Goal: Task Accomplishment & Management: Use online tool/utility

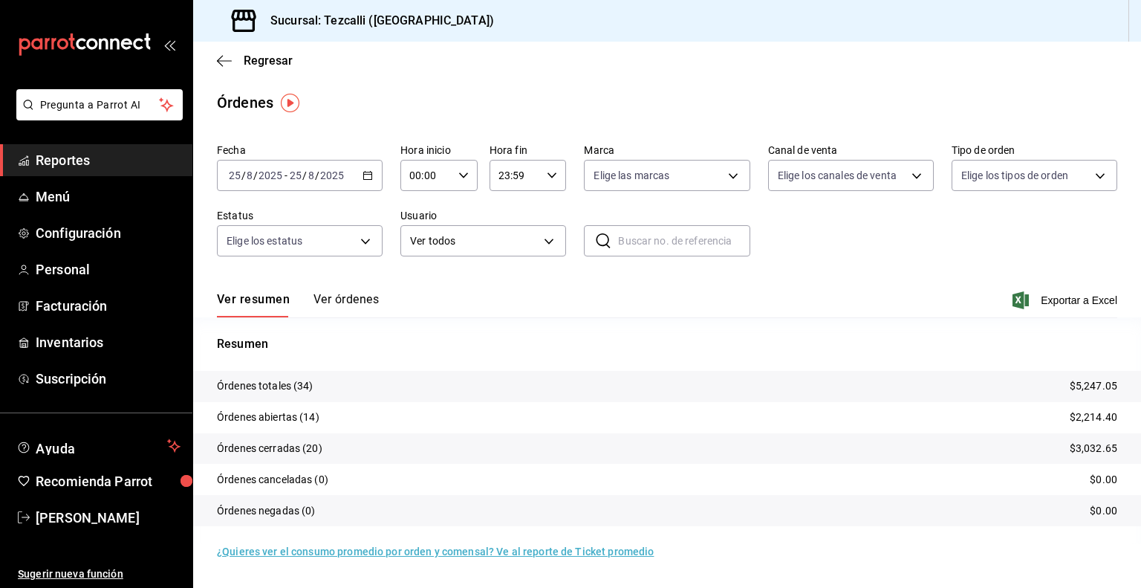
click at [323, 301] on button "Ver órdenes" at bounding box center [346, 304] width 65 height 25
click at [323, 301] on div "Ver resumen Ver órdenes" at bounding box center [298, 304] width 162 height 25
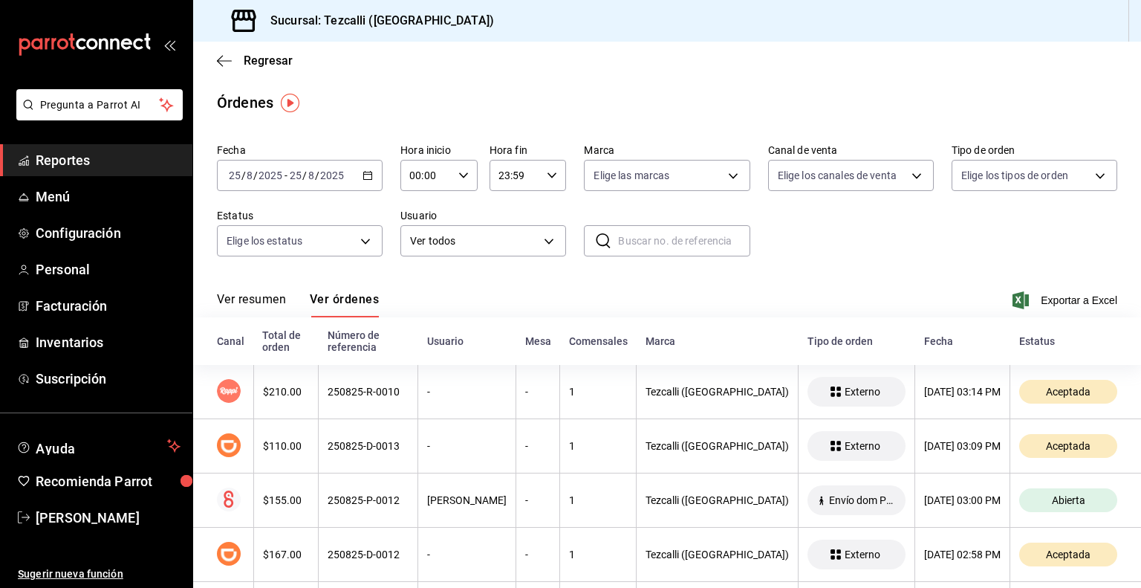
click at [270, 301] on button "Ver resumen" at bounding box center [251, 304] width 69 height 25
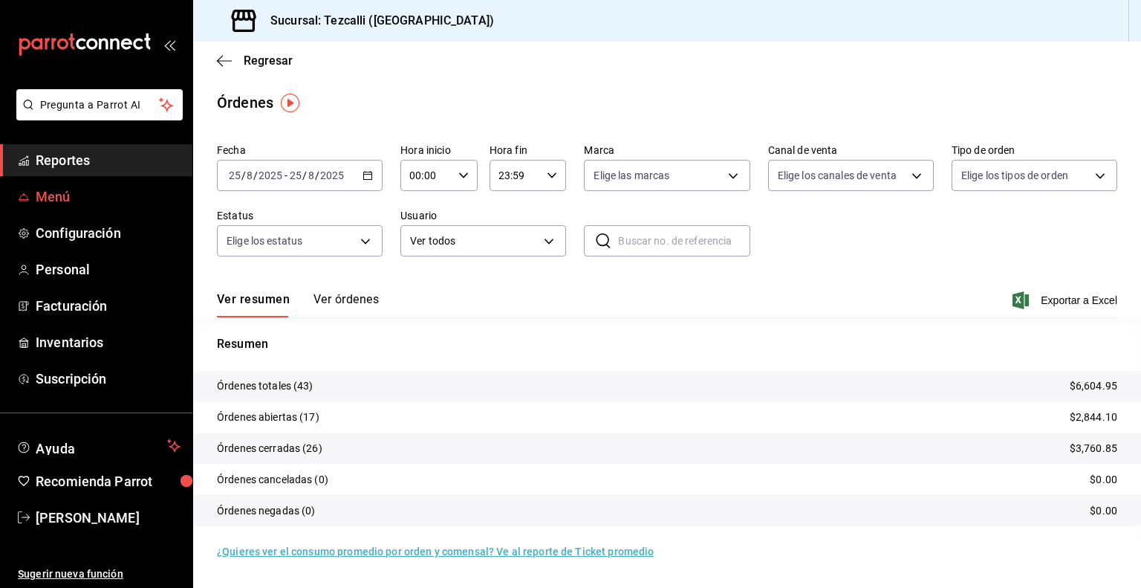
click at [82, 205] on span "Menú" at bounding box center [108, 196] width 145 height 20
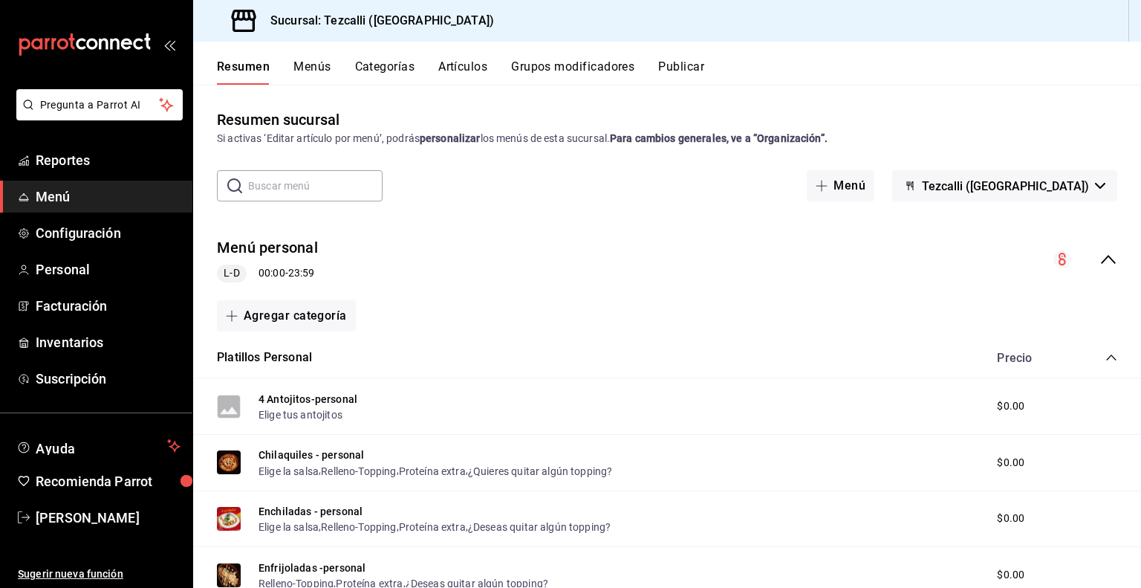
click at [1103, 267] on icon "collapse-menu-row" at bounding box center [1109, 259] width 18 height 18
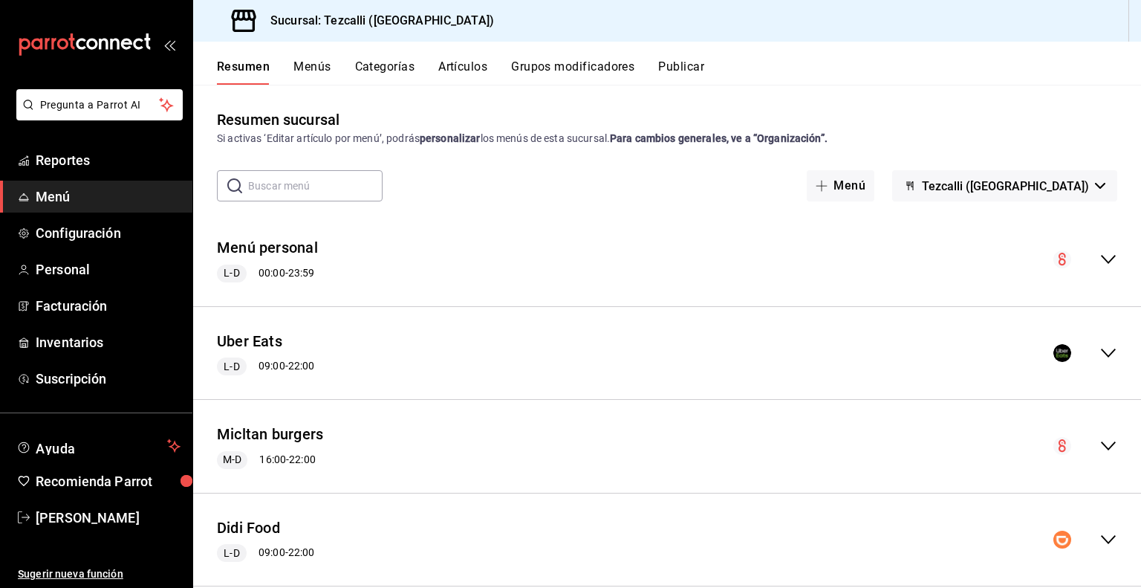
click at [1100, 351] on icon "collapse-menu-row" at bounding box center [1109, 353] width 18 height 18
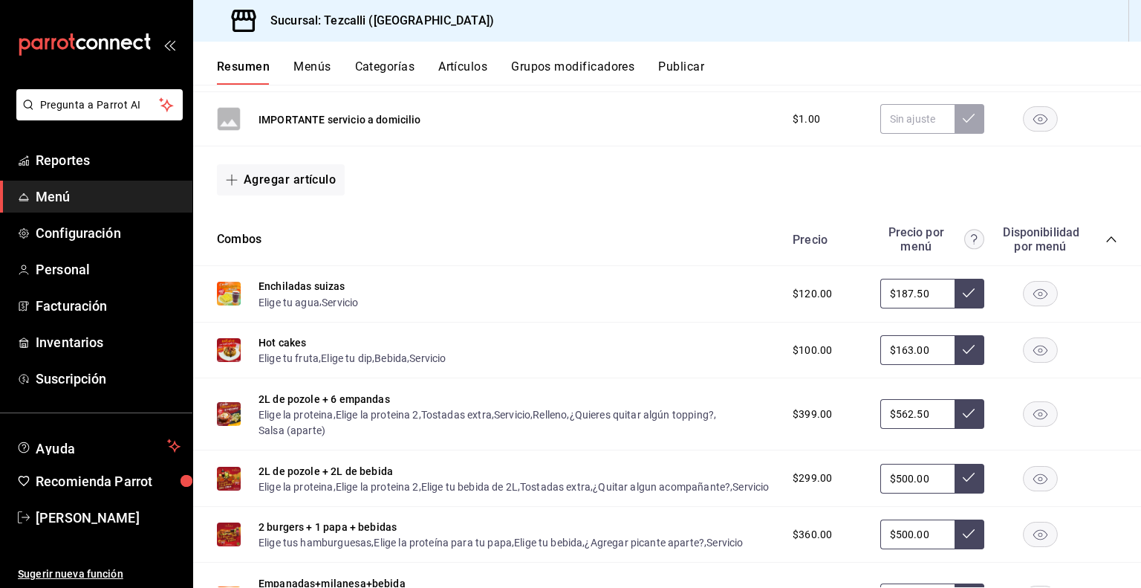
scroll to position [459, 0]
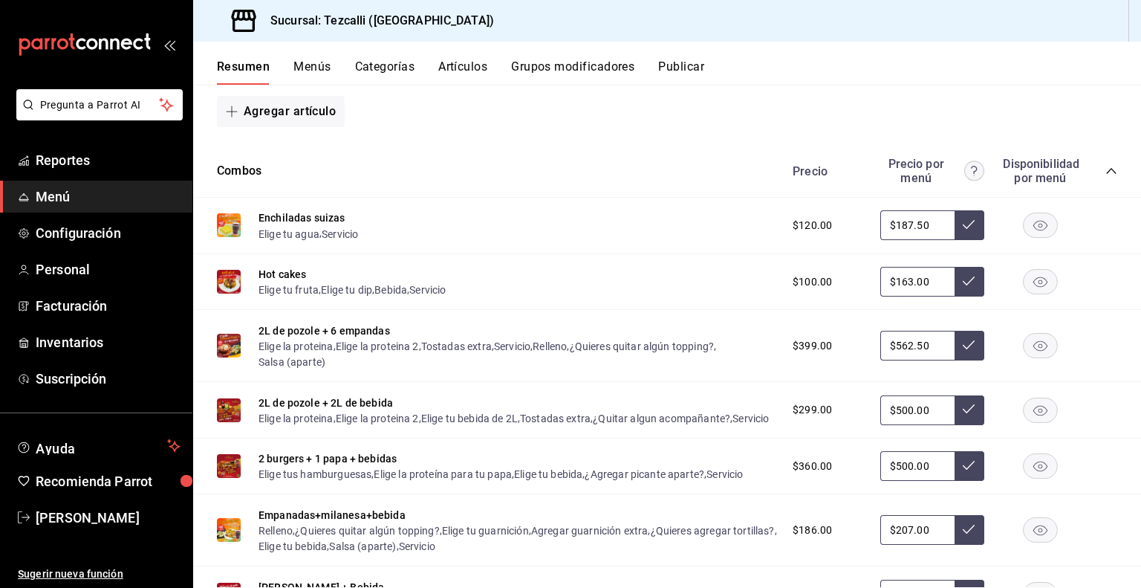
click at [1106, 167] on icon "collapse-category-row" at bounding box center [1112, 171] width 12 height 12
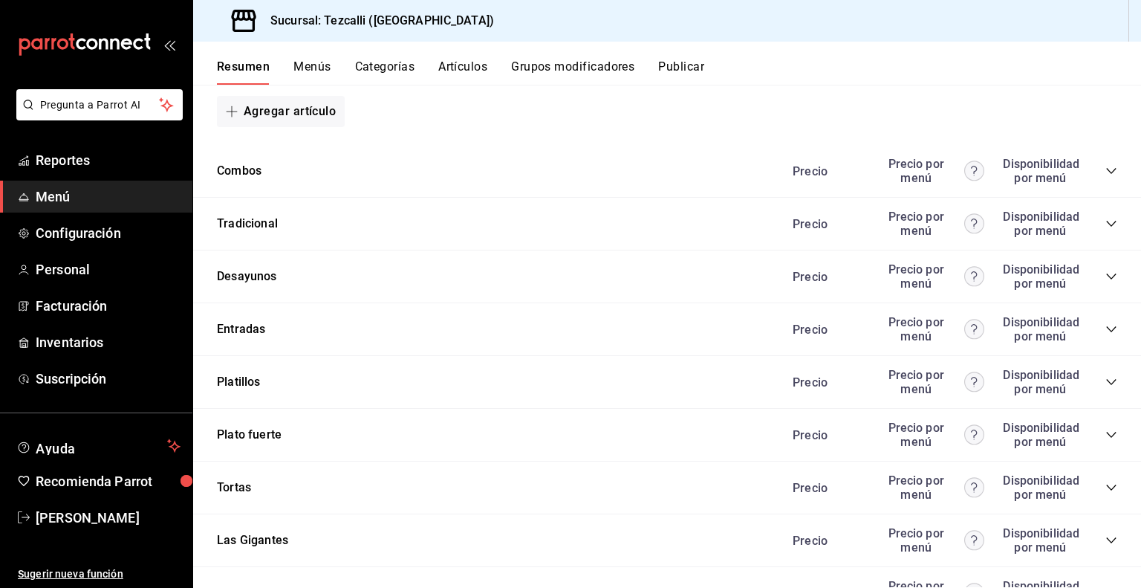
click at [1106, 277] on icon "collapse-category-row" at bounding box center [1112, 276] width 12 height 12
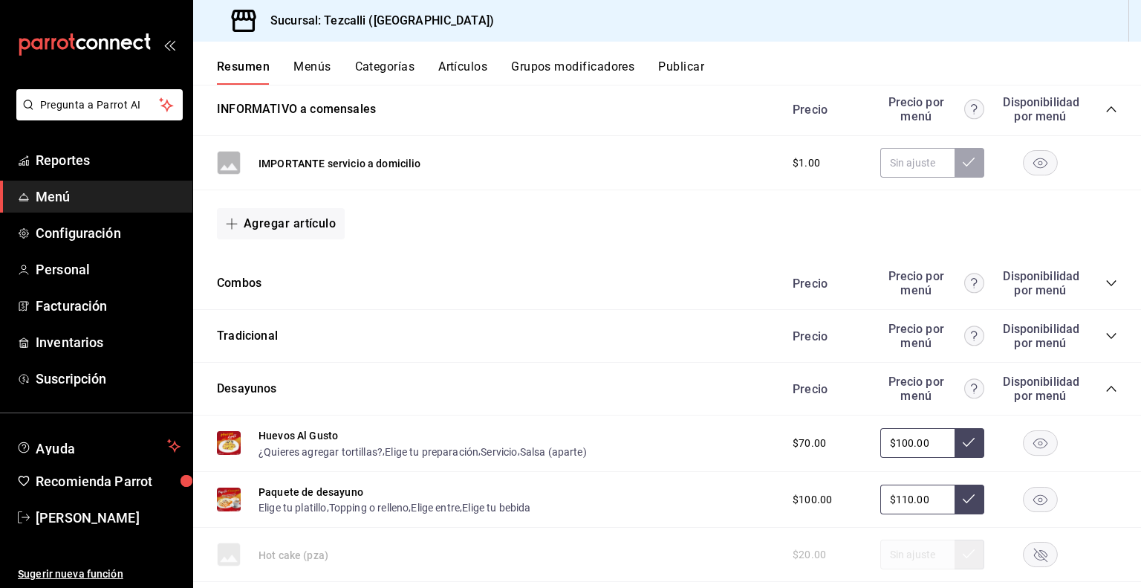
scroll to position [345, 0]
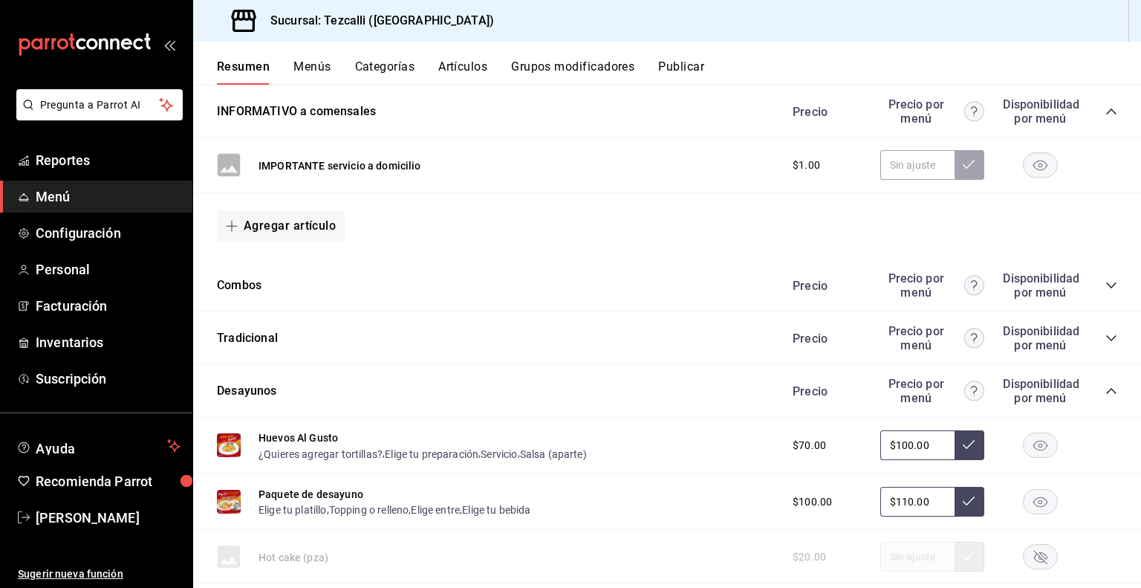
click at [1106, 288] on icon "collapse-category-row" at bounding box center [1112, 285] width 12 height 12
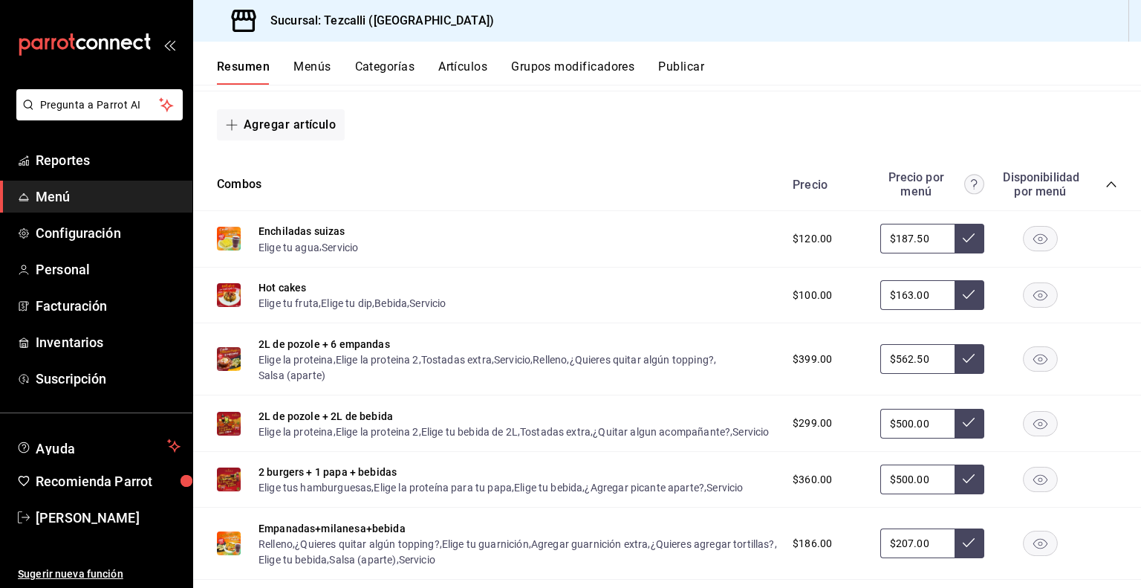
scroll to position [446, 0]
click at [1034, 292] on icon "button" at bounding box center [1041, 296] width 14 height 10
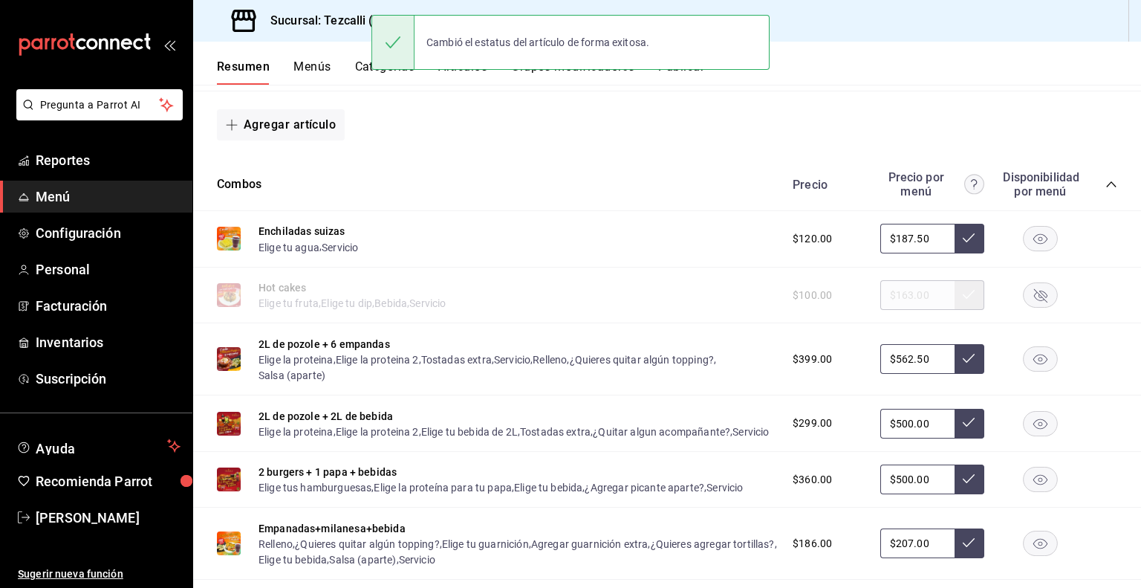
click at [1106, 183] on icon "collapse-category-row" at bounding box center [1112, 184] width 12 height 12
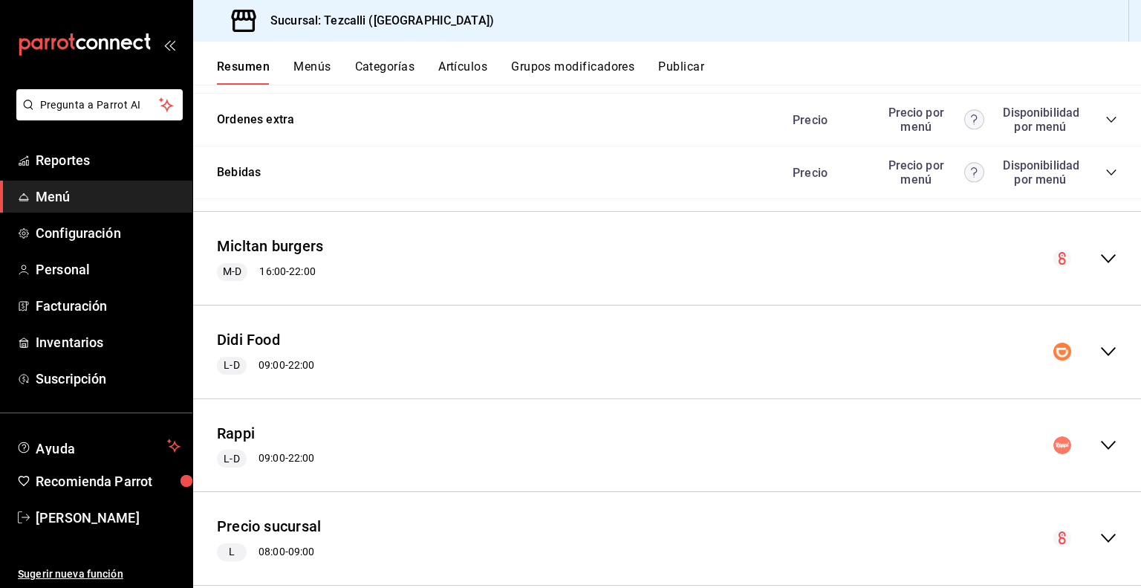
scroll to position [1325, 0]
click at [1100, 347] on icon "collapse-menu-row" at bounding box center [1109, 351] width 18 height 18
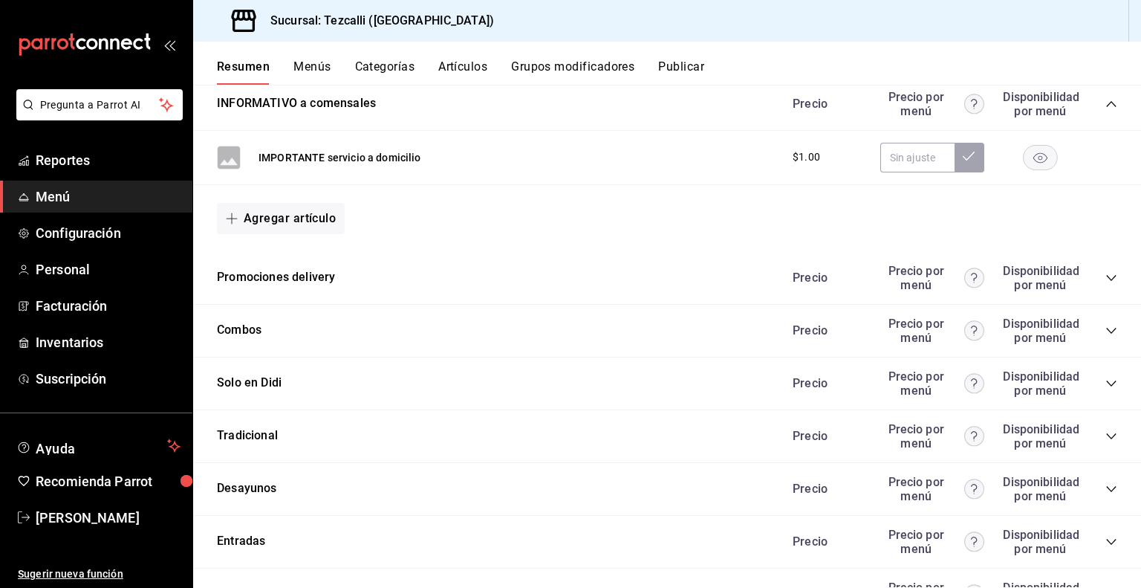
scroll to position [1965, 0]
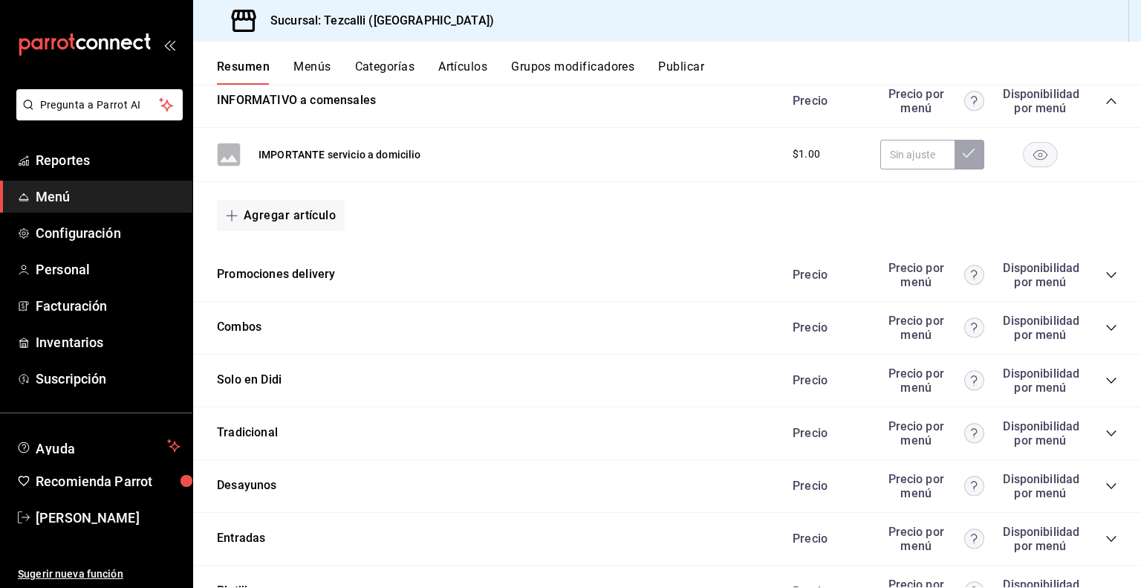
click at [1106, 329] on icon "collapse-category-row" at bounding box center [1112, 328] width 12 height 12
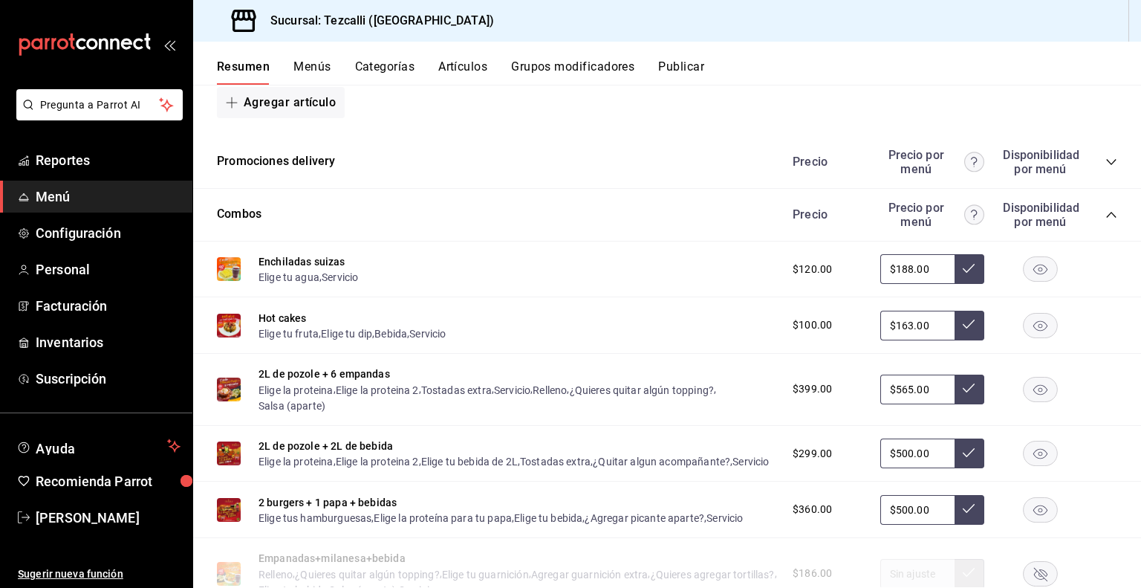
scroll to position [2079, 0]
click at [1025, 331] on rect "button" at bounding box center [1041, 323] width 34 height 25
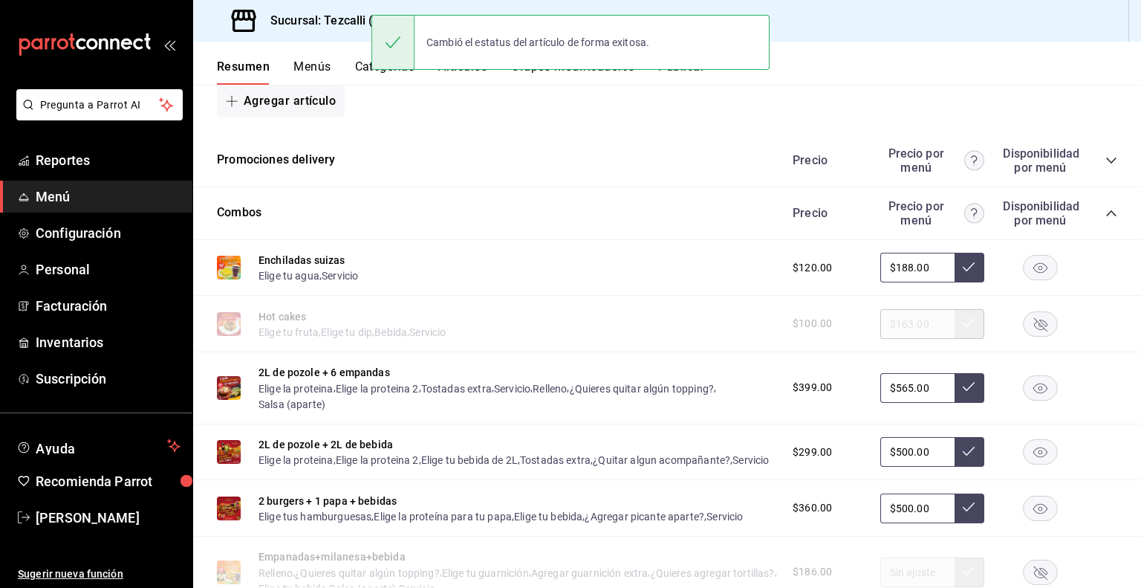
click at [1106, 219] on icon "collapse-category-row" at bounding box center [1112, 213] width 12 height 12
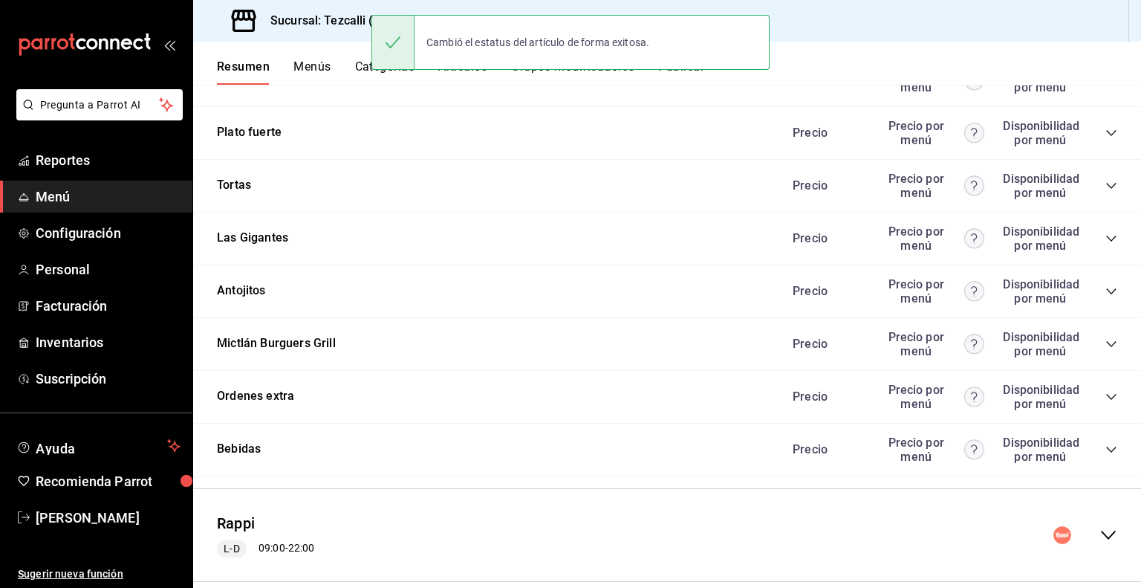
scroll to position [2690, 0]
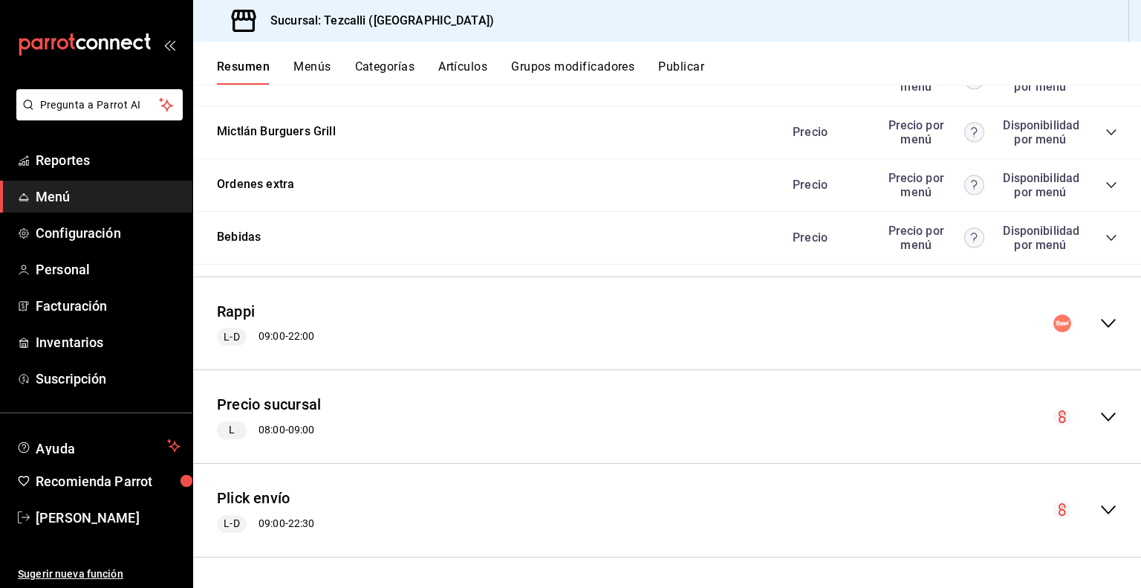
click at [1101, 323] on icon "collapse-menu-row" at bounding box center [1108, 323] width 15 height 9
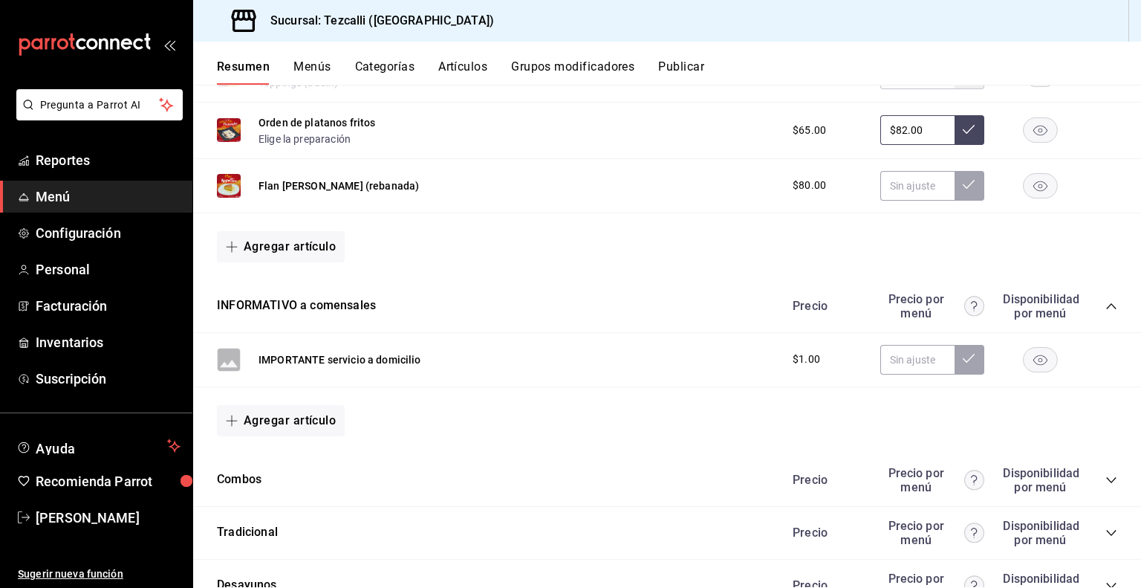
scroll to position [3264, 0]
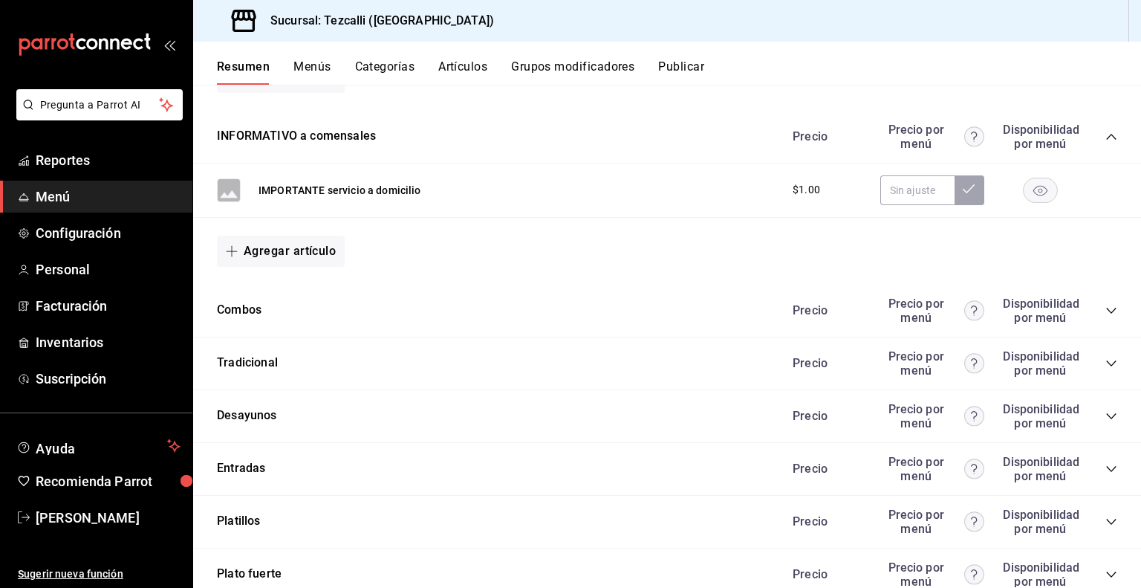
click at [1106, 315] on icon "collapse-category-row" at bounding box center [1112, 311] width 12 height 12
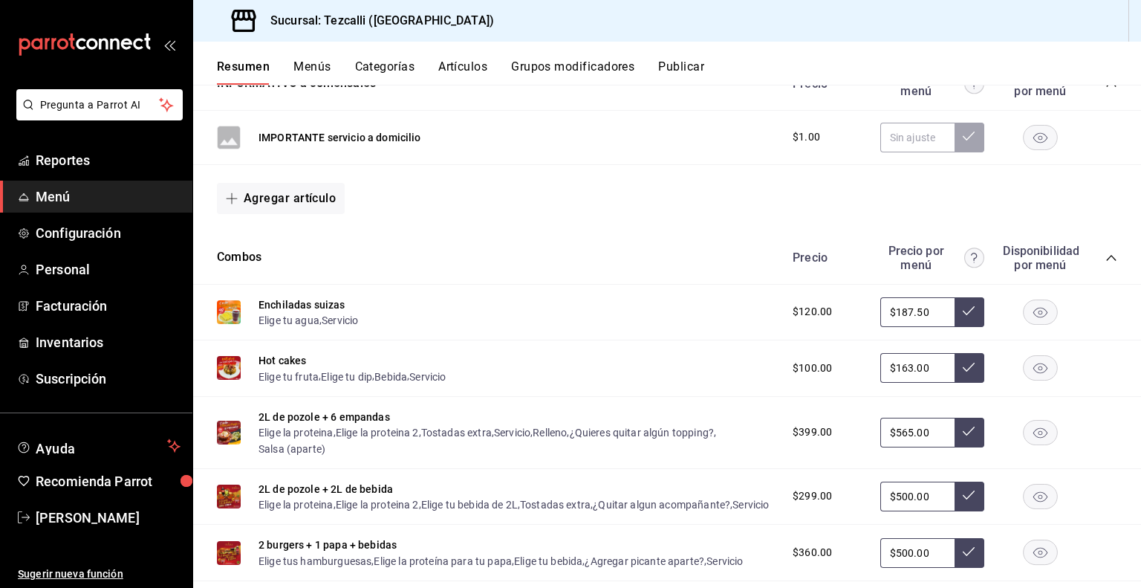
scroll to position [3413, 0]
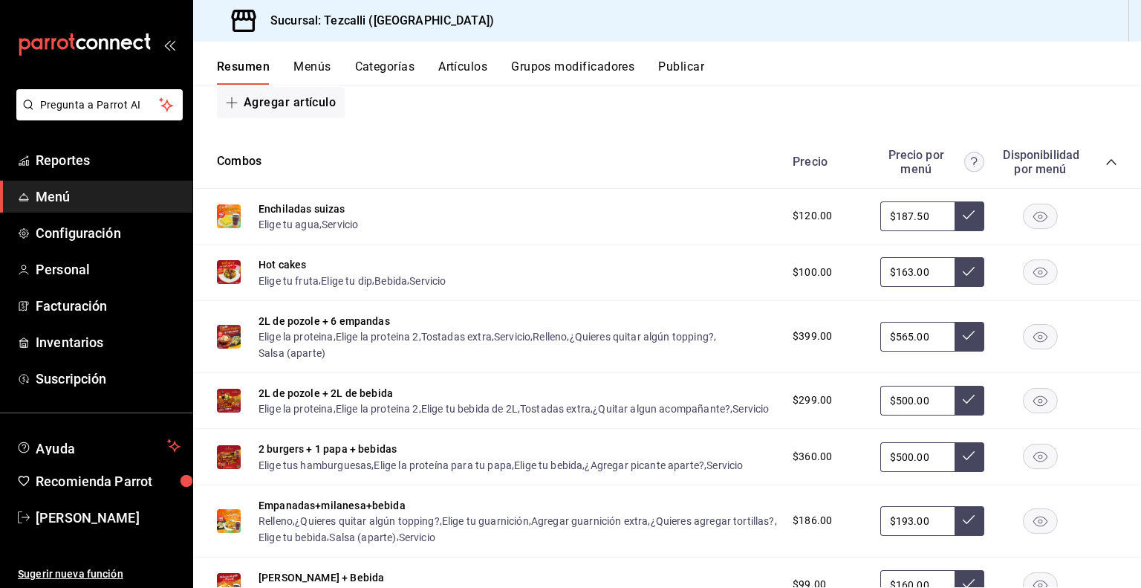
click at [1041, 278] on rect "button" at bounding box center [1041, 272] width 34 height 25
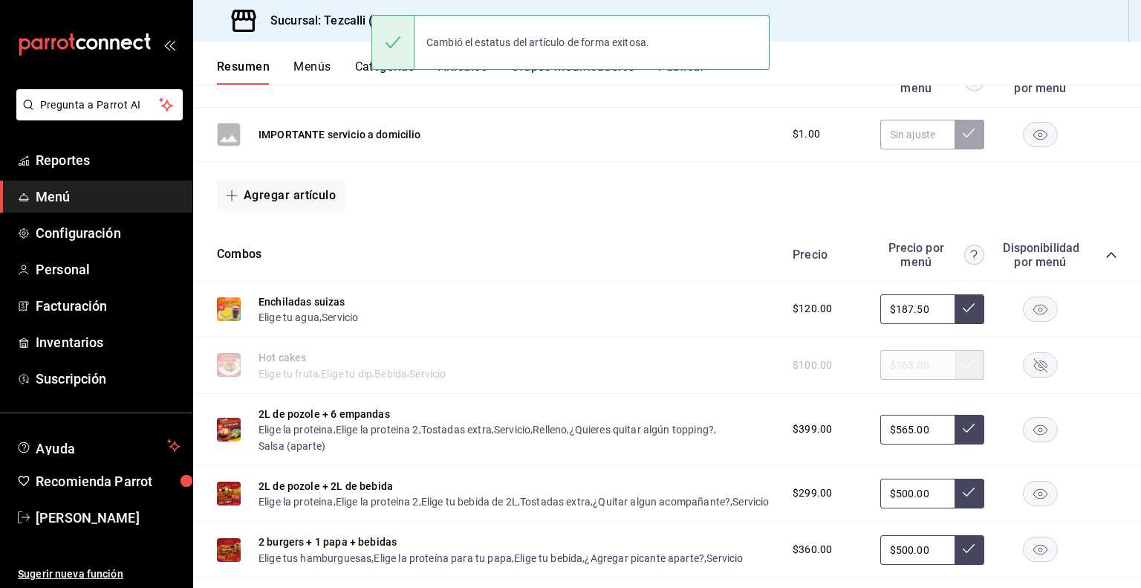
scroll to position [3318, 0]
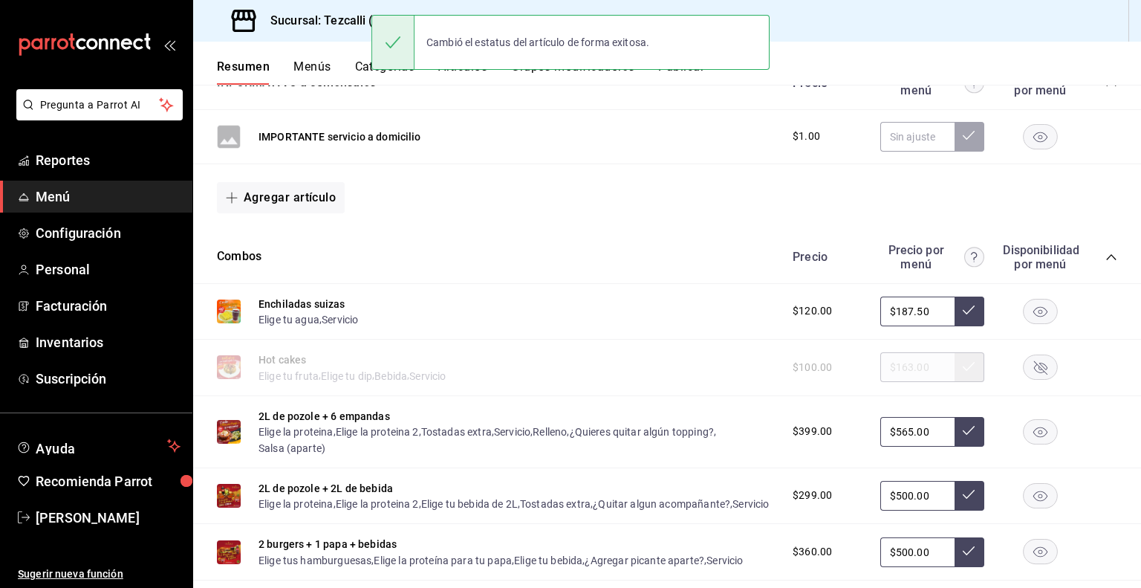
click at [1106, 261] on icon "collapse-category-row" at bounding box center [1112, 257] width 12 height 12
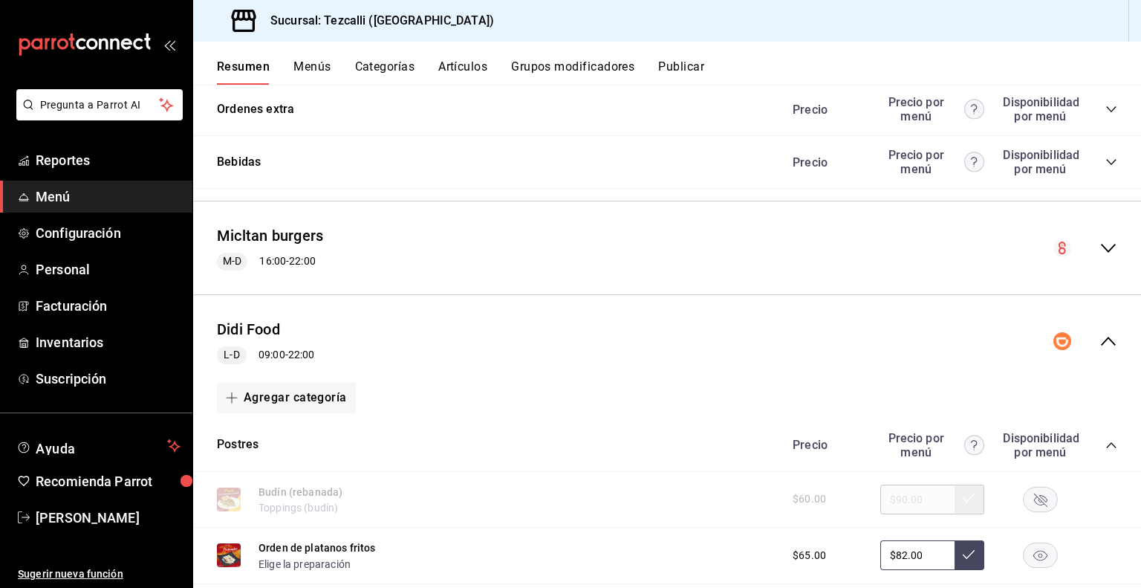
scroll to position [1334, 0]
click at [1100, 339] on icon "collapse-menu-row" at bounding box center [1109, 341] width 18 height 18
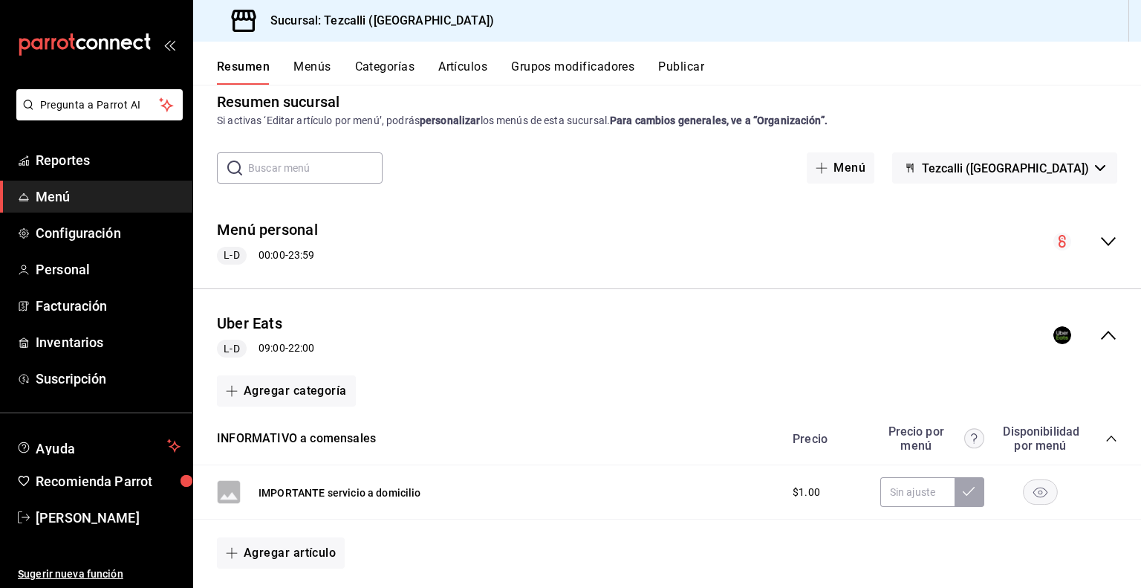
scroll to position [20, 0]
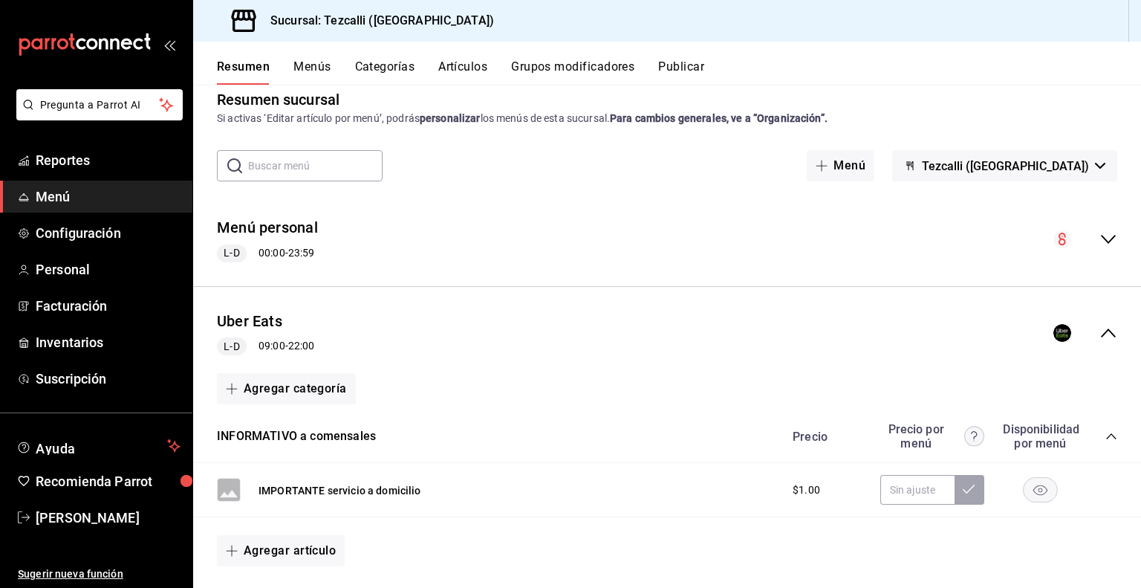
click at [1100, 332] on icon "collapse-menu-row" at bounding box center [1109, 333] width 18 height 18
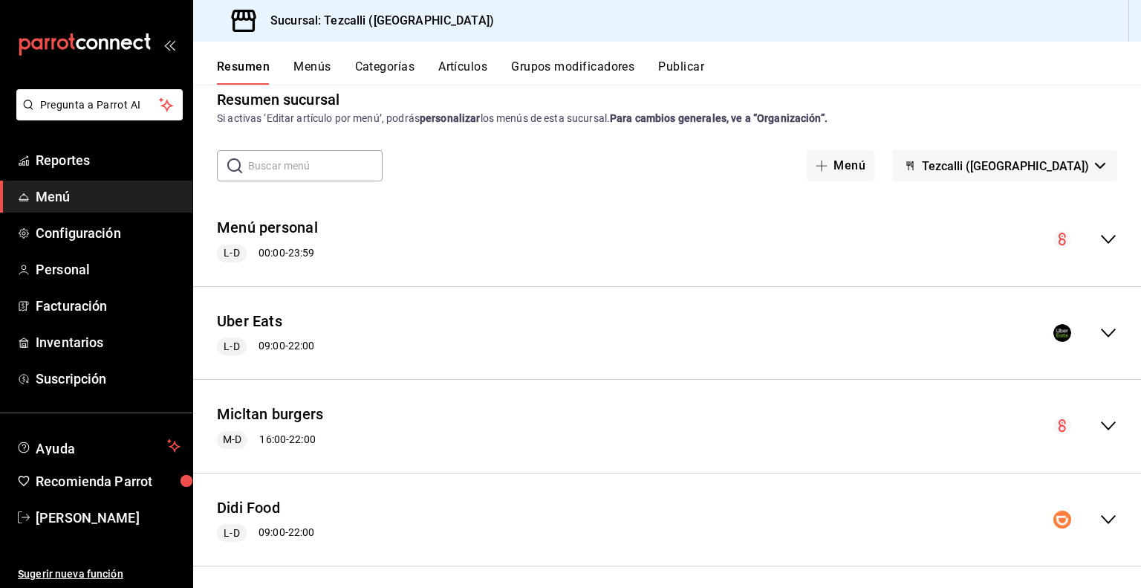
click at [1002, 169] on span "Tezcalli ([GEOGRAPHIC_DATA])" at bounding box center [1005, 166] width 167 height 14
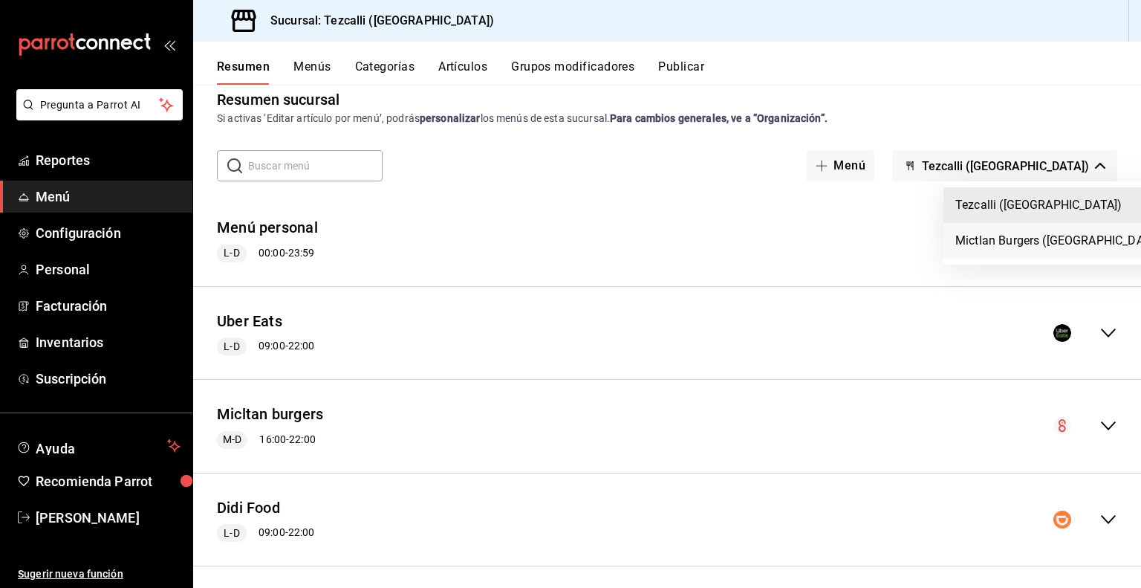
click at [1027, 249] on li "Mictlan Burgers ([GEOGRAPHIC_DATA])" at bounding box center [1060, 241] width 233 height 36
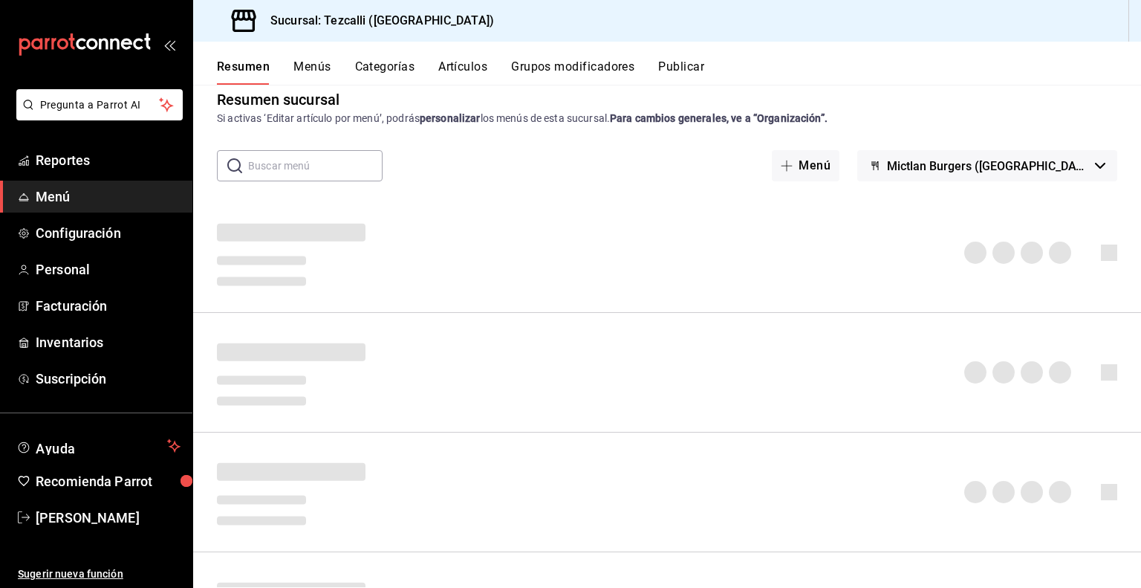
click at [1027, 249] on body "Pregunta a Parrot AI Reportes Menú Configuración Personal Facturación Inventari…" at bounding box center [570, 294] width 1141 height 588
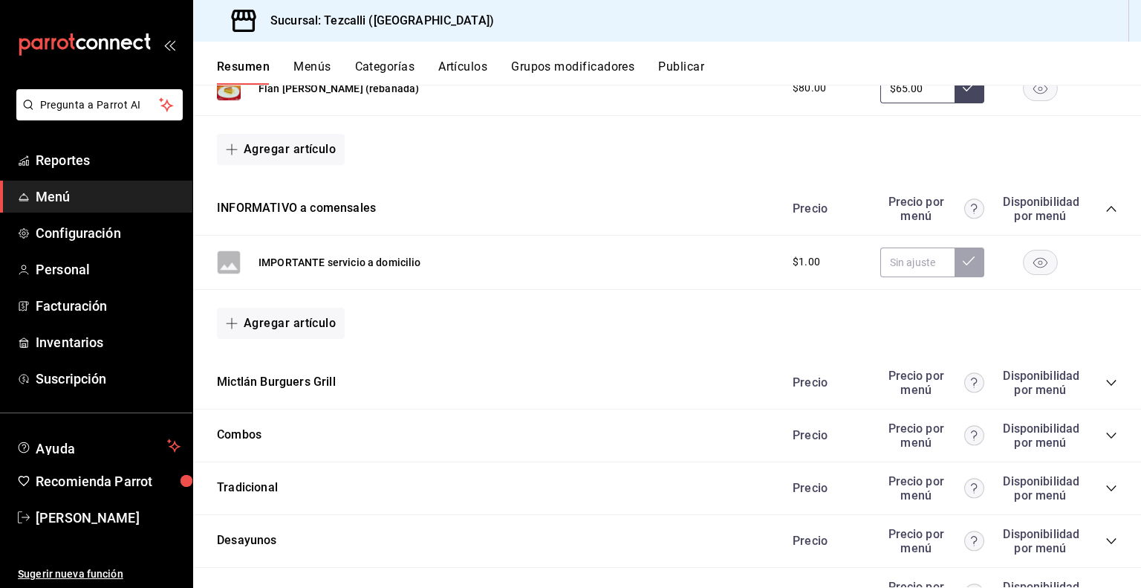
scroll to position [531, 0]
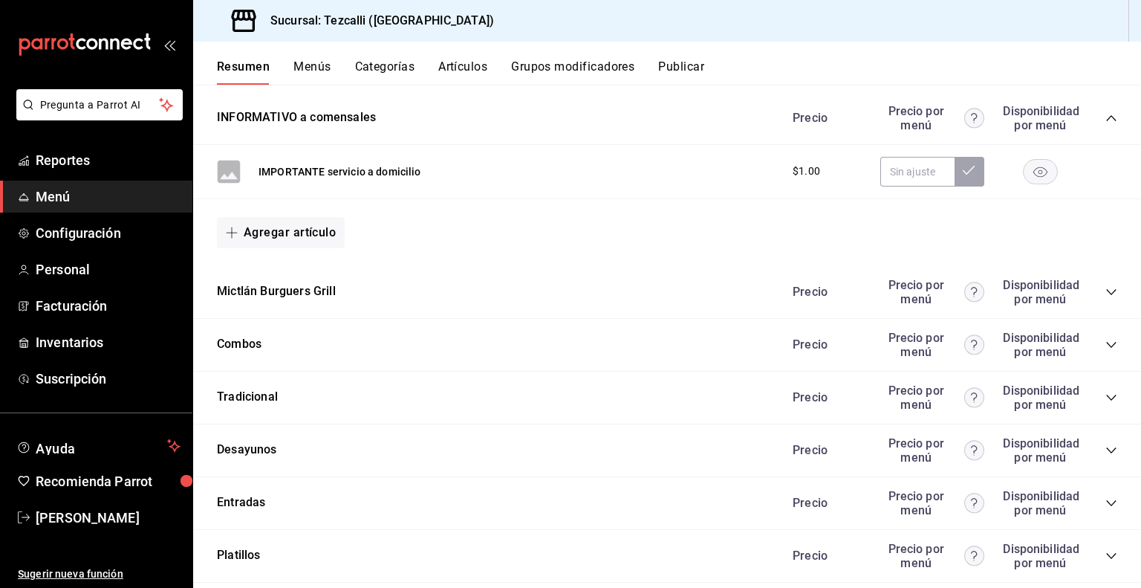
click at [1106, 345] on icon "collapse-category-row" at bounding box center [1112, 345] width 12 height 12
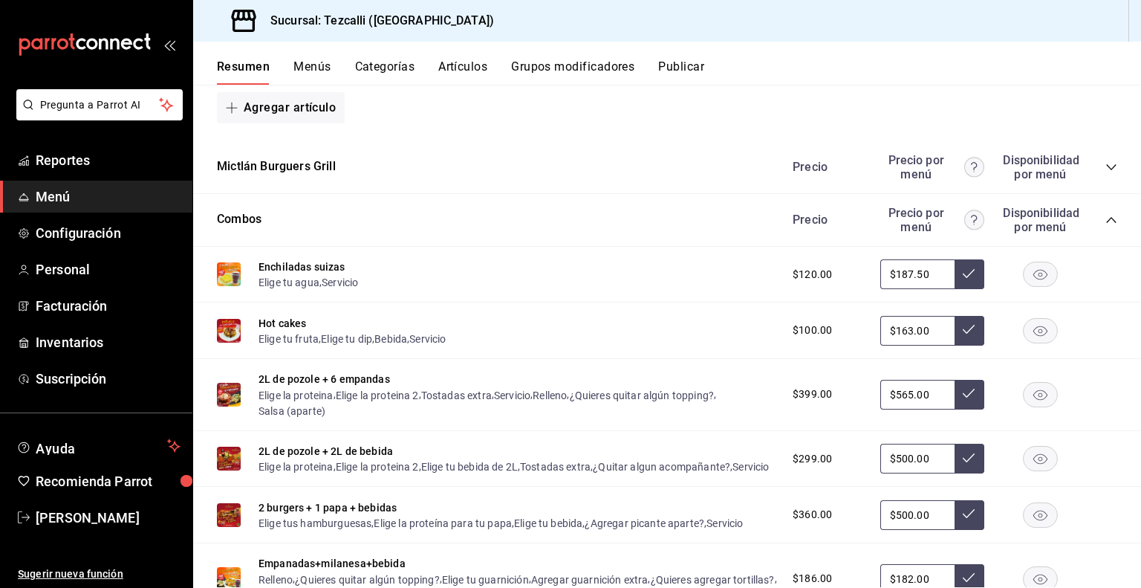
scroll to position [657, 0]
click at [1042, 334] on rect "button" at bounding box center [1041, 329] width 34 height 25
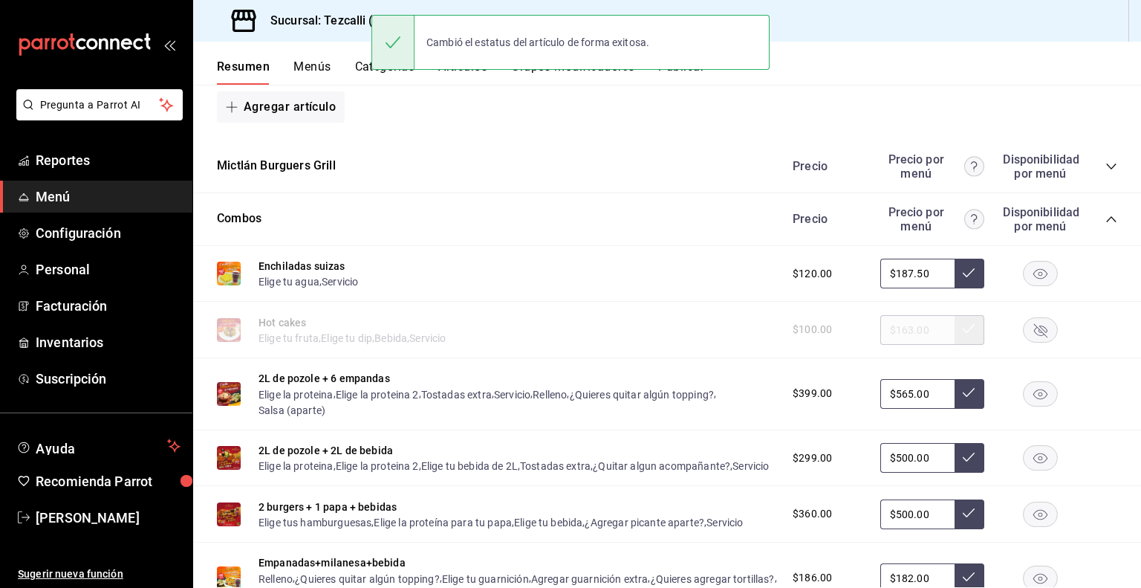
click at [1106, 224] on icon "collapse-category-row" at bounding box center [1112, 219] width 12 height 12
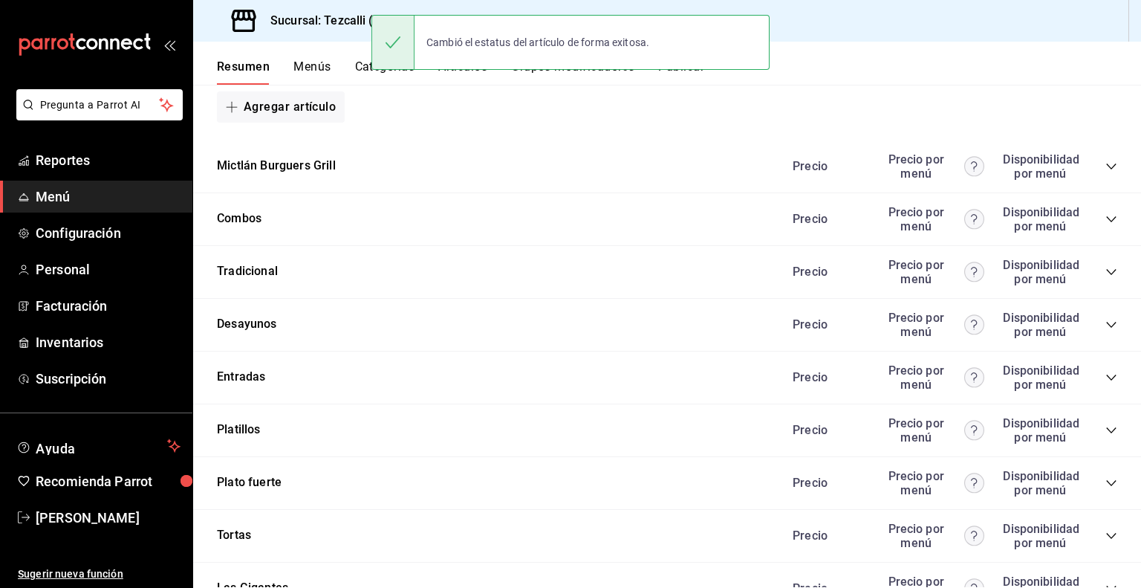
click at [1106, 224] on icon "collapse-category-row" at bounding box center [1112, 219] width 12 height 12
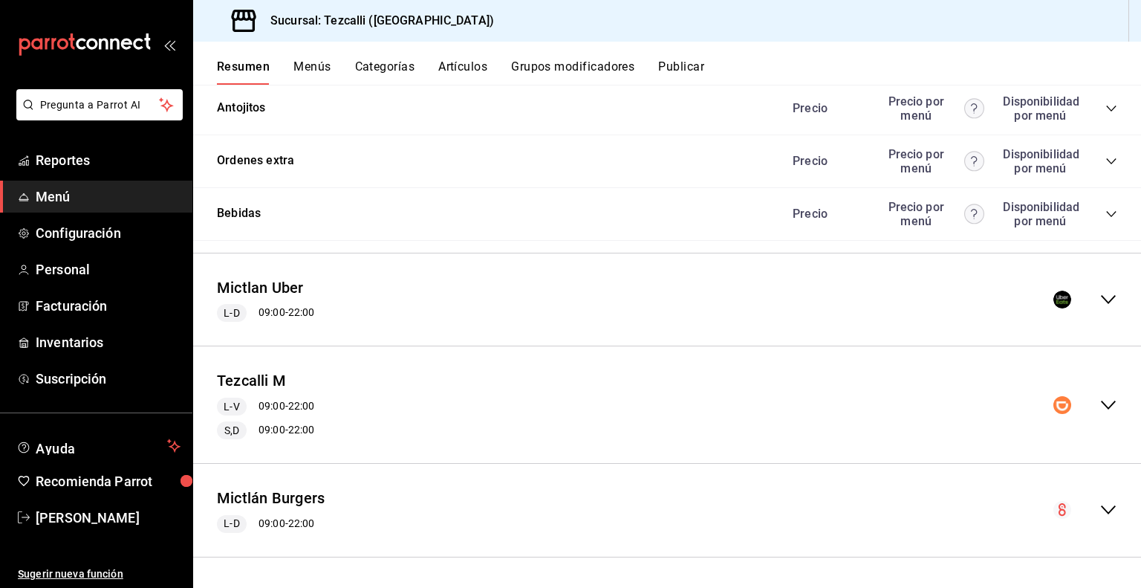
scroll to position [2455, 0]
click at [1091, 310] on div "Mictlan Uber L-D 09:00 - 22:00" at bounding box center [667, 299] width 948 height 69
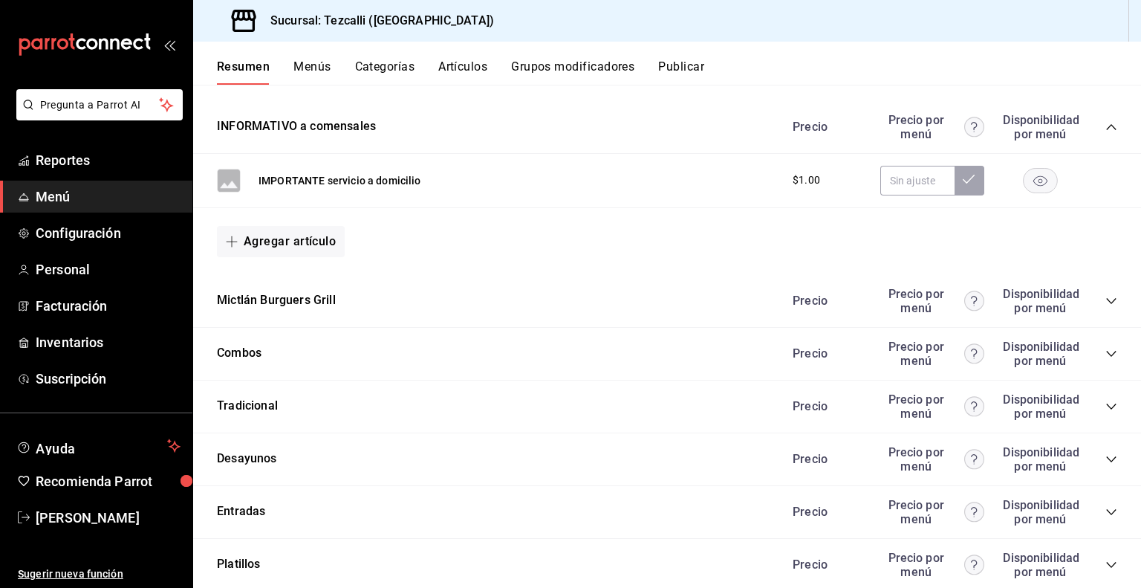
scroll to position [2980, 0]
click at [1106, 360] on icon "collapse-category-row" at bounding box center [1112, 354] width 12 height 12
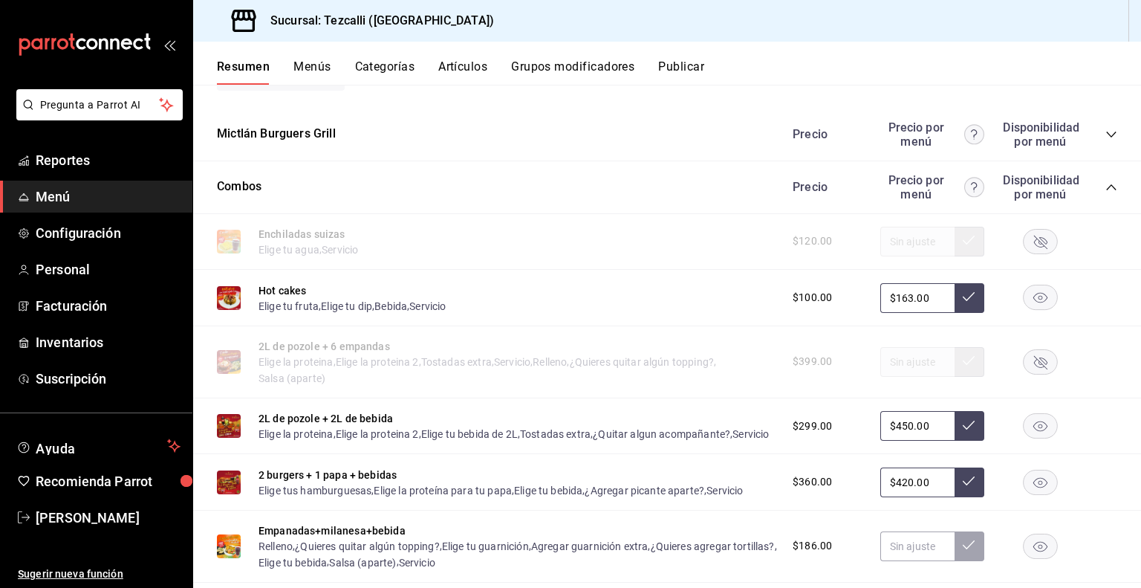
scroll to position [3150, 0]
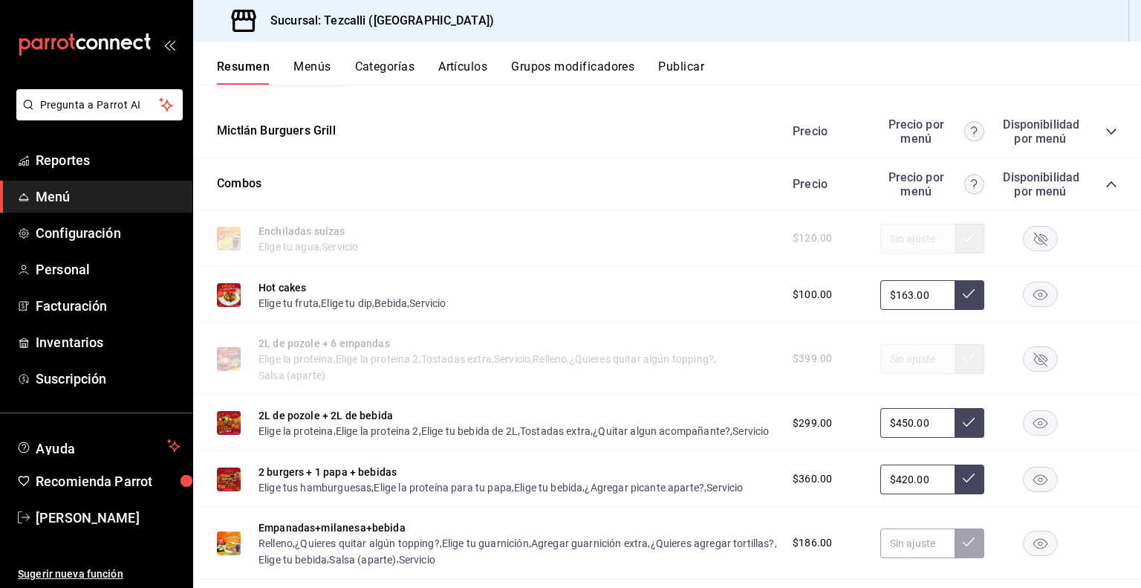
click at [1024, 307] on rect "button" at bounding box center [1041, 294] width 34 height 25
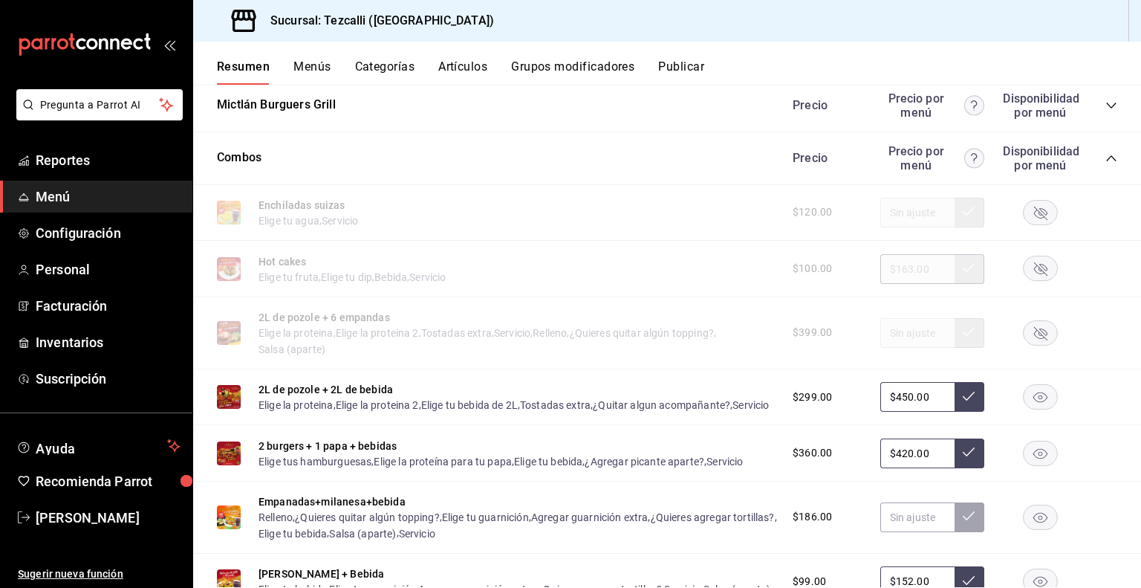
scroll to position [3177, 0]
click at [1098, 172] on div "Precio Precio por menú Disponibilidad por menú" at bounding box center [948, 157] width 340 height 28
click at [1106, 163] on icon "collapse-category-row" at bounding box center [1112, 158] width 12 height 12
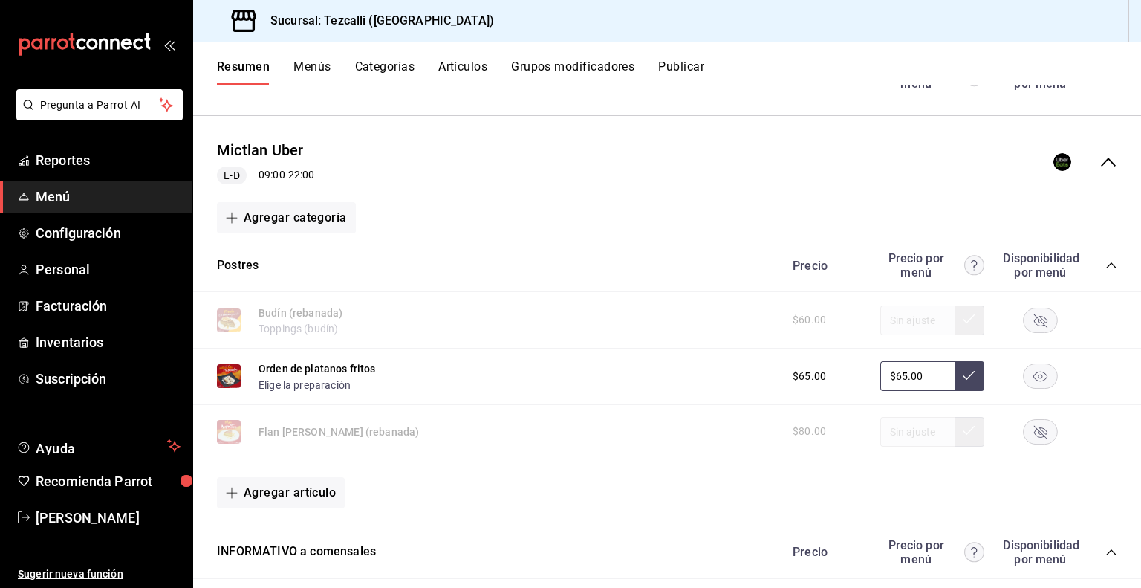
scroll to position [2550, 0]
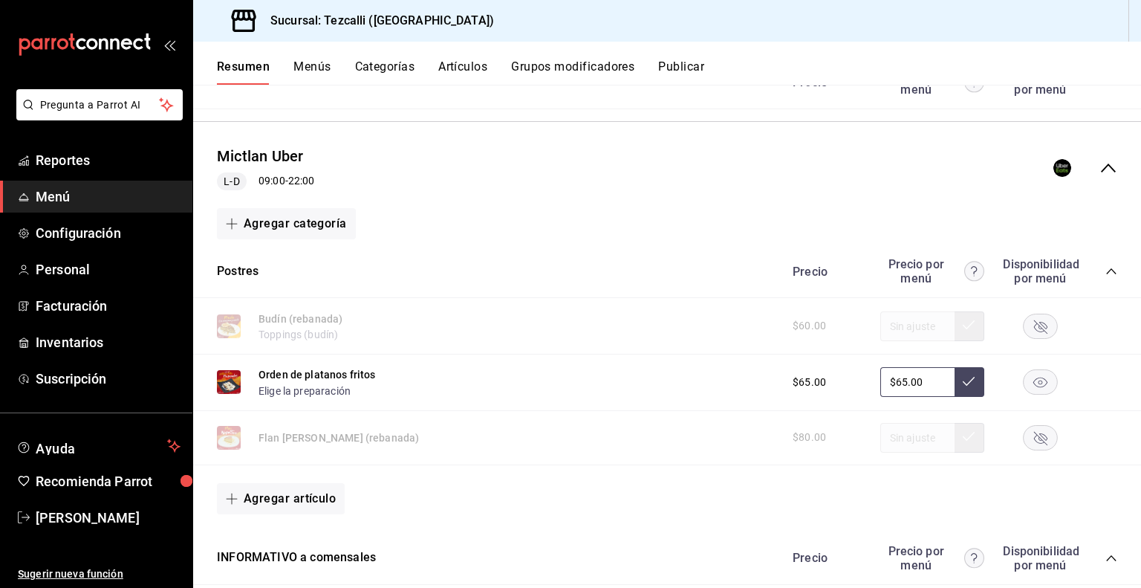
click at [1100, 177] on icon "collapse-menu-row" at bounding box center [1109, 168] width 18 height 18
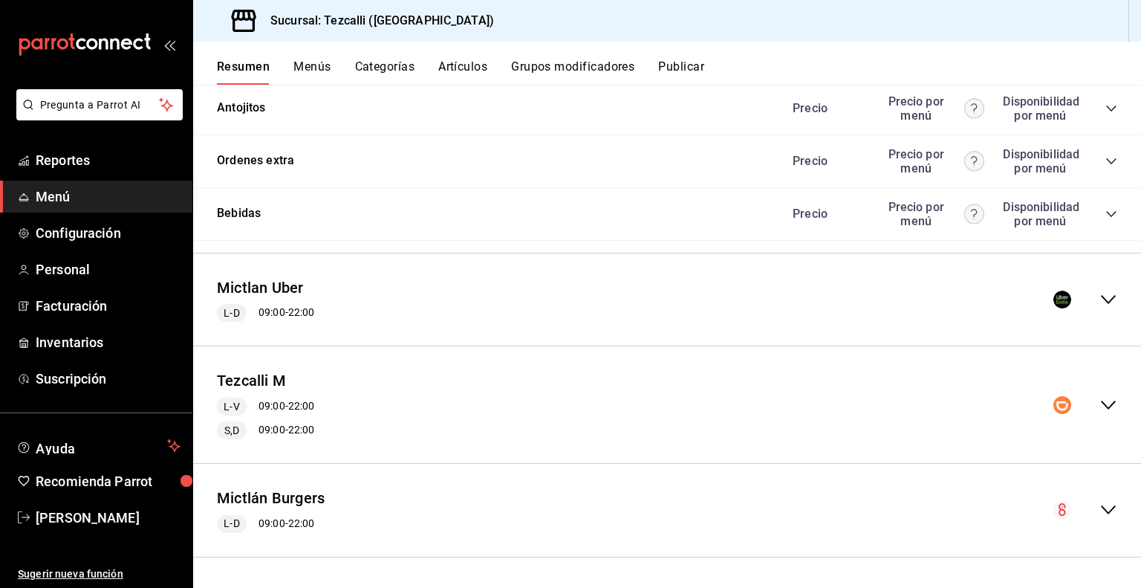
scroll to position [2455, 0]
click at [1083, 405] on div "collapse-menu-row" at bounding box center [1086, 405] width 64 height 18
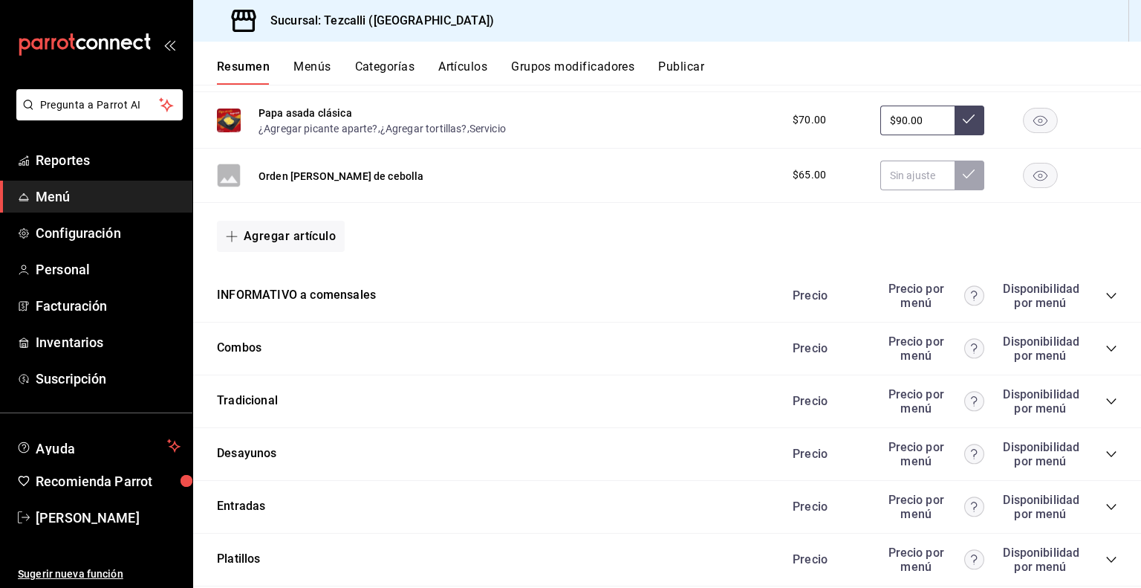
scroll to position [4113, 0]
click at [1106, 355] on icon "collapse-category-row" at bounding box center [1112, 349] width 12 height 12
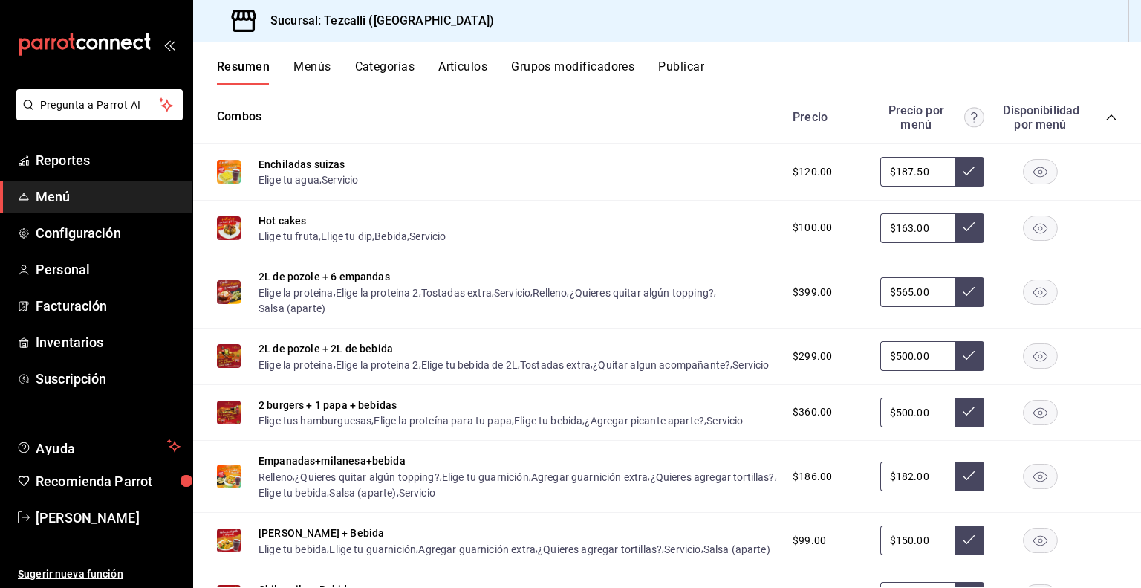
scroll to position [4348, 0]
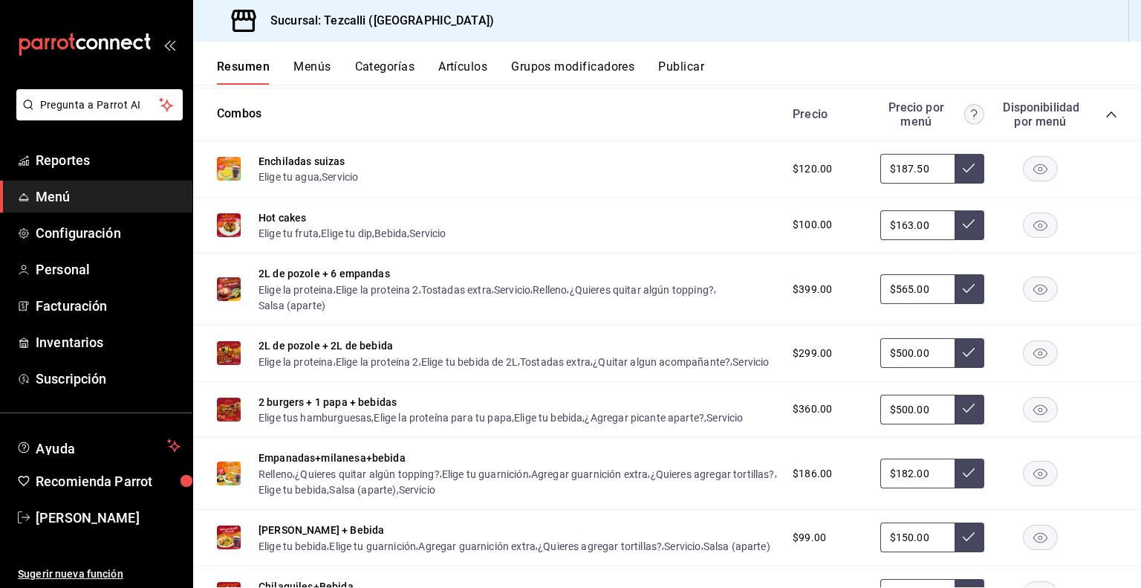
click at [1031, 237] on rect "button" at bounding box center [1041, 225] width 34 height 25
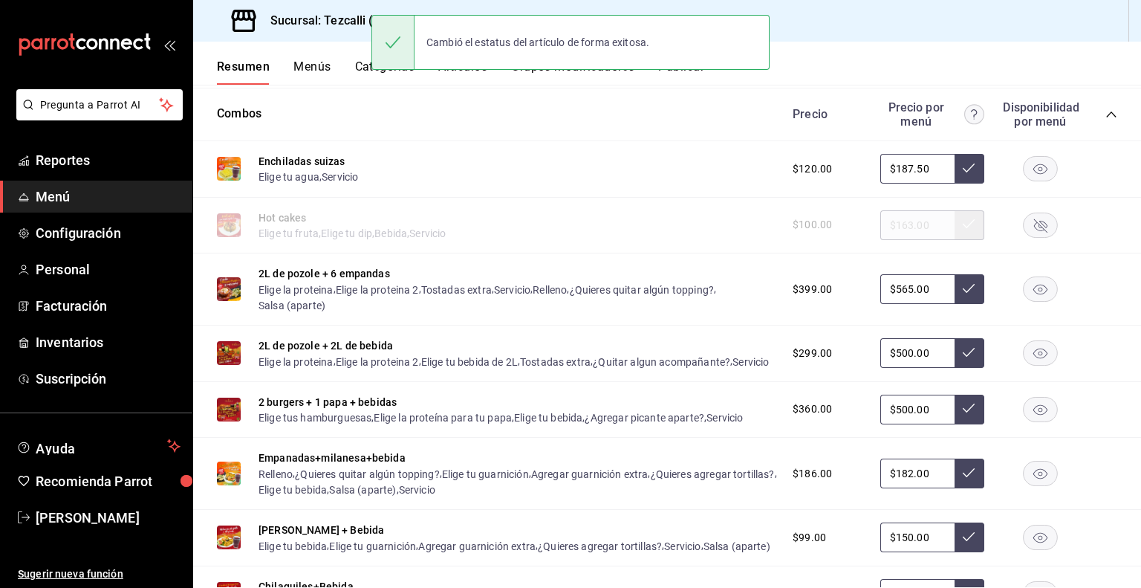
click at [1095, 129] on div "Precio Precio por menú Disponibilidad por menú" at bounding box center [948, 114] width 340 height 28
click at [1106, 120] on icon "collapse-category-row" at bounding box center [1112, 114] width 12 height 12
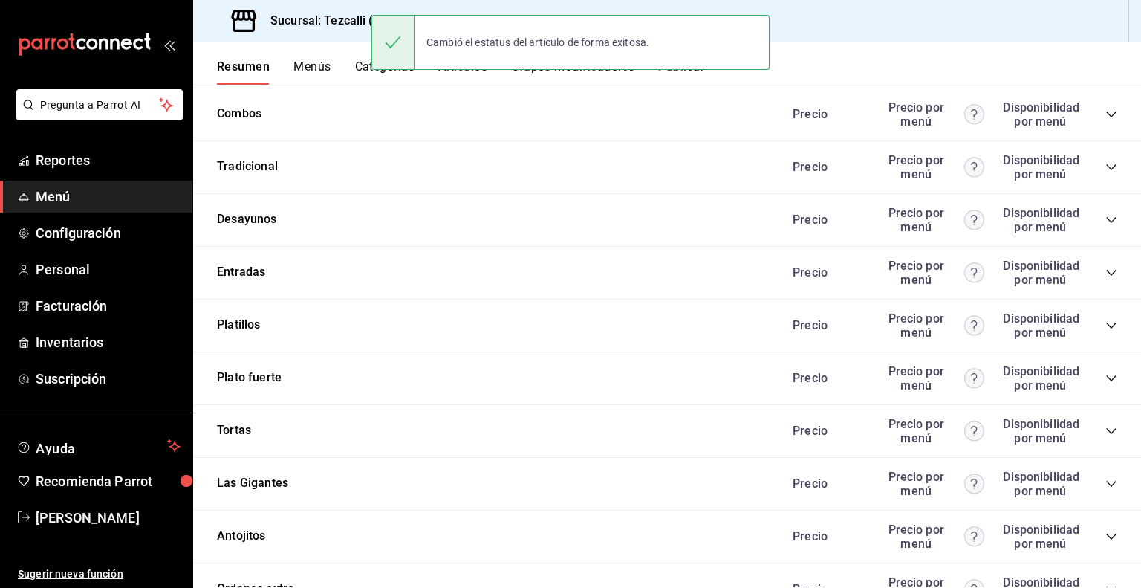
scroll to position [4607, 0]
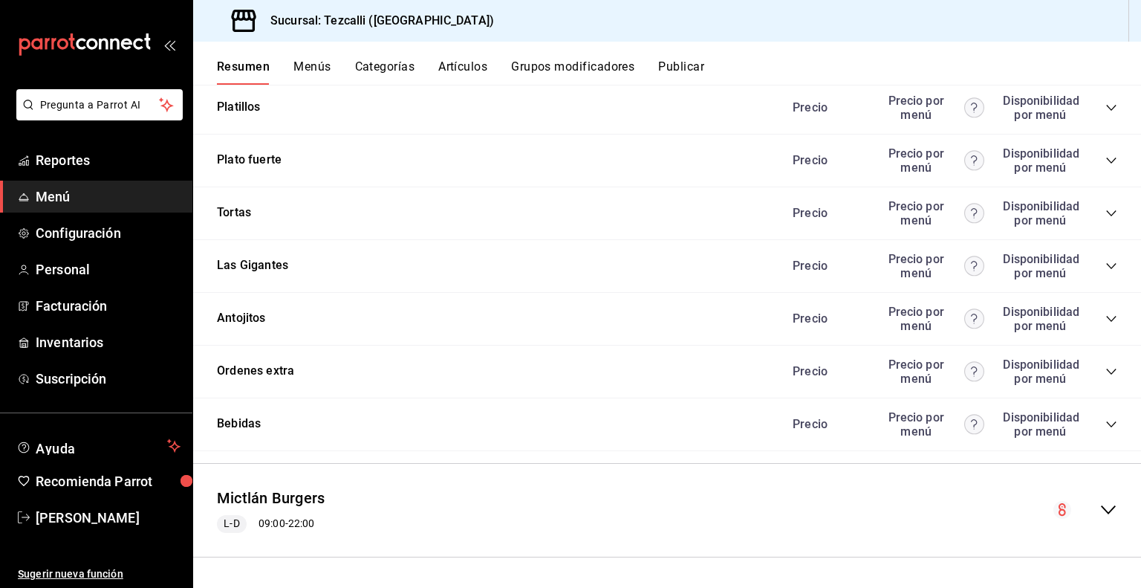
click at [1100, 508] on icon "collapse-menu-row" at bounding box center [1109, 510] width 18 height 18
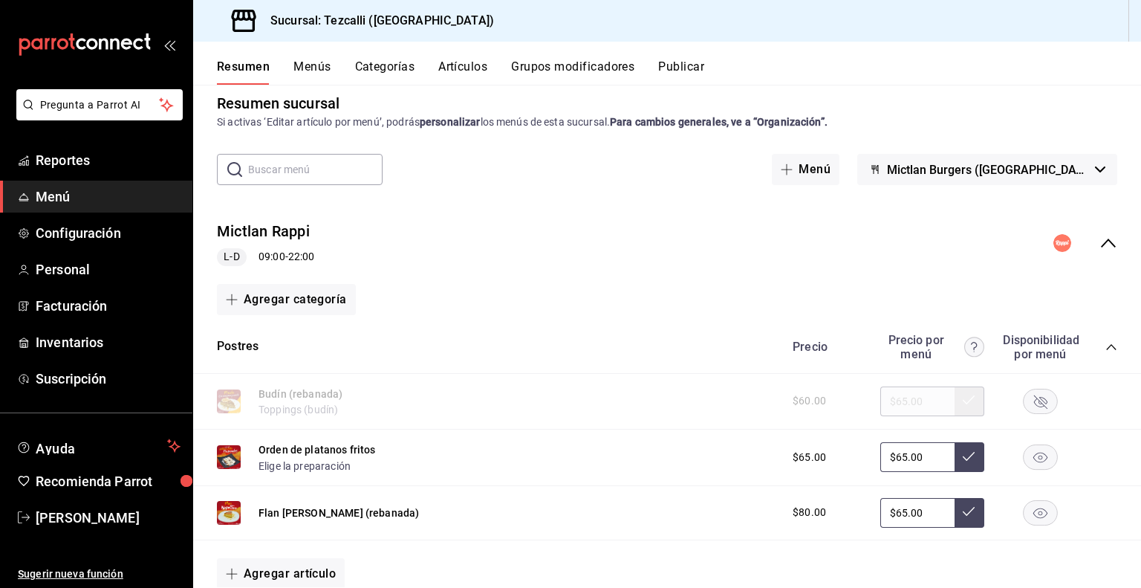
scroll to position [0, 0]
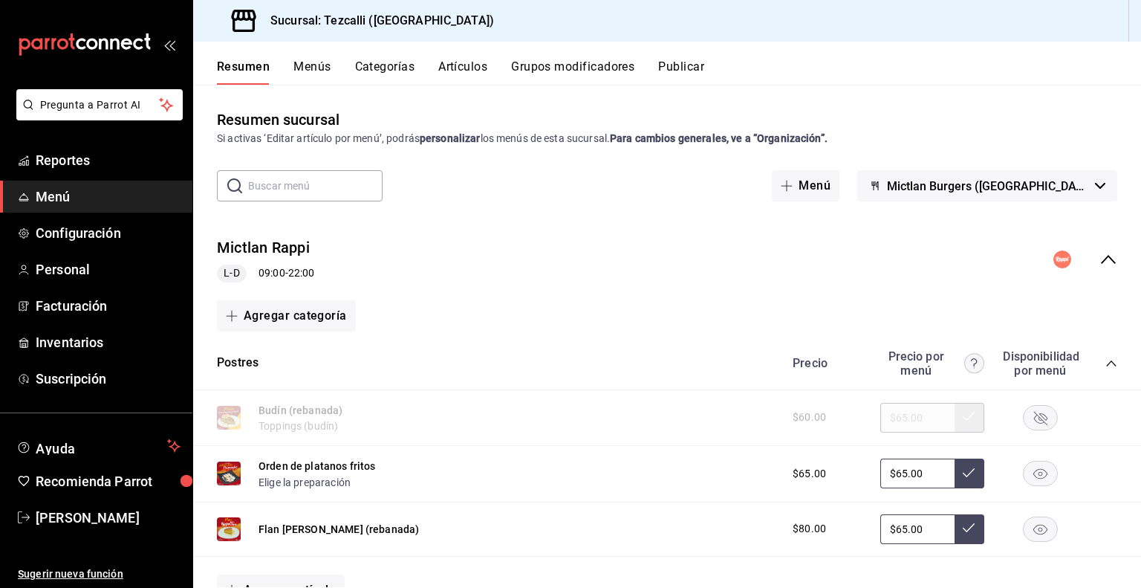
click at [461, 68] on button "Artículos" at bounding box center [462, 71] width 49 height 25
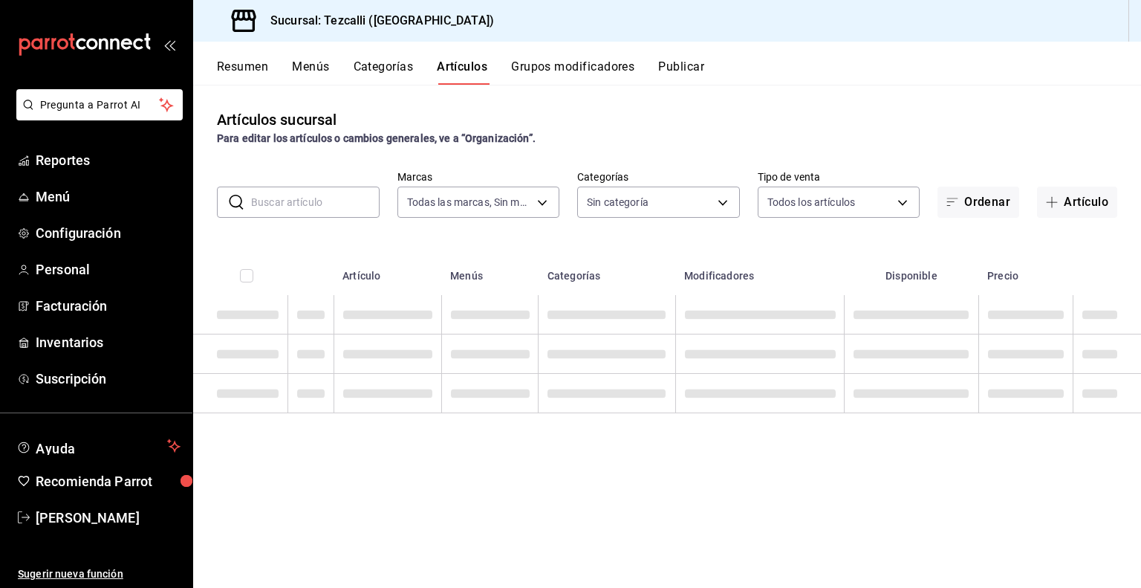
type input "18689ee2-ba4b-482e-b8cd-c8334c7db8ec,22f768fd-becd-4c31-a818-2407a4be0b08"
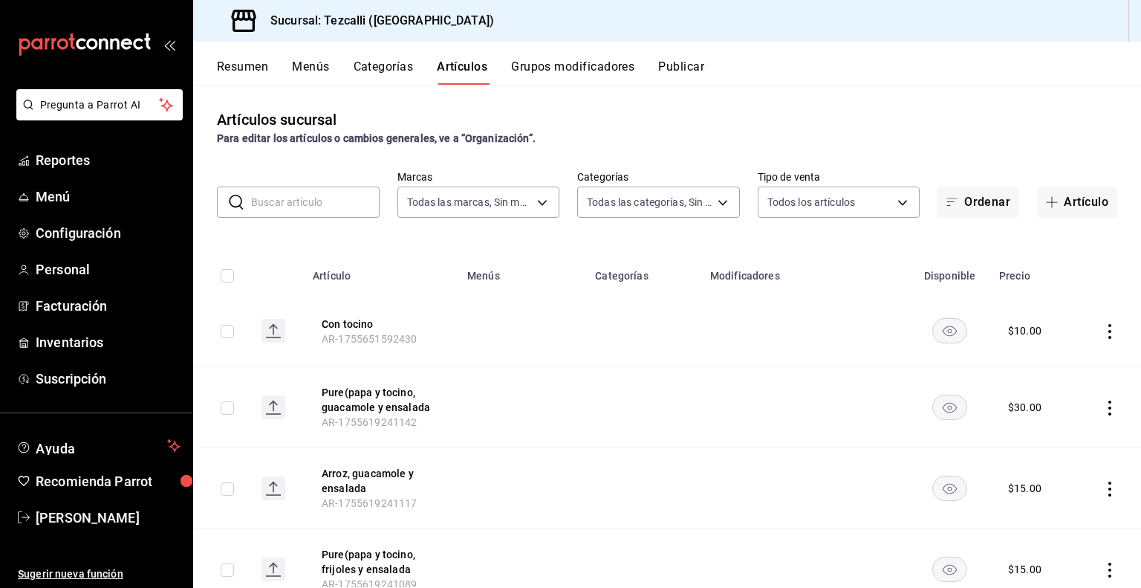
type input "a037816d-1762-4110-85fb-de6c64f56d36,ed31f90a-1473-4592-bc6b-c482666ba759,20878…"
click at [303, 199] on input "text" at bounding box center [315, 202] width 129 height 30
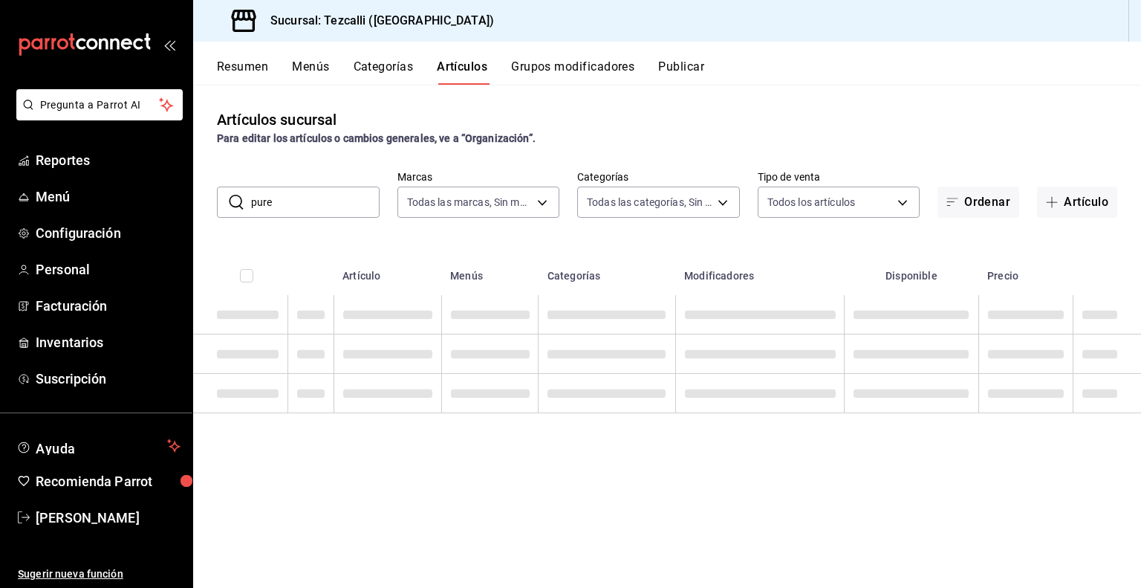
type input "pure"
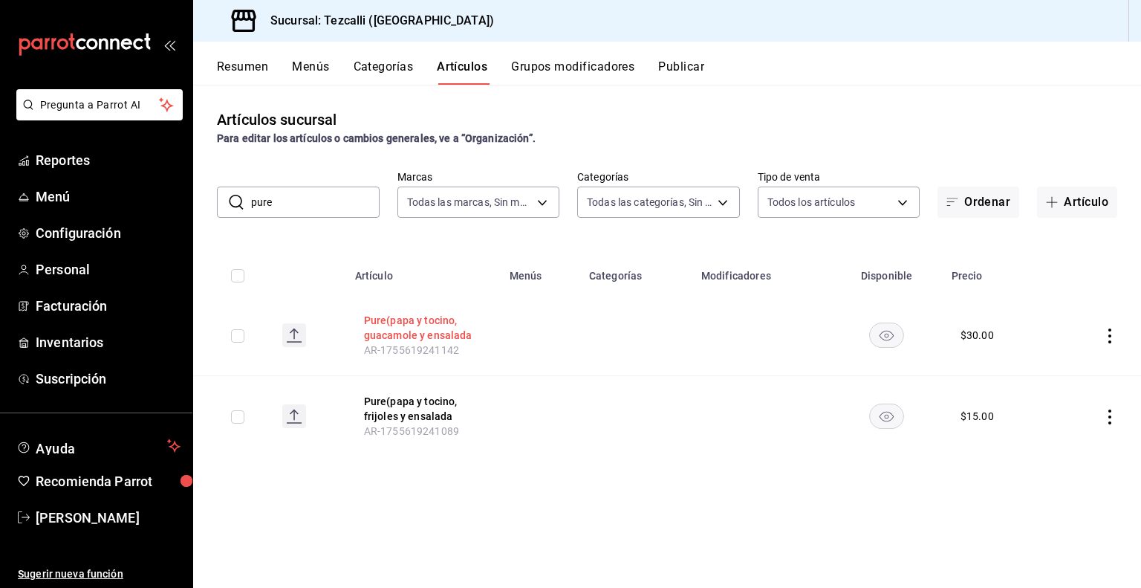
click at [395, 331] on button "Pure(papa y tocino, guacamole y ensalada" at bounding box center [423, 328] width 119 height 30
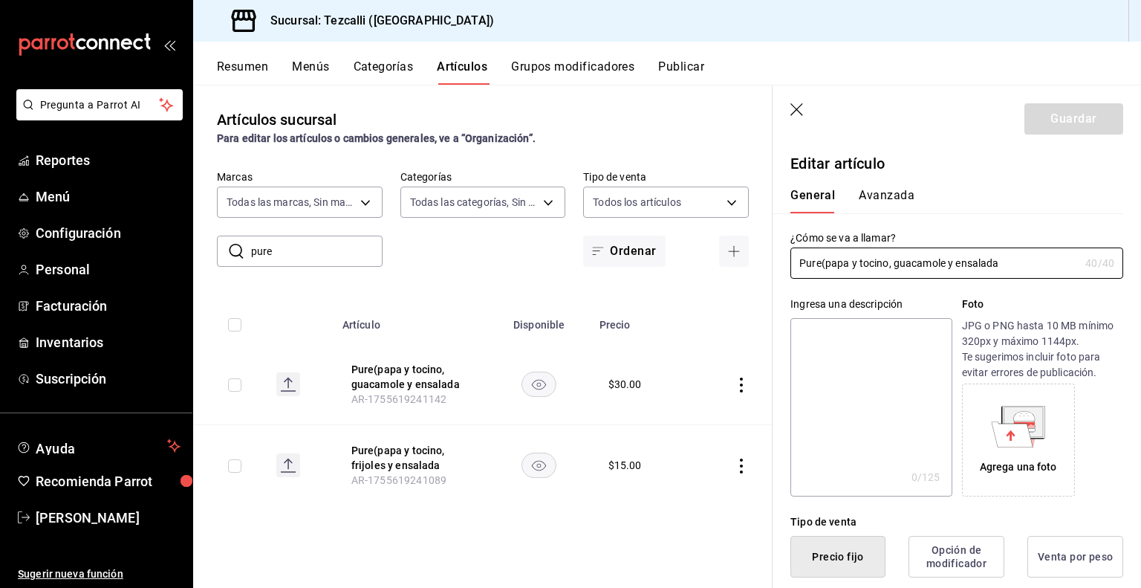
type input "$30.00"
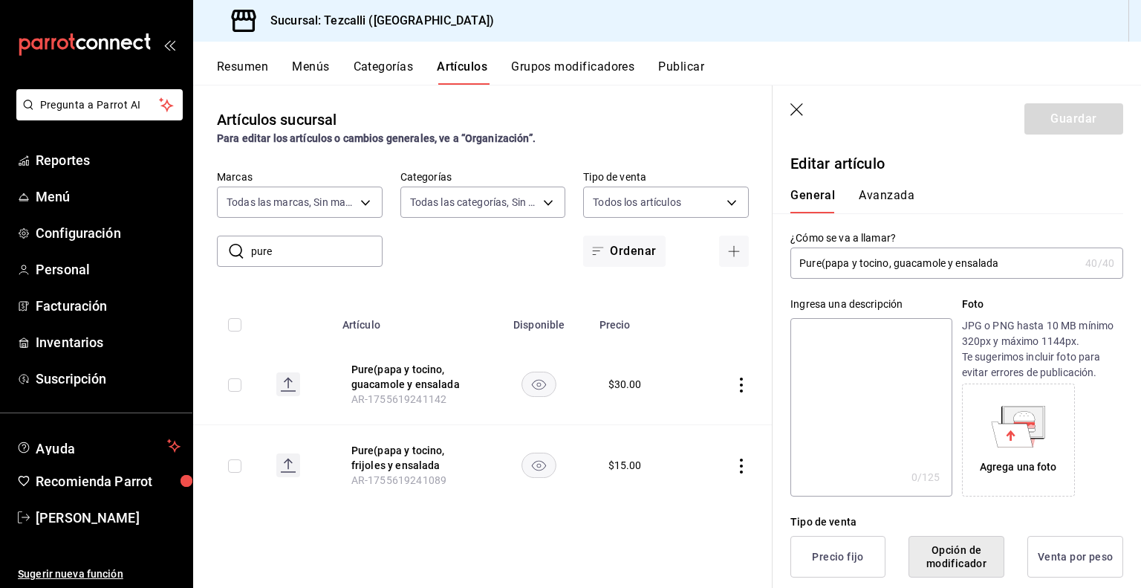
click at [897, 270] on input "Pure(papa y tocino, guacamole y ensalada" at bounding box center [935, 263] width 289 height 30
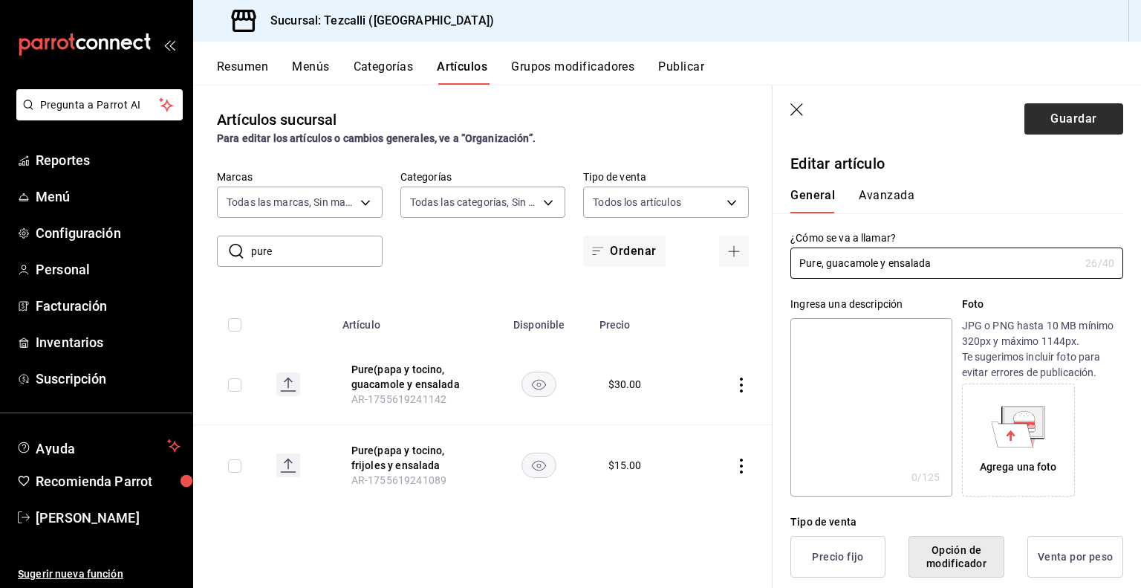
type input "Pure, guacamole y ensalada"
click at [1060, 120] on button "Guardar" at bounding box center [1074, 118] width 99 height 31
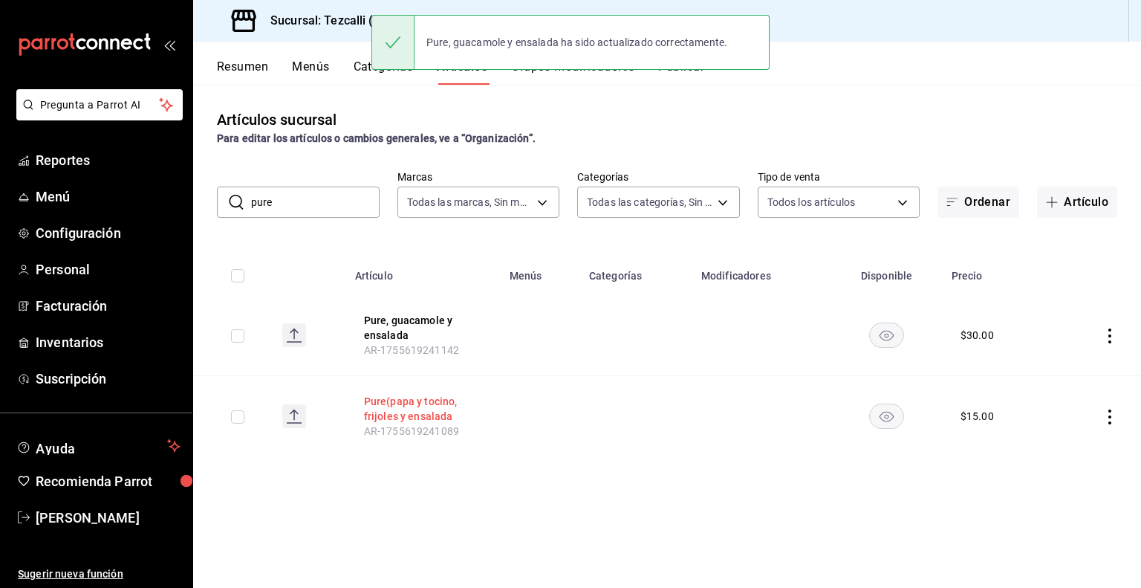
click at [386, 406] on button "Pure(papa y tocino, frijoles y ensalada" at bounding box center [423, 409] width 119 height 30
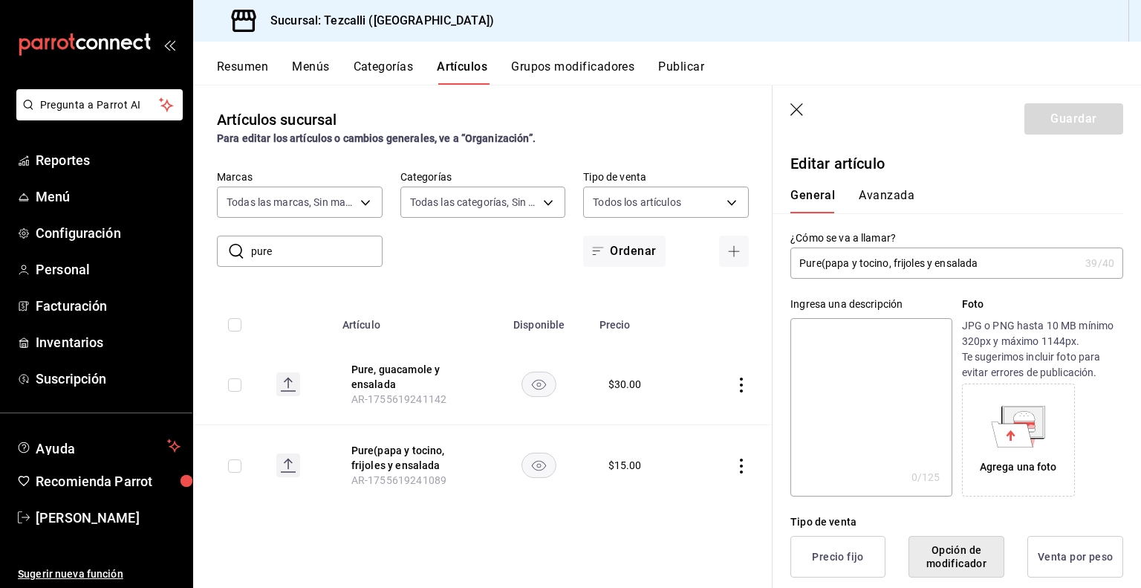
click at [892, 261] on input "Pure(papa y tocino, frijoles y ensalada" at bounding box center [935, 263] width 289 height 30
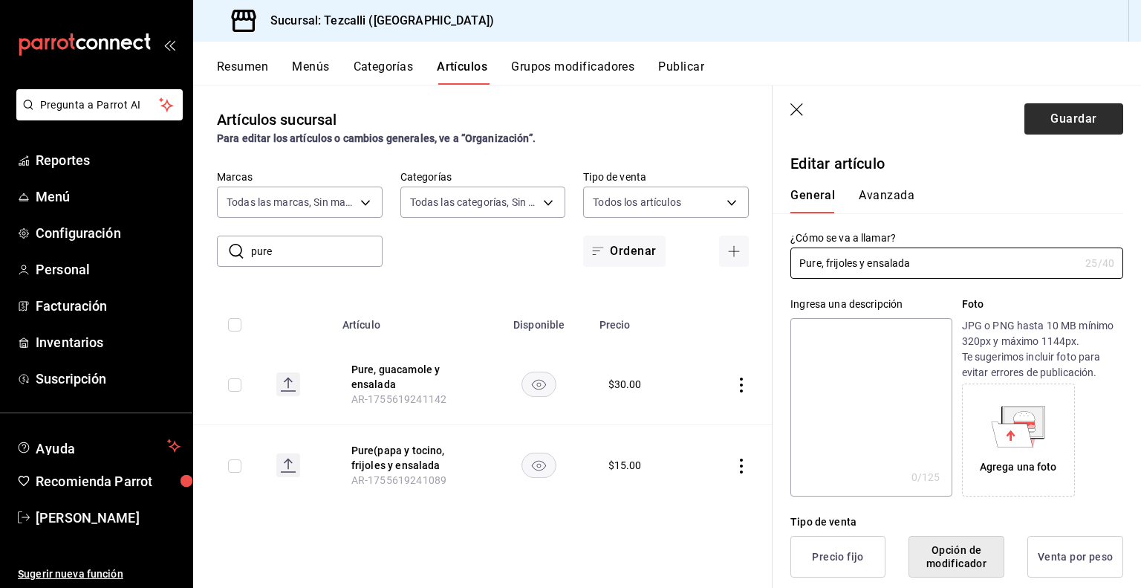
type input "Pure, frijoles y ensalada"
click at [1043, 118] on button "Guardar" at bounding box center [1074, 118] width 99 height 31
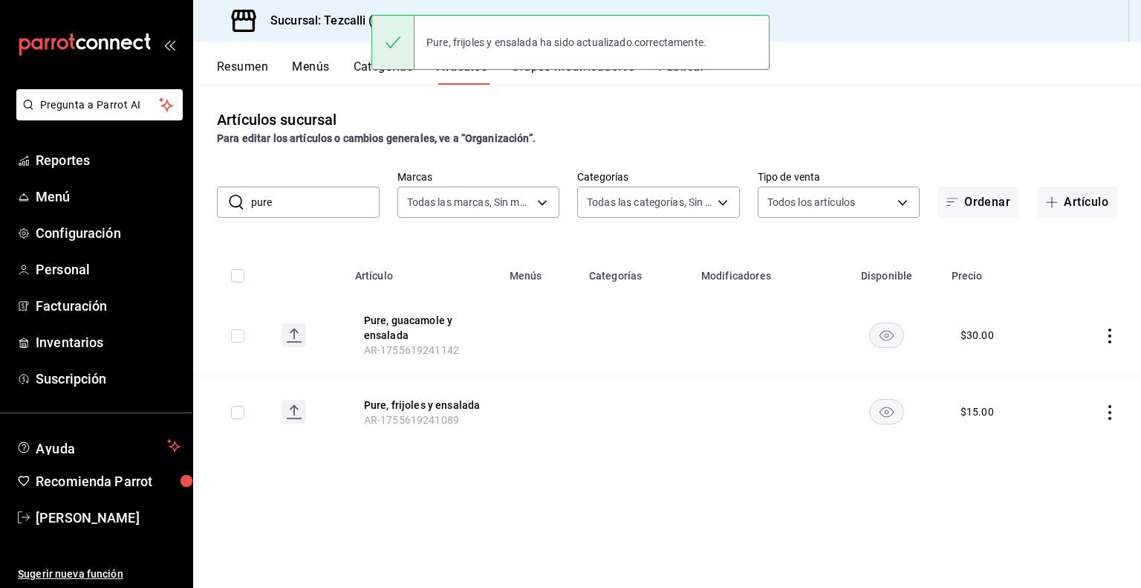
click at [694, 74] on button "Publicar" at bounding box center [681, 71] width 46 height 25
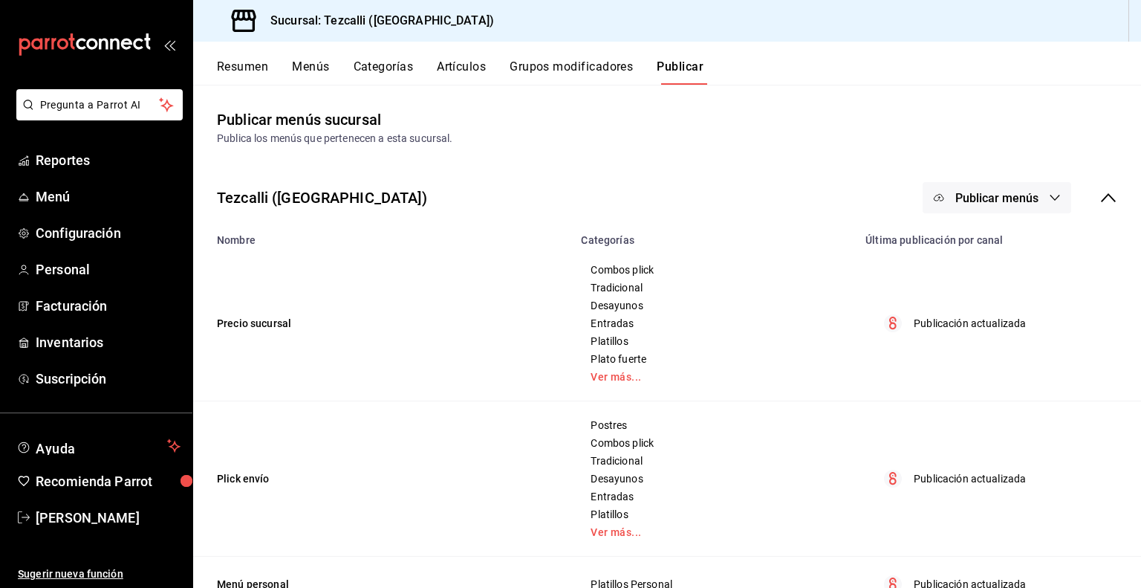
click at [1019, 198] on span "Publicar menús" at bounding box center [997, 198] width 83 height 14
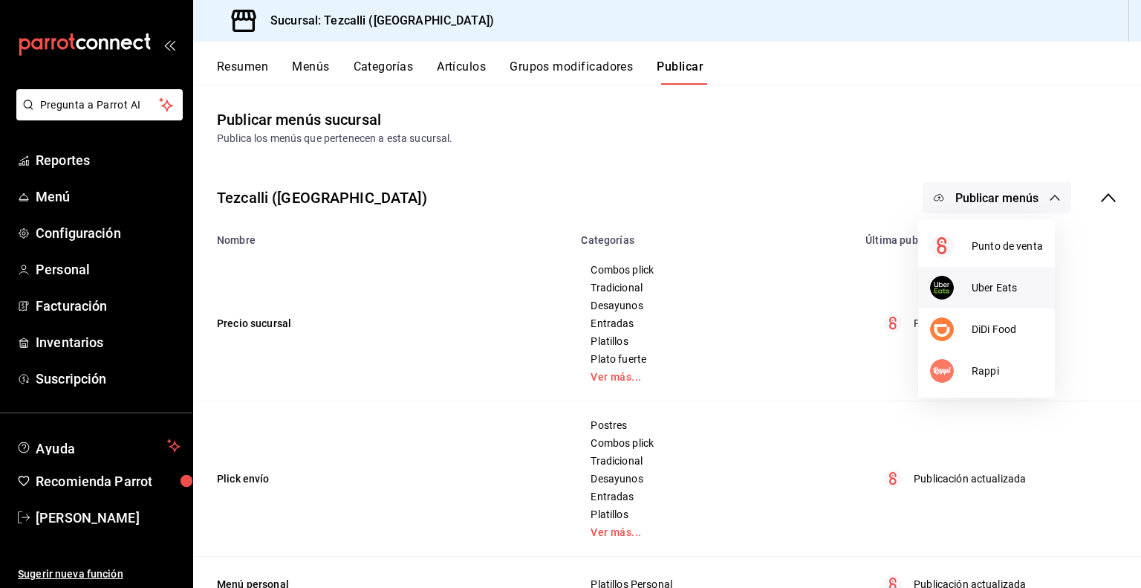
click at [999, 294] on span "Uber Eats" at bounding box center [1007, 288] width 71 height 16
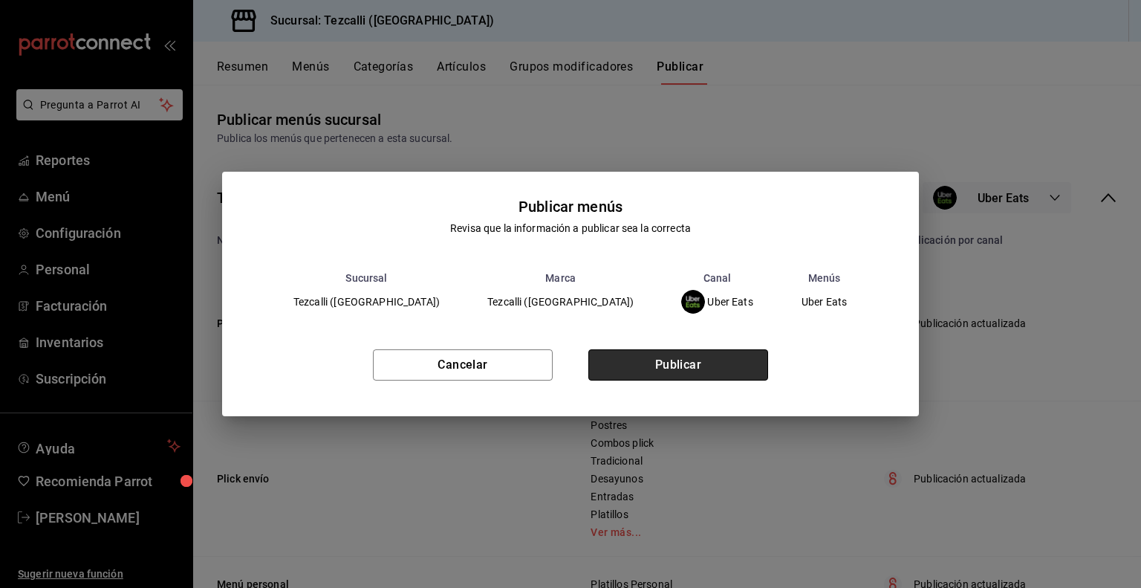
click at [707, 365] on button "Publicar" at bounding box center [678, 364] width 180 height 31
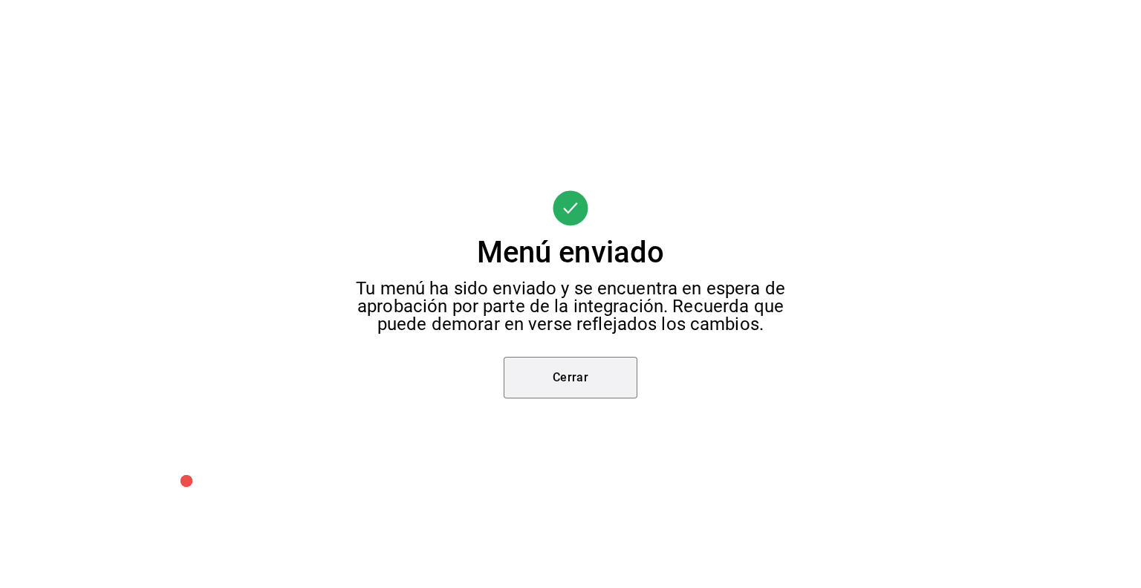
click at [581, 395] on button "Cerrar" at bounding box center [571, 378] width 134 height 42
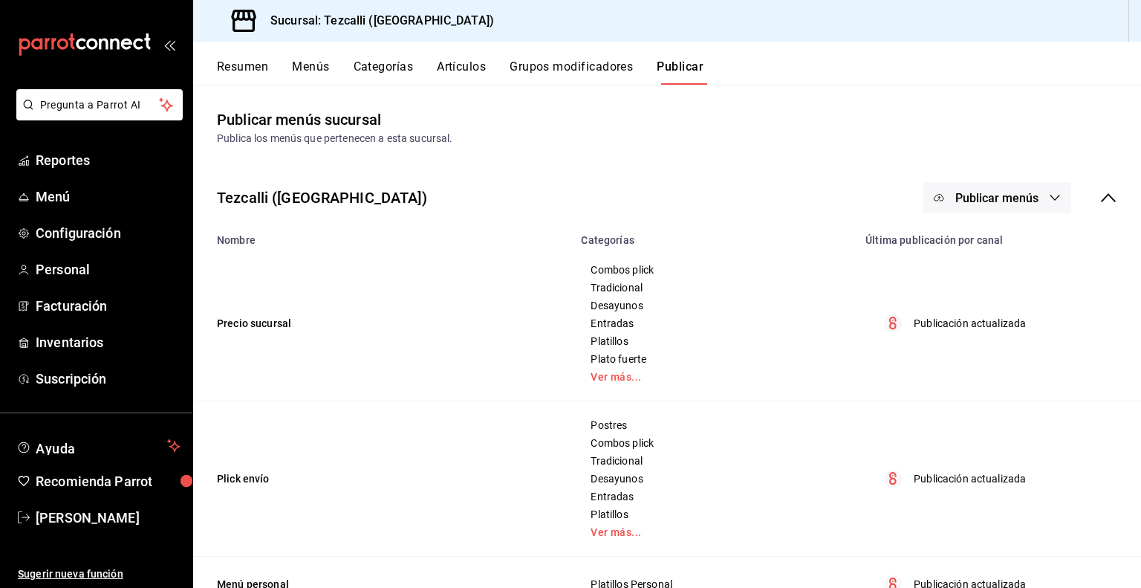
click at [993, 201] on span "Publicar menús" at bounding box center [997, 198] width 83 height 14
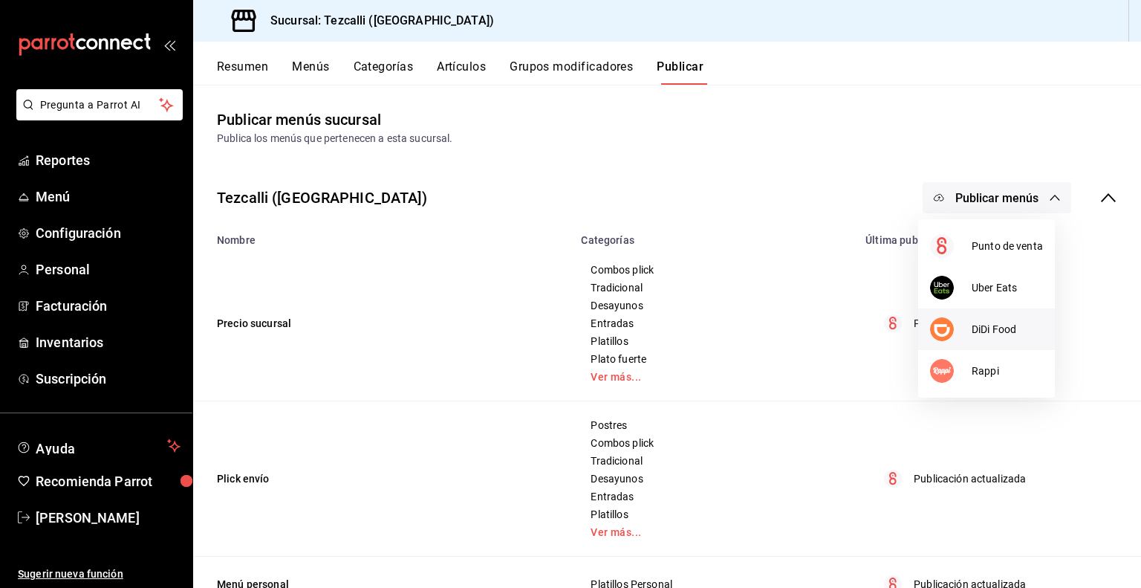
click at [984, 323] on span "DiDi Food" at bounding box center [1007, 330] width 71 height 16
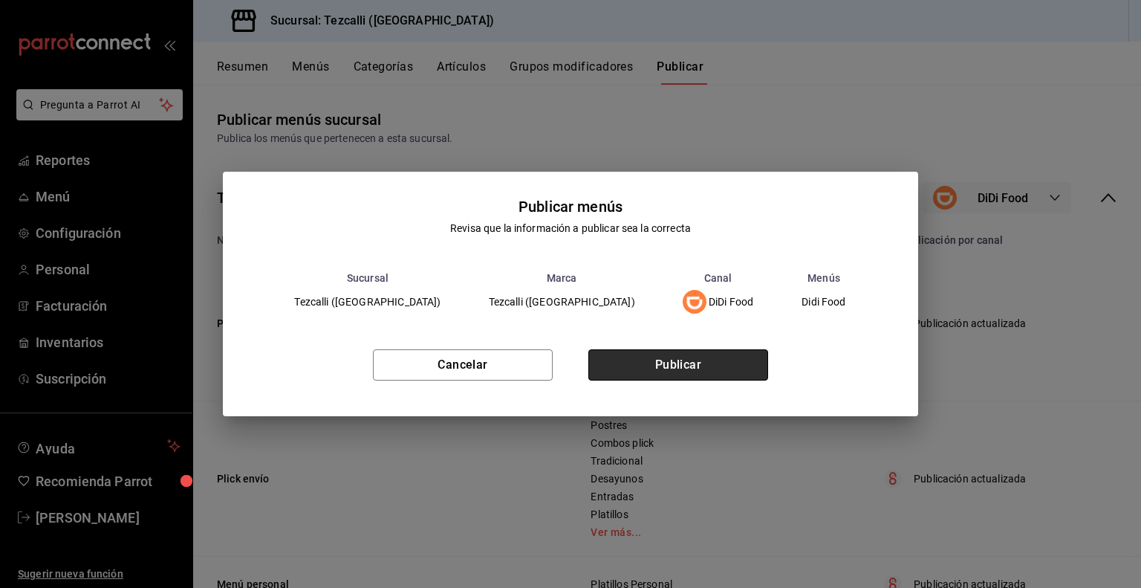
click at [729, 367] on button "Publicar" at bounding box center [678, 364] width 180 height 31
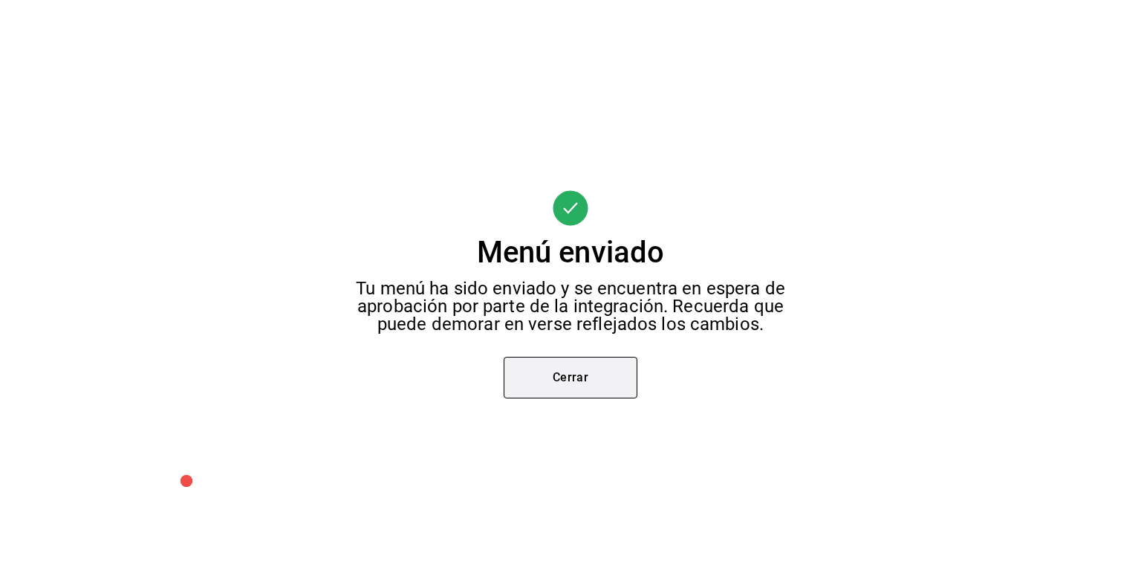
click at [542, 387] on button "Cerrar" at bounding box center [571, 378] width 134 height 42
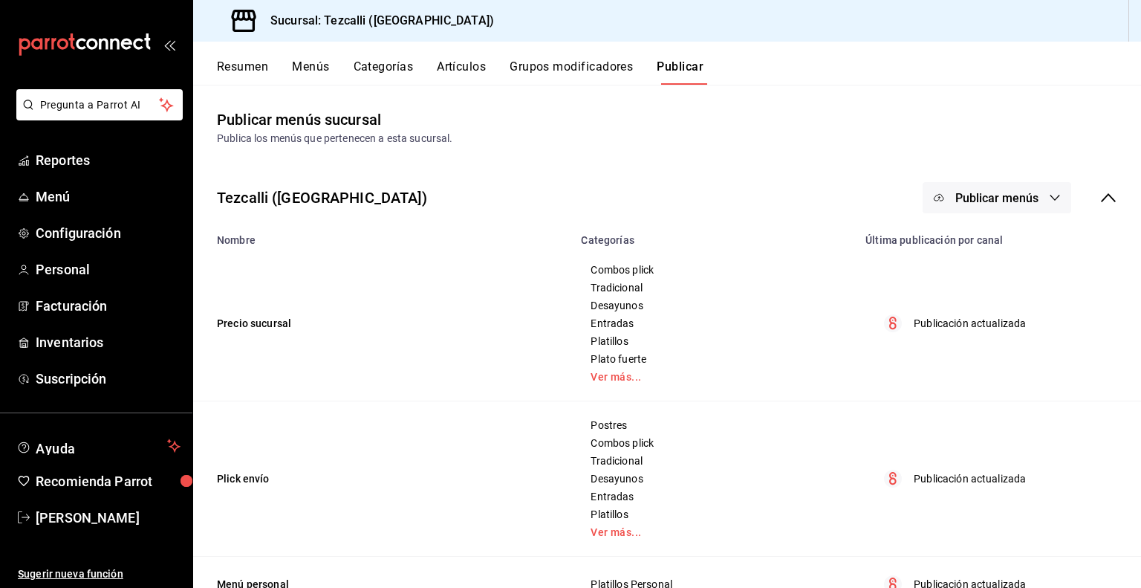
click at [988, 201] on span "Publicar menús" at bounding box center [997, 198] width 83 height 14
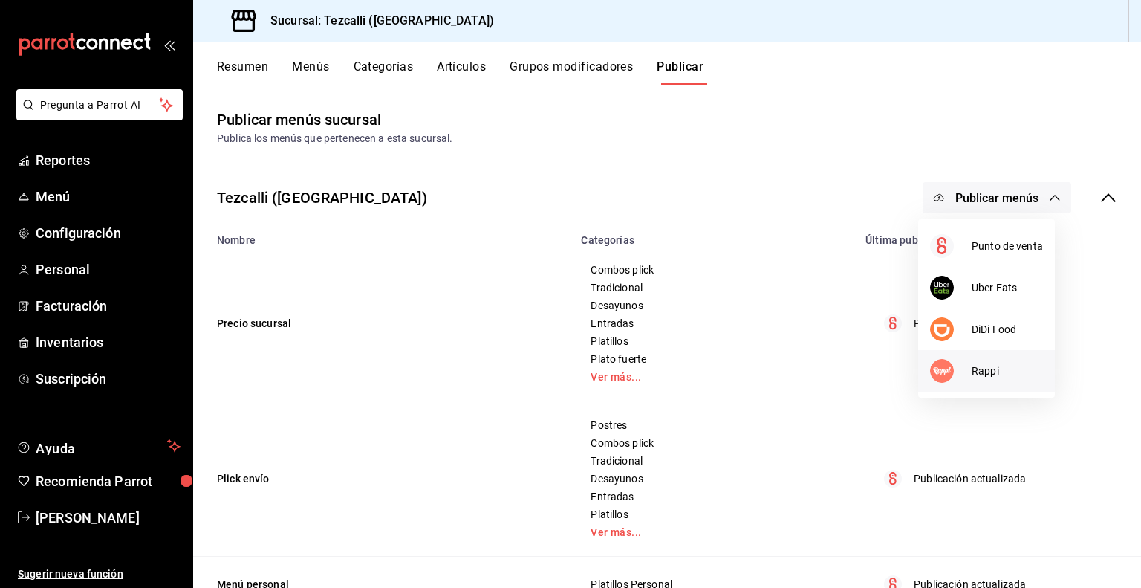
click at [999, 362] on li "Rappi" at bounding box center [986, 371] width 137 height 42
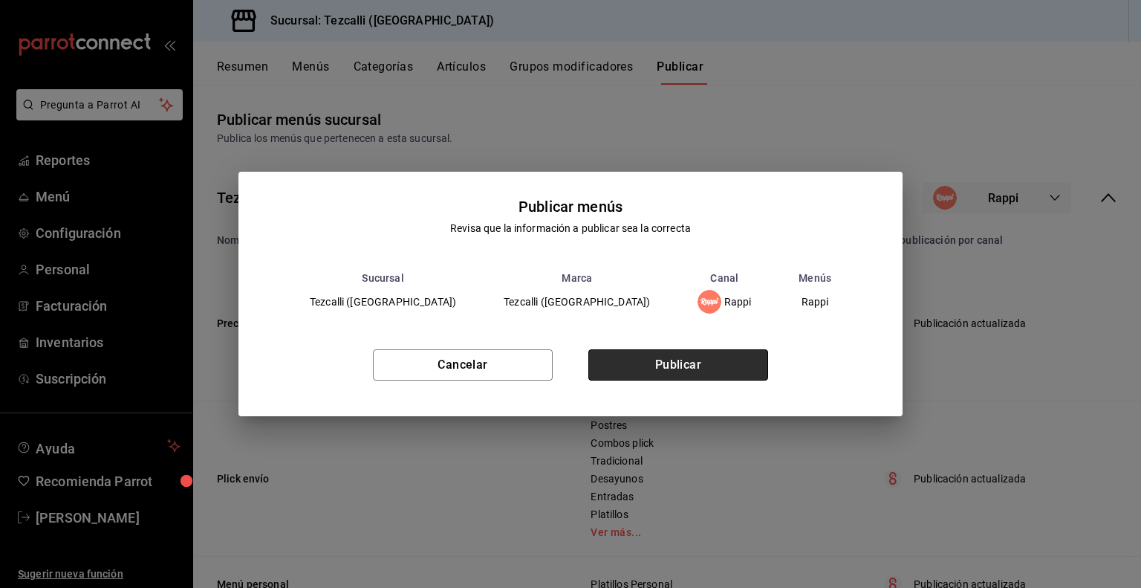
click at [704, 360] on button "Publicar" at bounding box center [678, 364] width 180 height 31
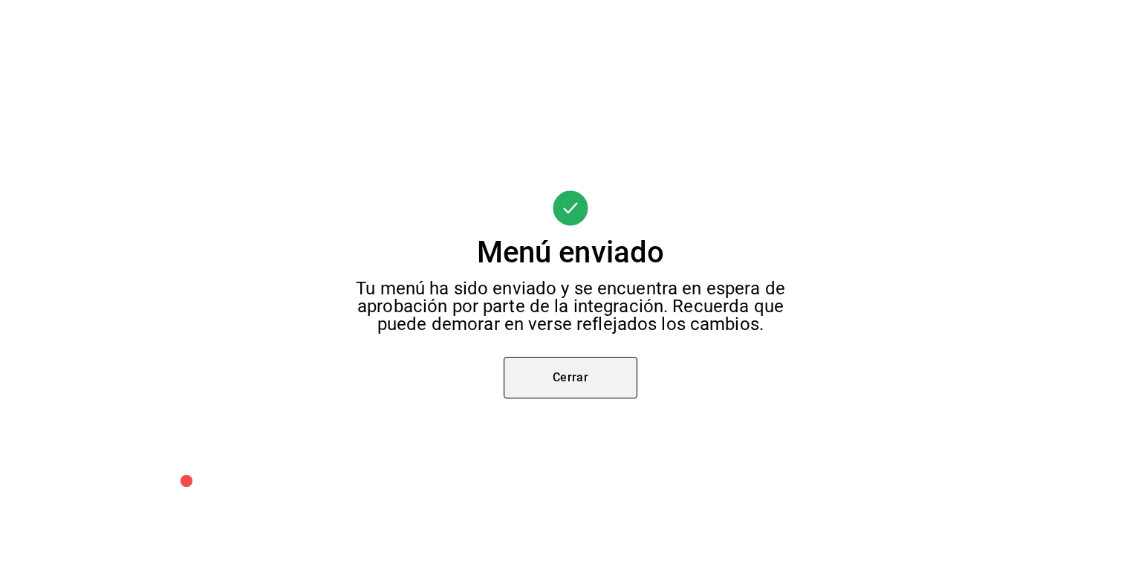
click at [584, 386] on button "Cerrar" at bounding box center [571, 378] width 134 height 42
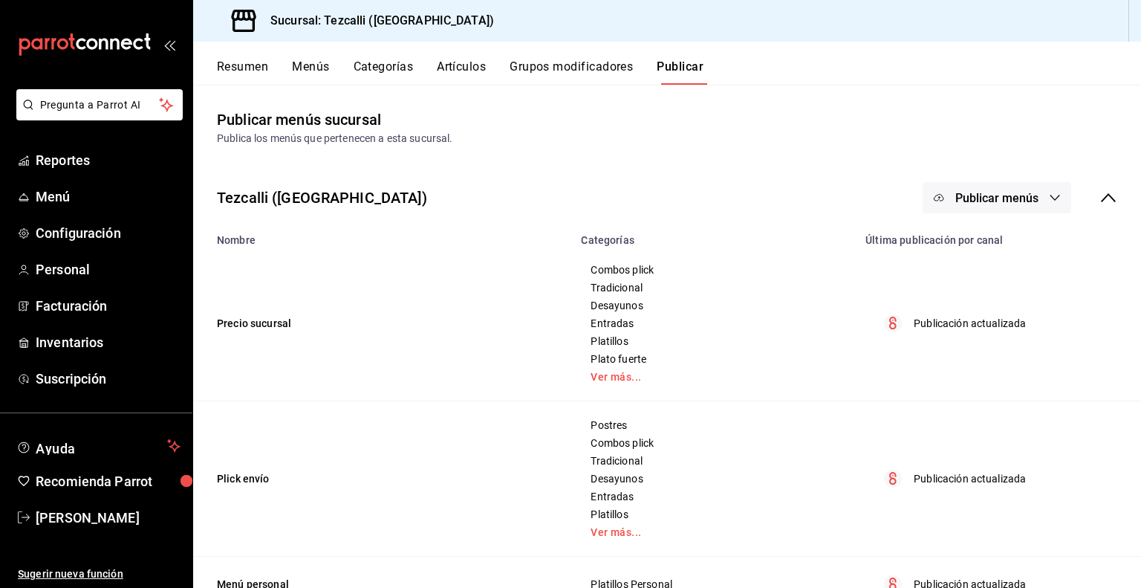
click at [1102, 202] on icon at bounding box center [1109, 198] width 18 height 18
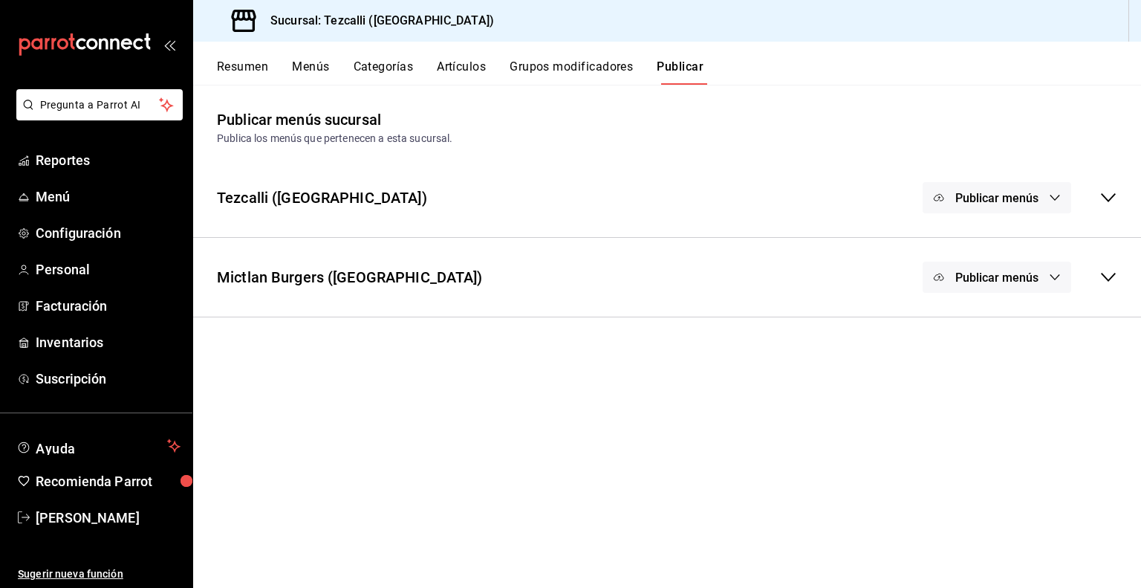
click at [1102, 202] on icon at bounding box center [1109, 198] width 18 height 18
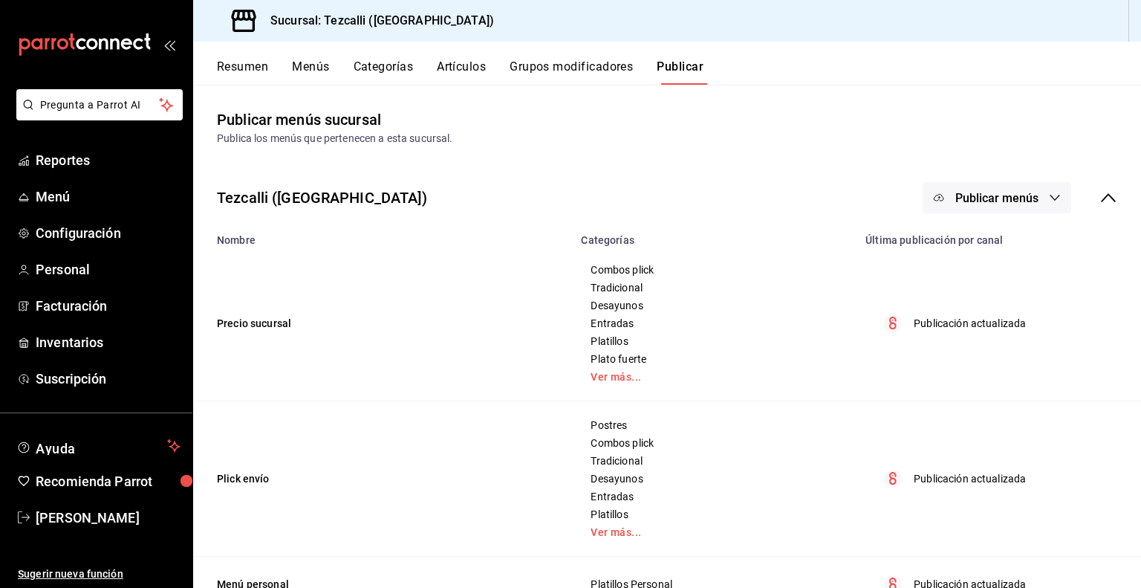
click at [1100, 189] on icon at bounding box center [1109, 198] width 18 height 18
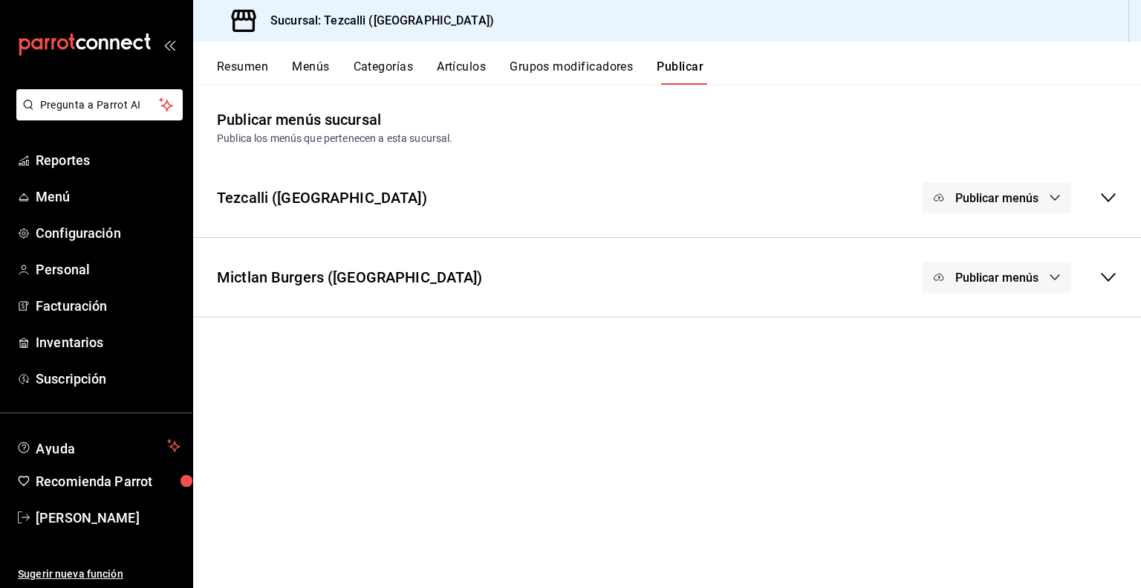
click at [1112, 273] on icon at bounding box center [1109, 277] width 18 height 18
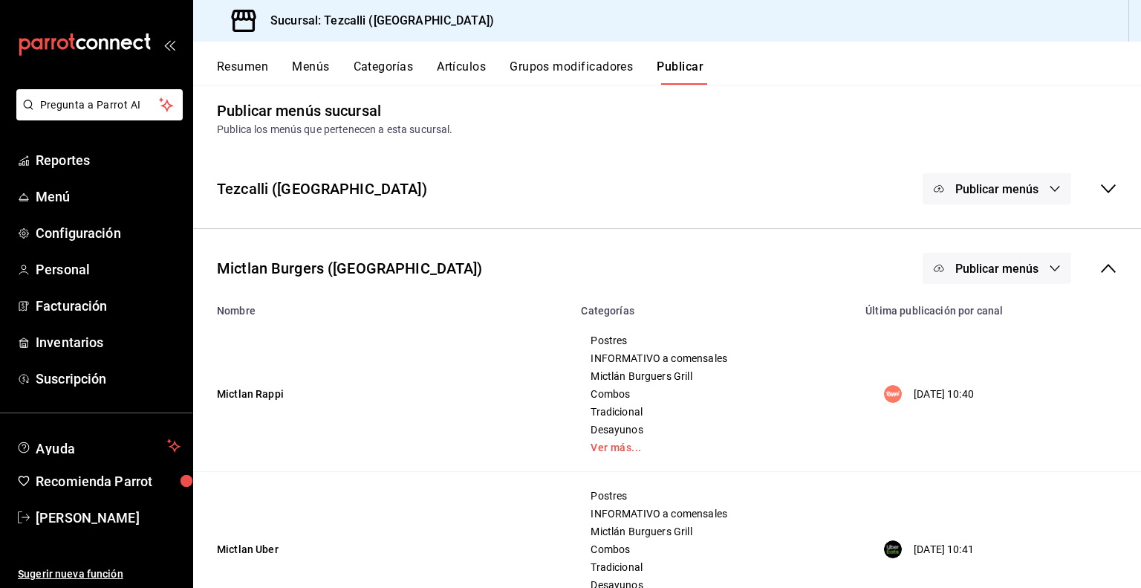
scroll to position [8, 0]
click at [1000, 267] on span "Publicar menús" at bounding box center [997, 269] width 83 height 14
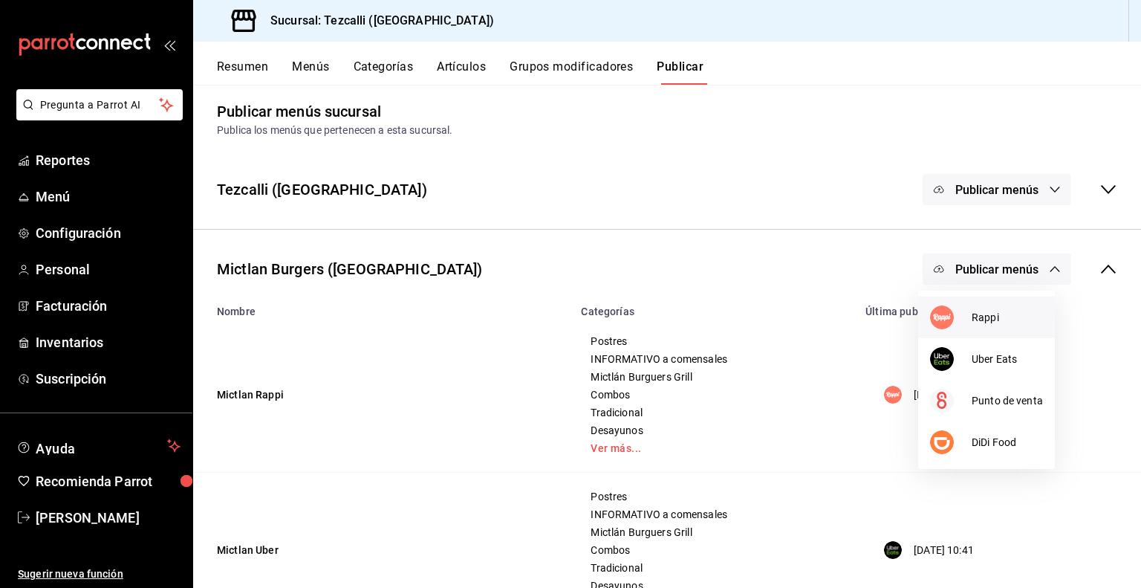
click at [996, 314] on span "Rappi" at bounding box center [1007, 318] width 71 height 16
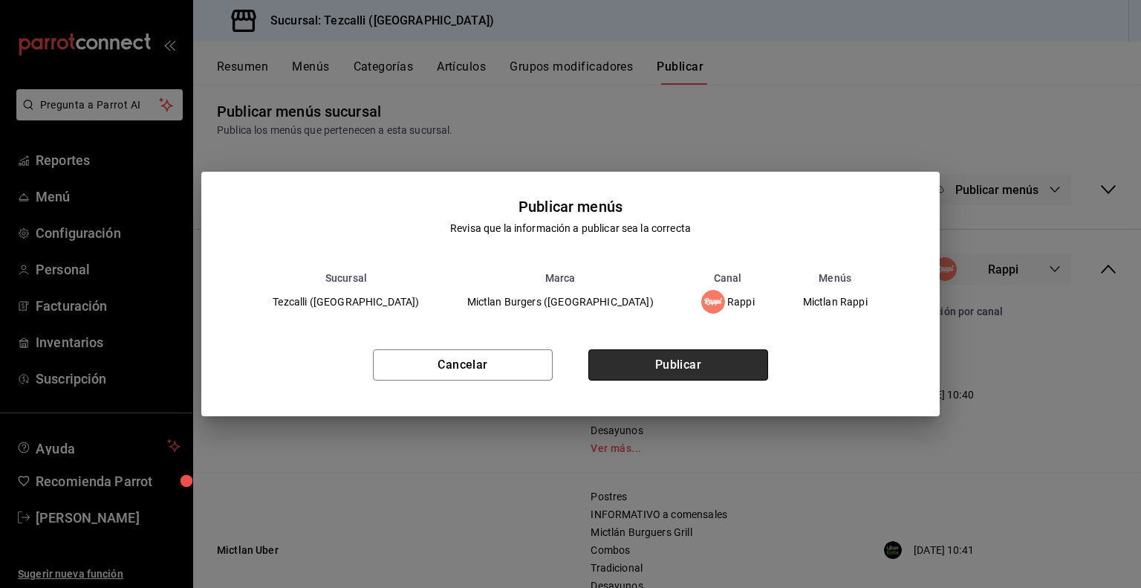
click at [701, 365] on button "Publicar" at bounding box center [678, 364] width 180 height 31
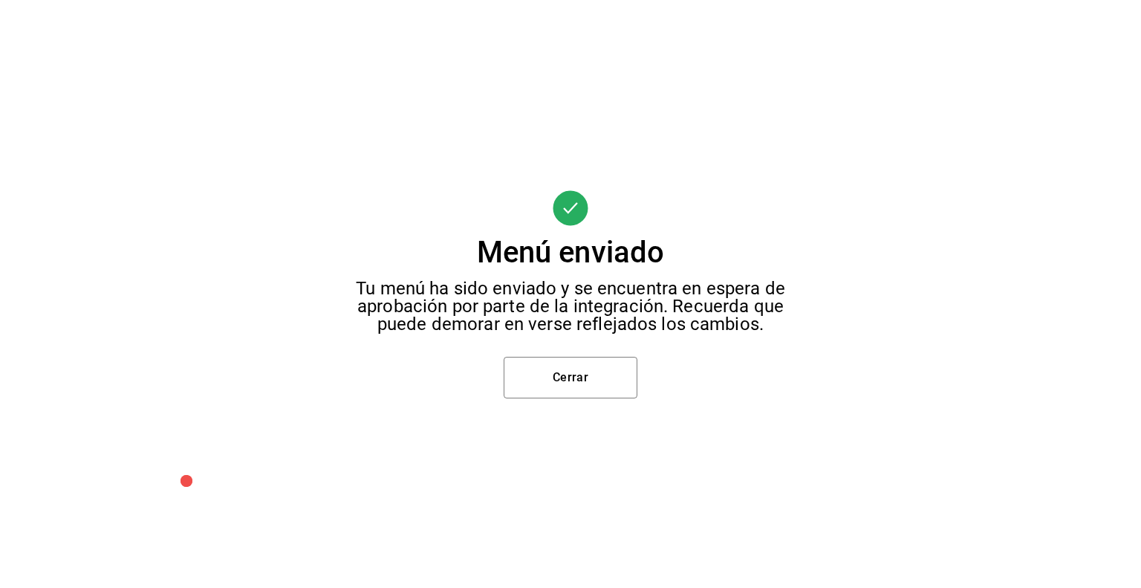
scroll to position [0, 0]
click at [586, 377] on button "Cerrar" at bounding box center [571, 378] width 134 height 42
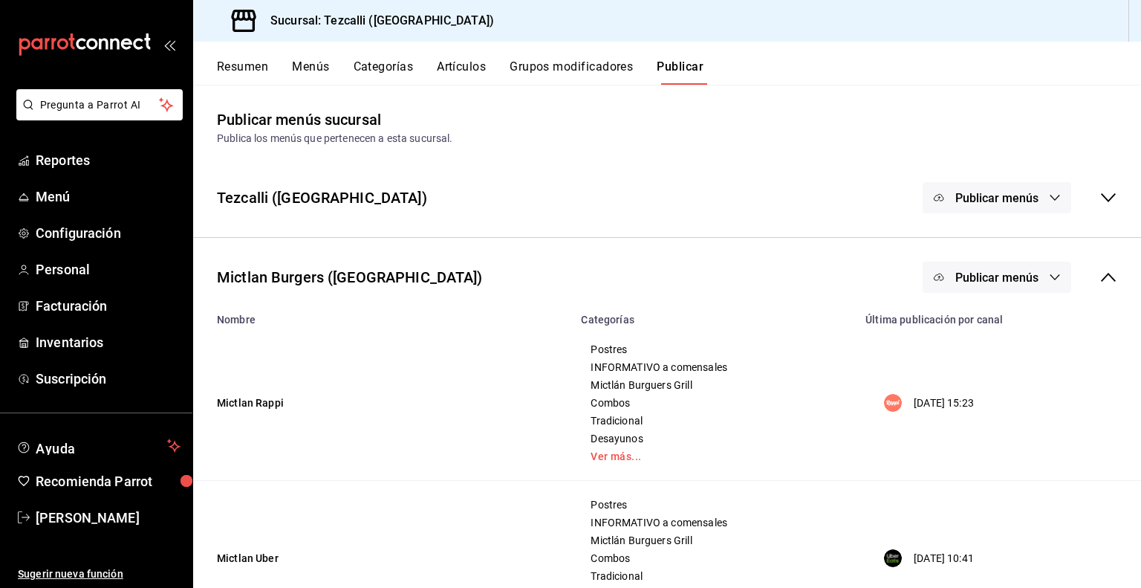
click at [473, 80] on button "Artículos" at bounding box center [461, 71] width 49 height 25
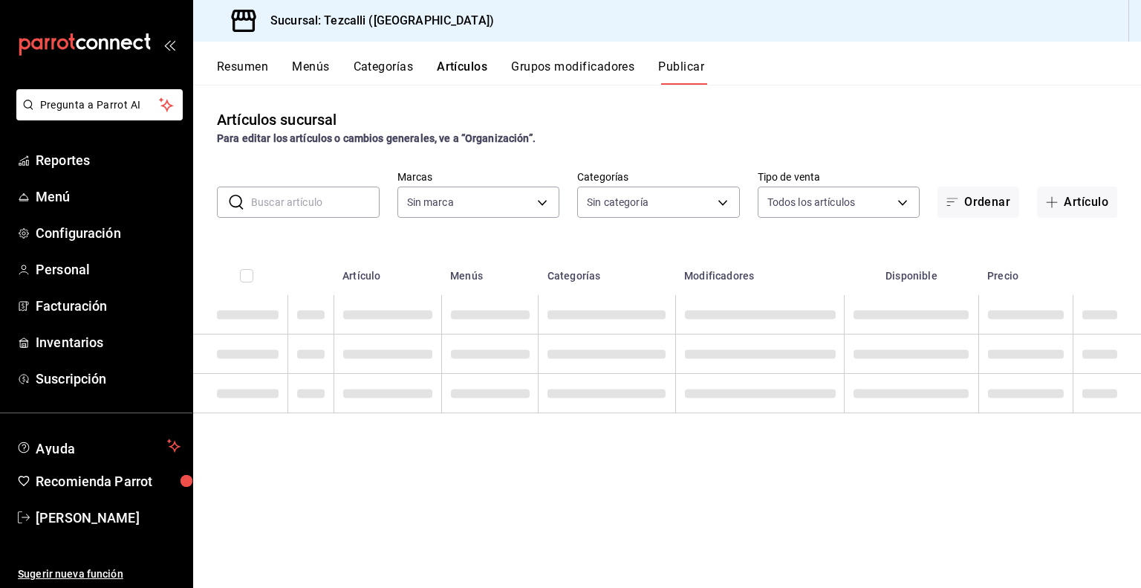
type input "18689ee2-ba4b-482e-b8cd-c8334c7db8ec,22f768fd-becd-4c31-a818-2407a4be0b08"
click at [324, 201] on input "text" at bounding box center [315, 202] width 129 height 30
type input "pure"
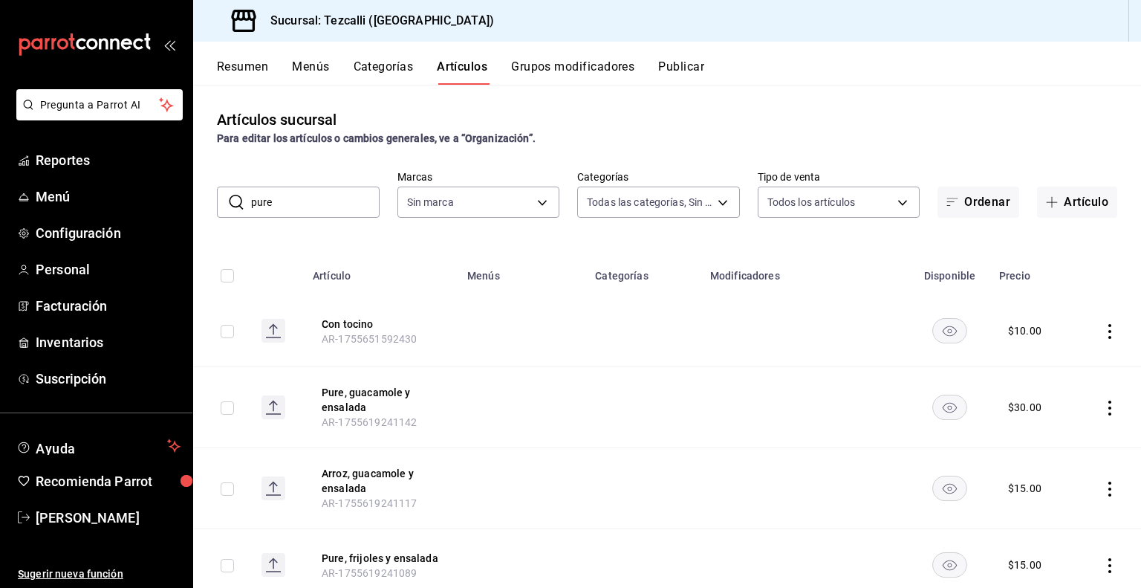
type input "a037816d-1762-4110-85fb-de6c64f56d36,ed31f90a-1473-4592-bc6b-c482666ba759,20878…"
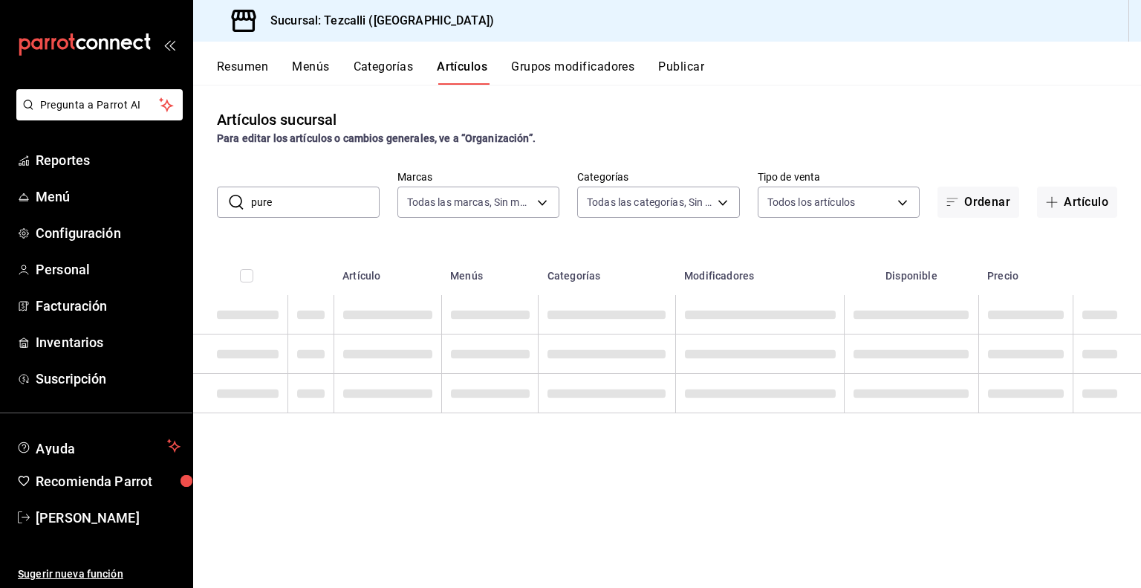
type input "18689ee2-ba4b-482e-b8cd-c8334c7db8ec,22f768fd-becd-4c31-a818-2407a4be0b08"
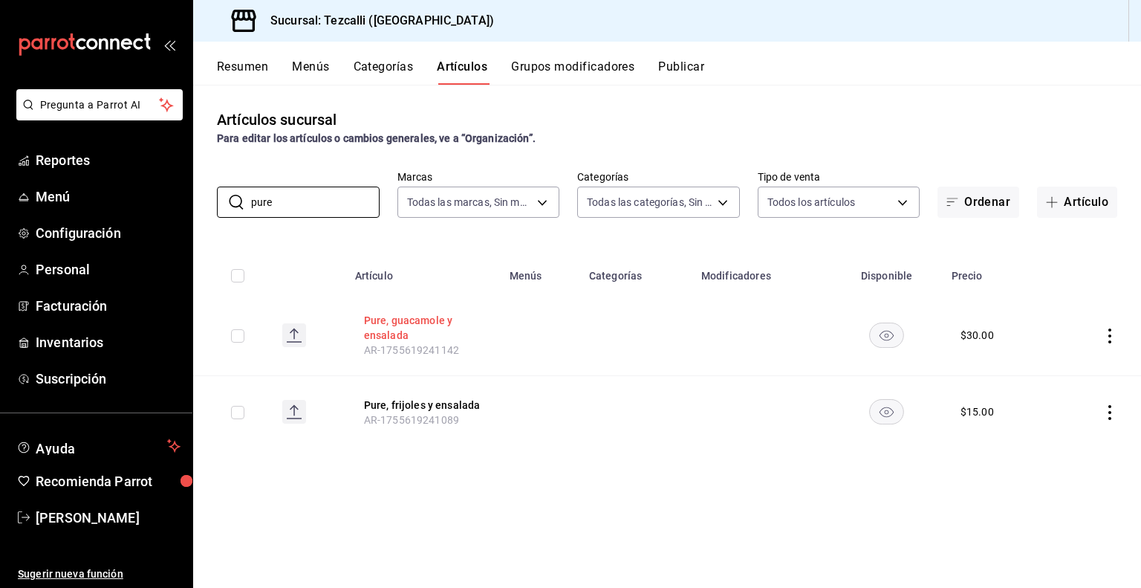
type input "pure"
click at [384, 334] on button "Pure, guacamole y ensalada" at bounding box center [423, 328] width 119 height 30
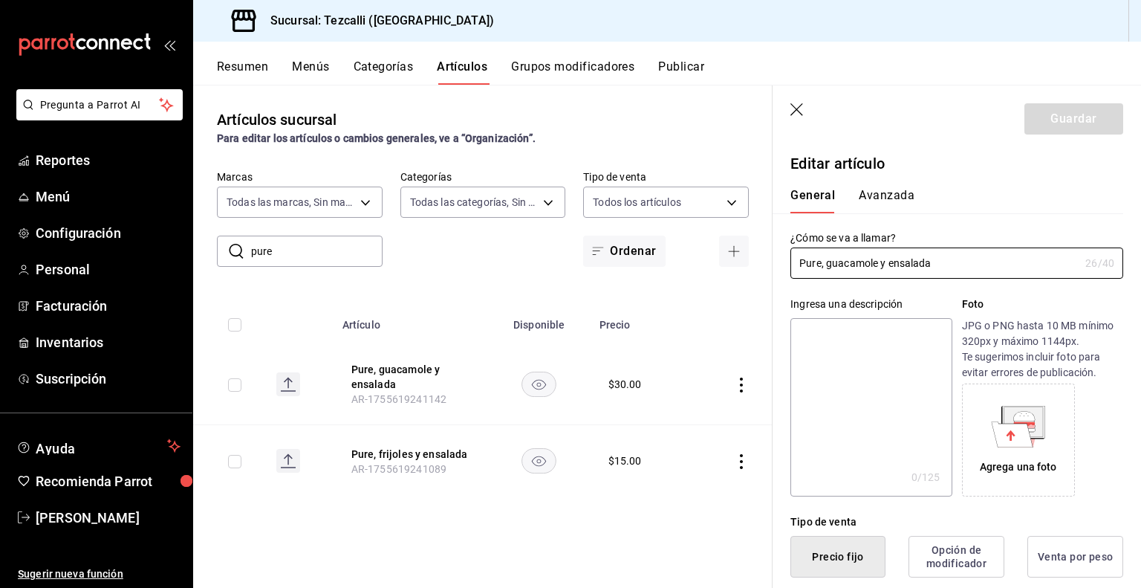
type input "$30.00"
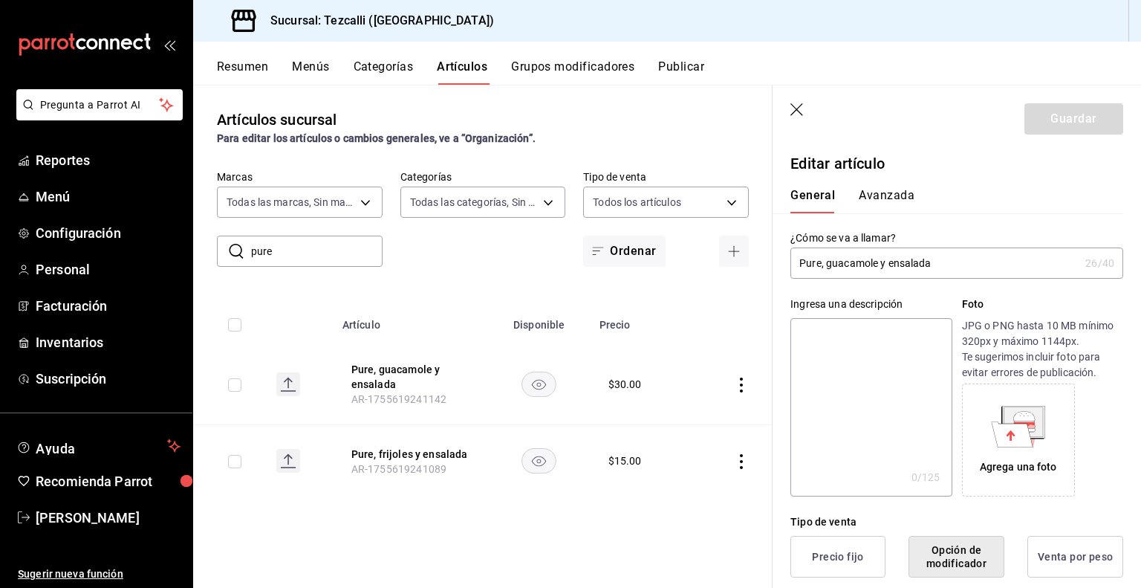
click at [820, 261] on input "Pure, guacamole y ensalada" at bounding box center [935, 263] width 289 height 30
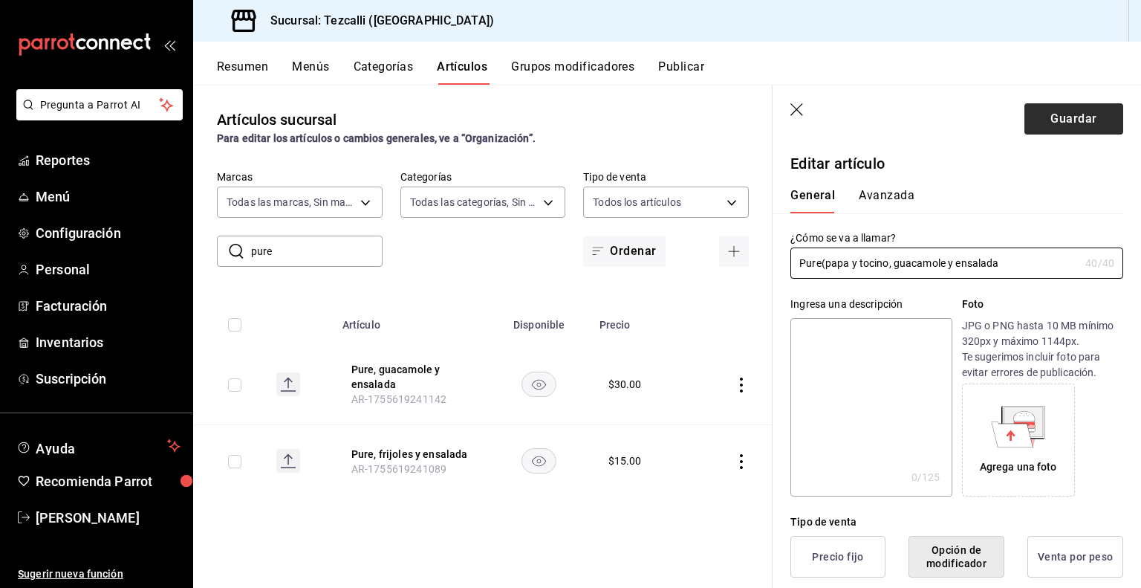
type input "Pure(papa y tocino, guacamole y ensalada"
click at [1076, 117] on button "Guardar" at bounding box center [1074, 118] width 99 height 31
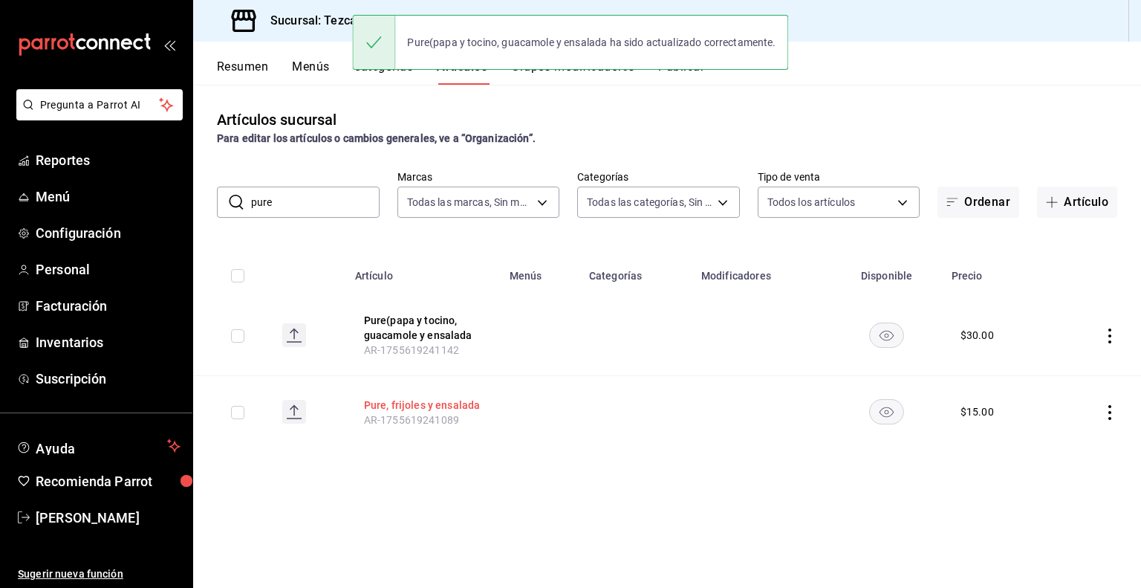
click at [404, 403] on button "Pure, frijoles y ensalada" at bounding box center [423, 405] width 119 height 15
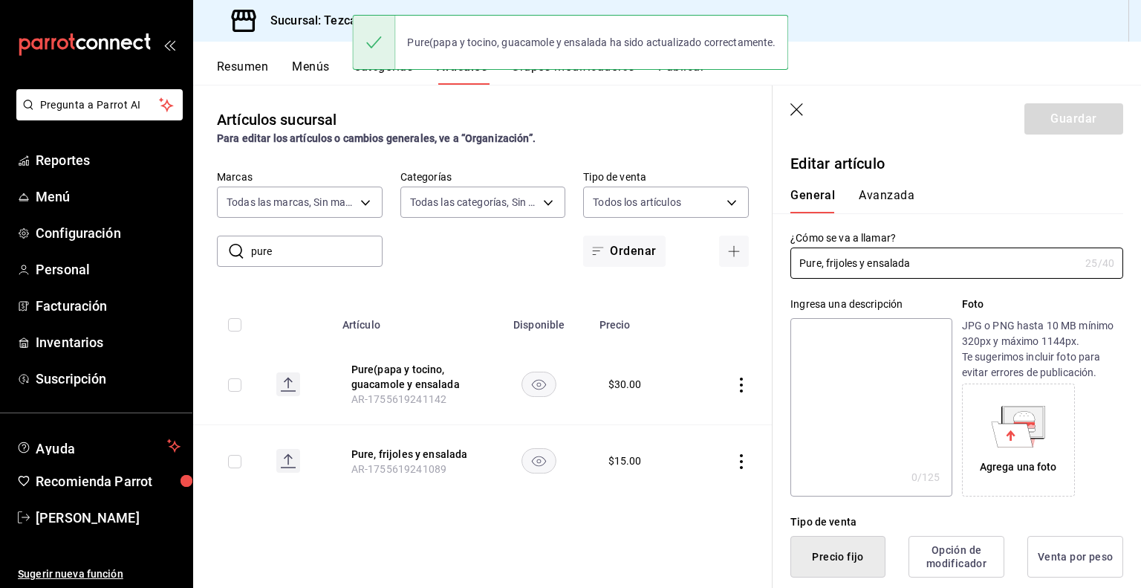
type input "$15.00"
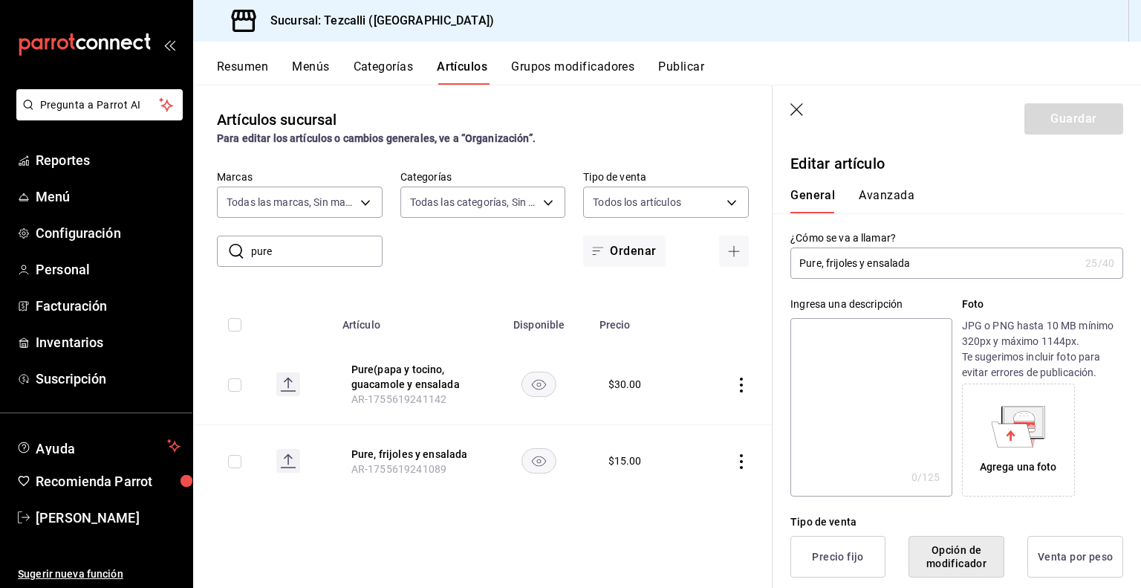
click at [817, 264] on input "Pure, frijoles y ensalada" at bounding box center [935, 263] width 289 height 30
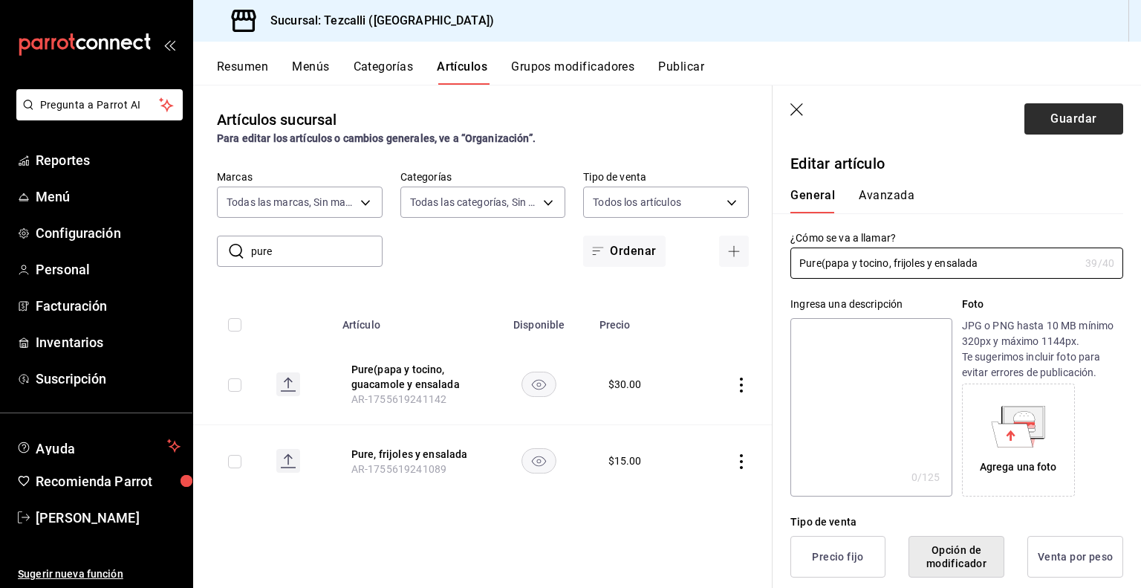
type input "Pure(papa y tocino, frijoles y ensalada"
click at [1061, 114] on button "Guardar" at bounding box center [1074, 118] width 99 height 31
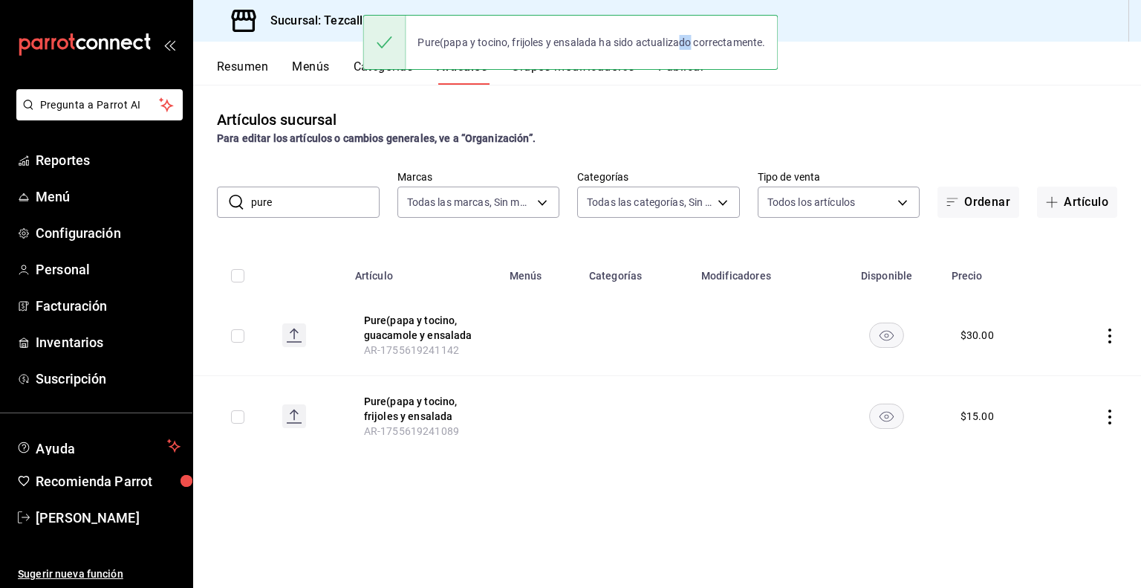
drag, startPoint x: 681, startPoint y: 65, endPoint x: 689, endPoint y: 74, distance: 11.6
click at [689, 74] on div "Pure(papa y tocino, frijoles y ensalada ha sido actualizado correctamente." at bounding box center [570, 42] width 415 height 64
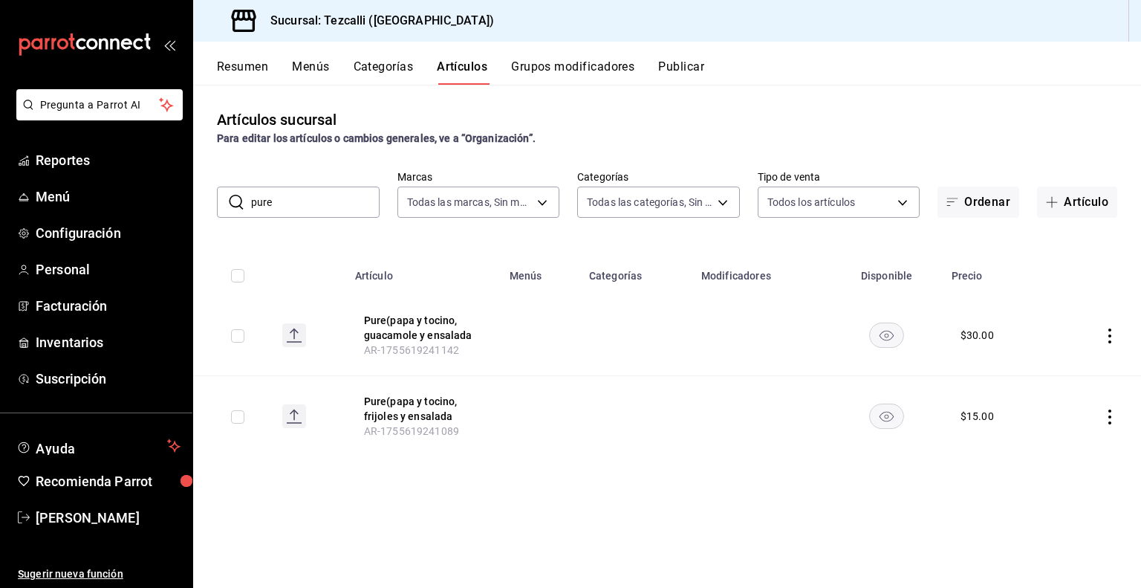
click at [684, 72] on div "Pure(papa y tocino, frijoles y ensalada ha sido actualizado correctamente." at bounding box center [570, 42] width 415 height 64
click at [684, 72] on div "Pregunta a Parrot AI Reportes Menú Configuración Personal Facturación Inventari…" at bounding box center [570, 294] width 1141 height 588
click at [684, 72] on button "Publicar" at bounding box center [681, 71] width 46 height 25
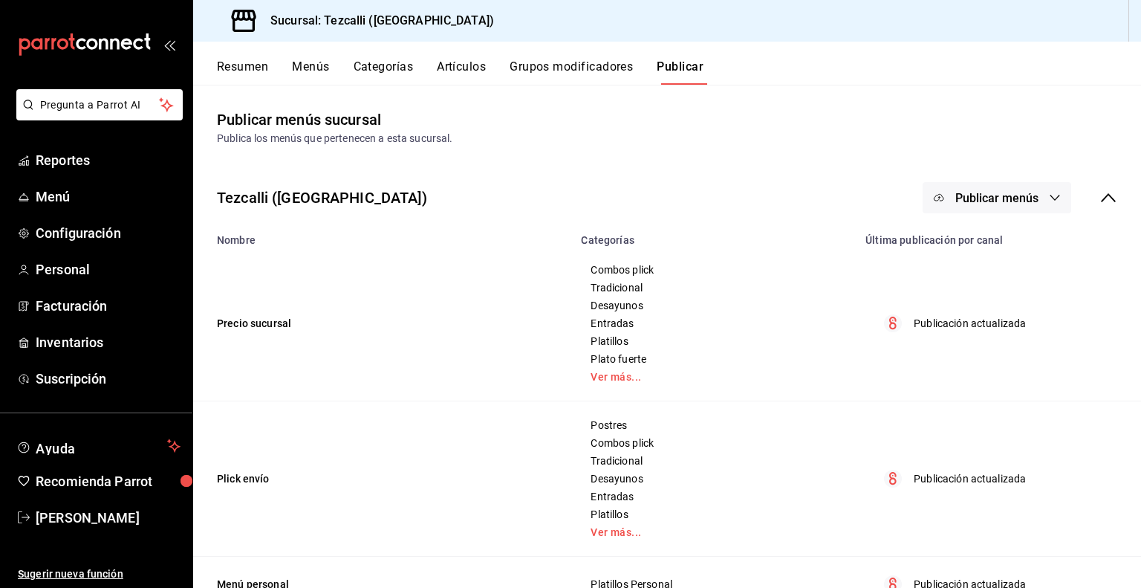
click at [1025, 199] on span "Publicar menús" at bounding box center [997, 198] width 83 height 14
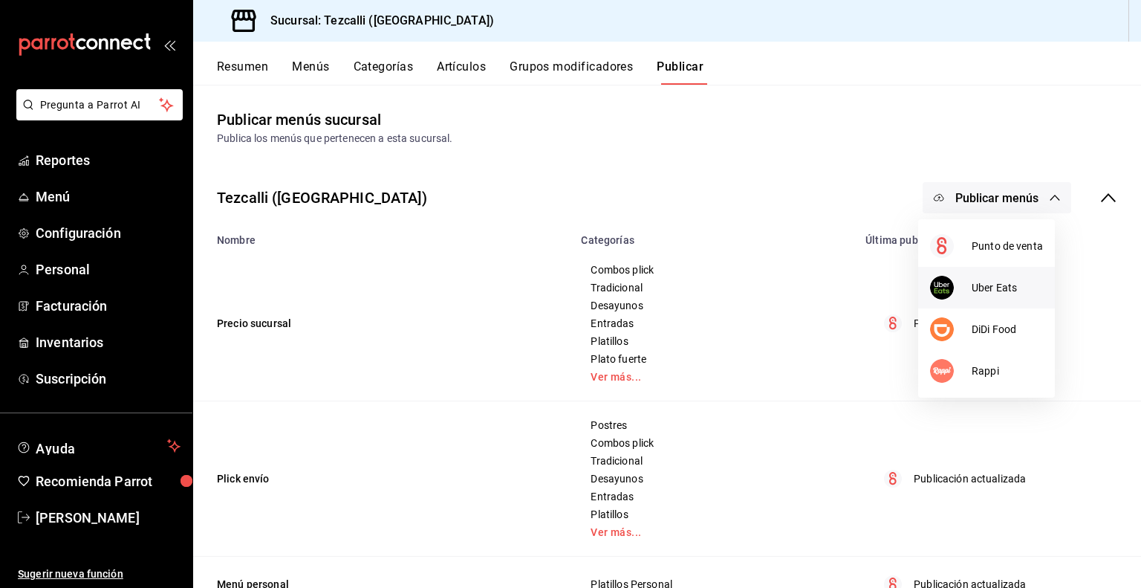
click at [1008, 297] on li "Uber Eats" at bounding box center [986, 288] width 137 height 42
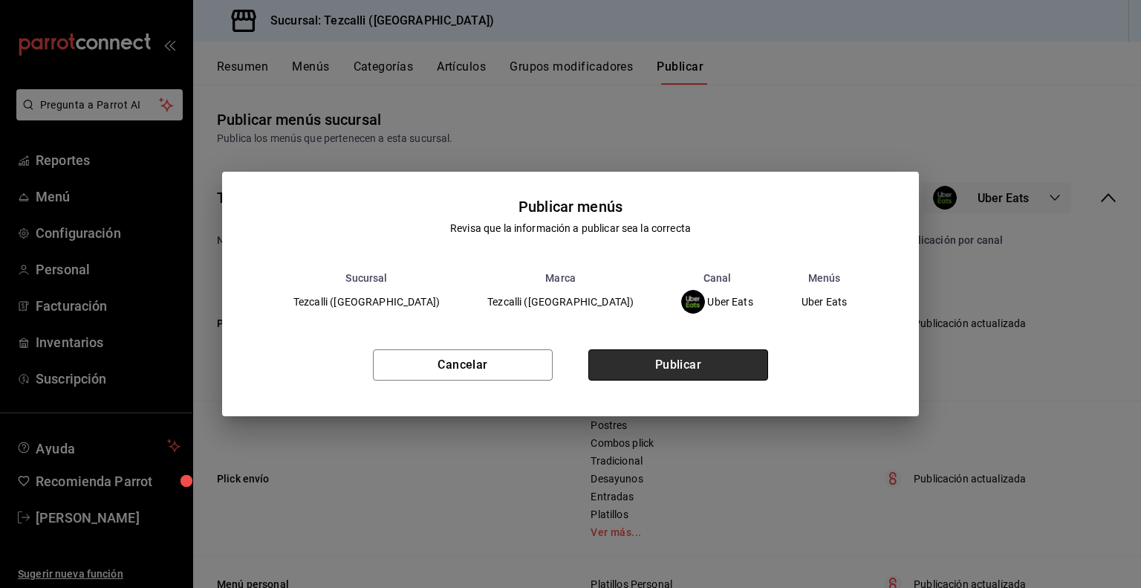
click at [752, 366] on button "Publicar" at bounding box center [678, 364] width 180 height 31
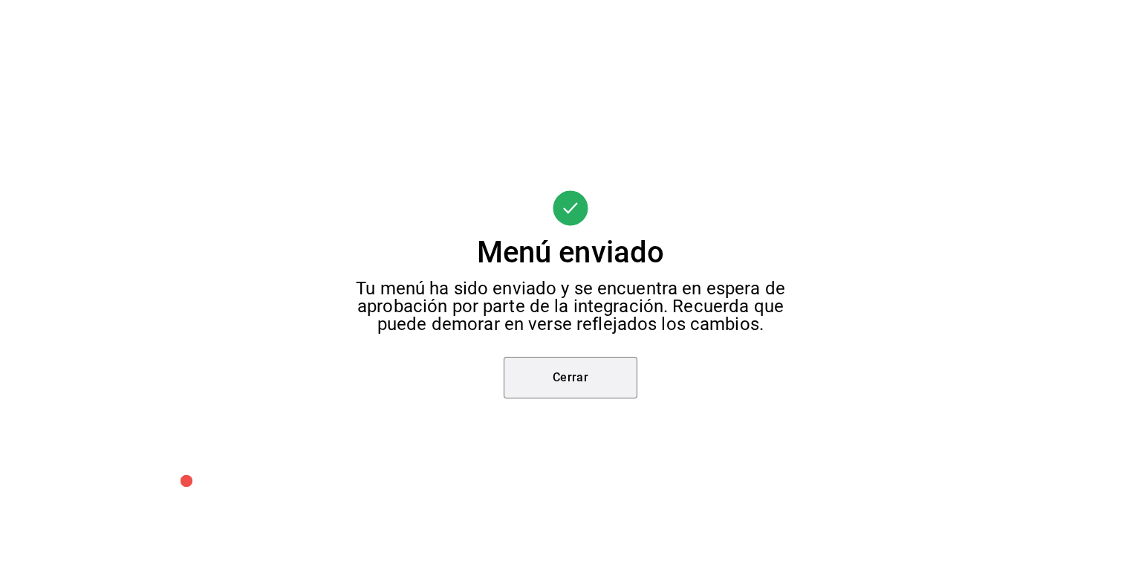
click at [573, 395] on button "Cerrar" at bounding box center [571, 378] width 134 height 42
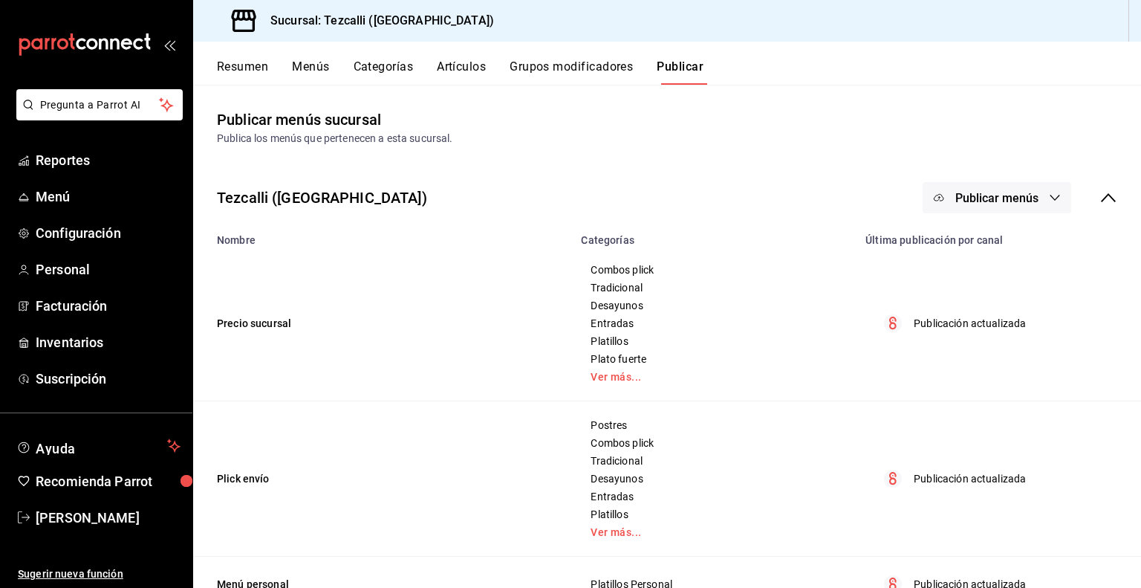
click at [573, 395] on td "Combos plick Tradicional Desayunos Entradas Platillos Plato fuerte Ver más..." at bounding box center [714, 323] width 285 height 155
click at [1013, 203] on span "Publicar menús" at bounding box center [997, 198] width 83 height 14
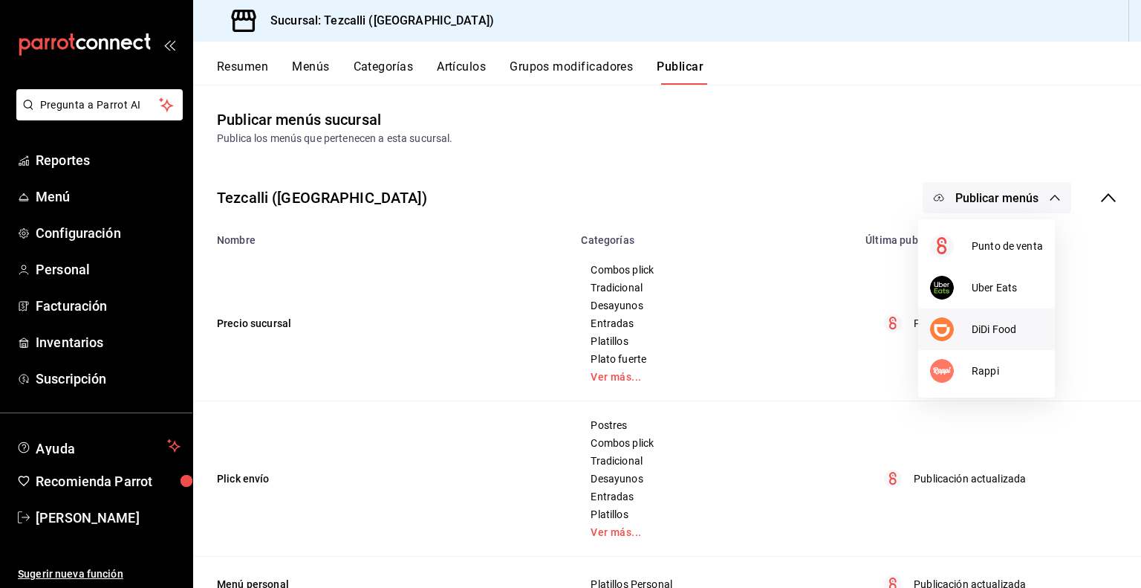
click at [984, 319] on li "DiDi Food" at bounding box center [986, 329] width 137 height 42
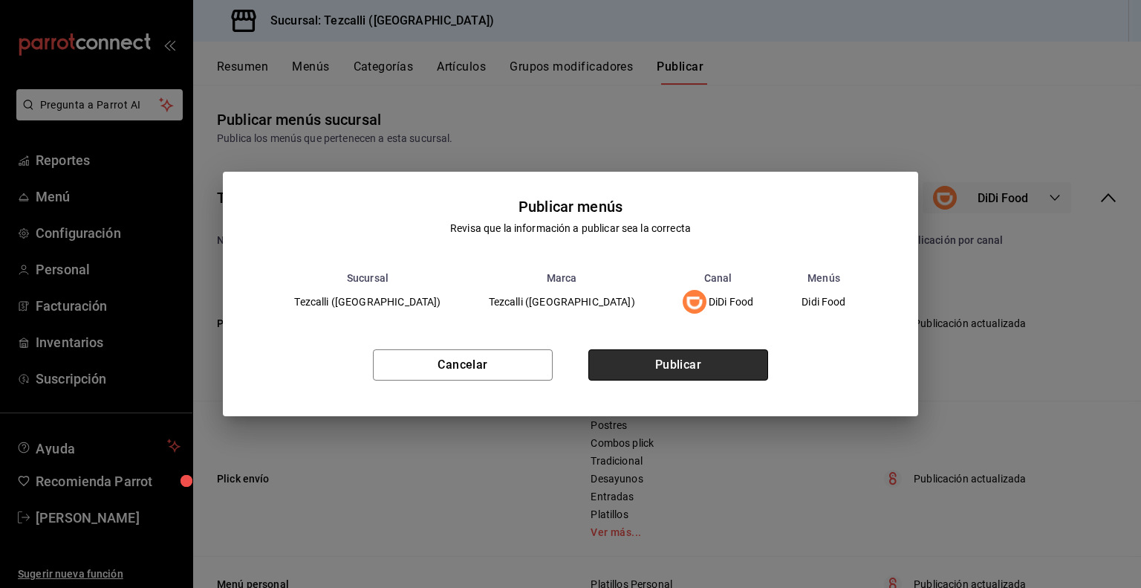
click at [745, 359] on button "Publicar" at bounding box center [678, 364] width 180 height 31
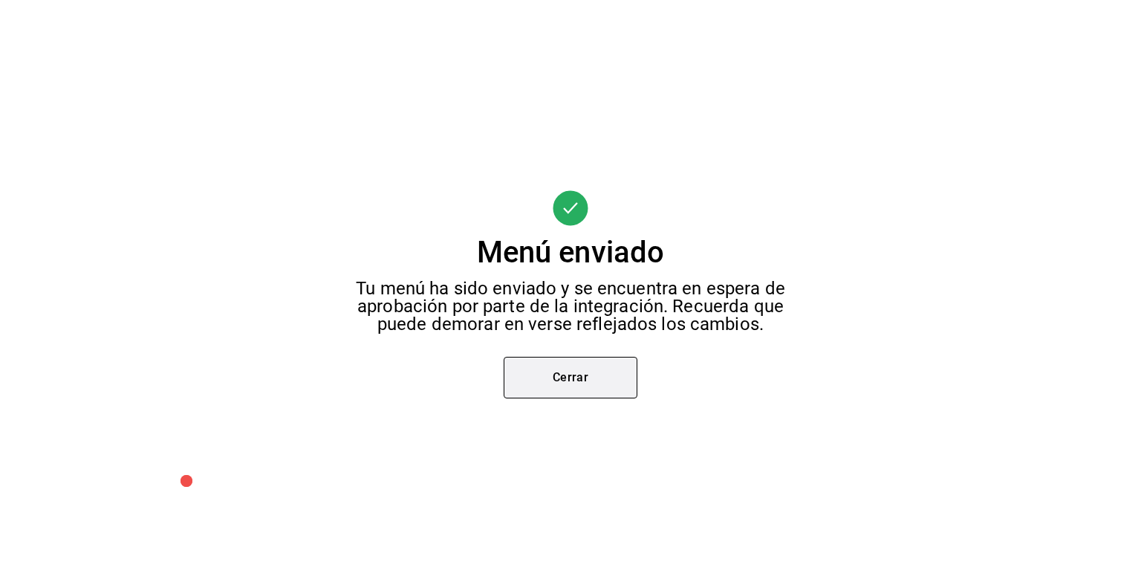
click at [554, 358] on button "Cerrar" at bounding box center [571, 378] width 134 height 42
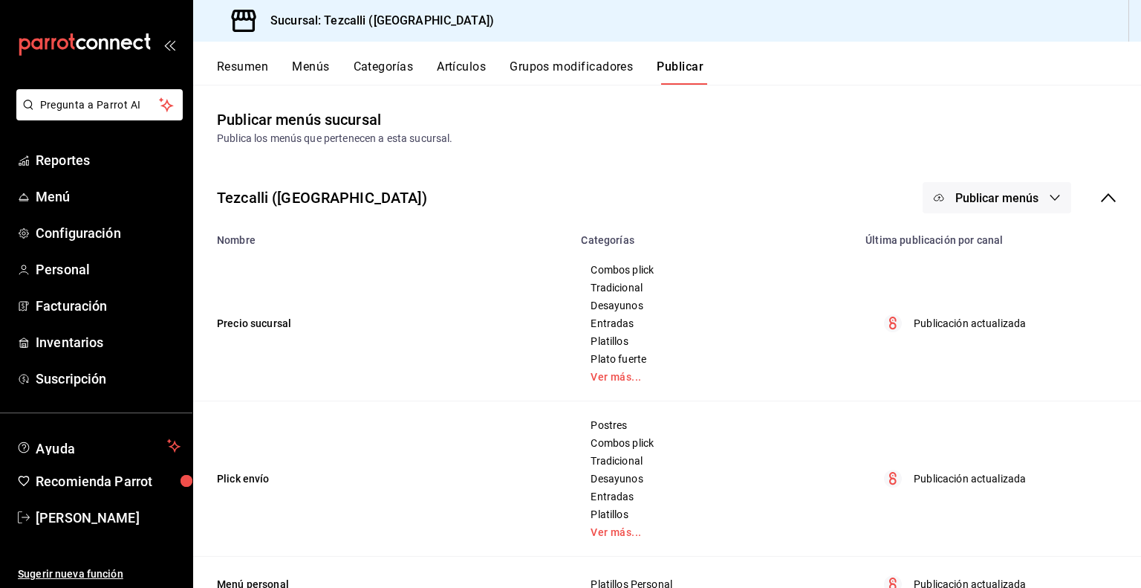
click at [1100, 198] on icon at bounding box center [1109, 198] width 18 height 18
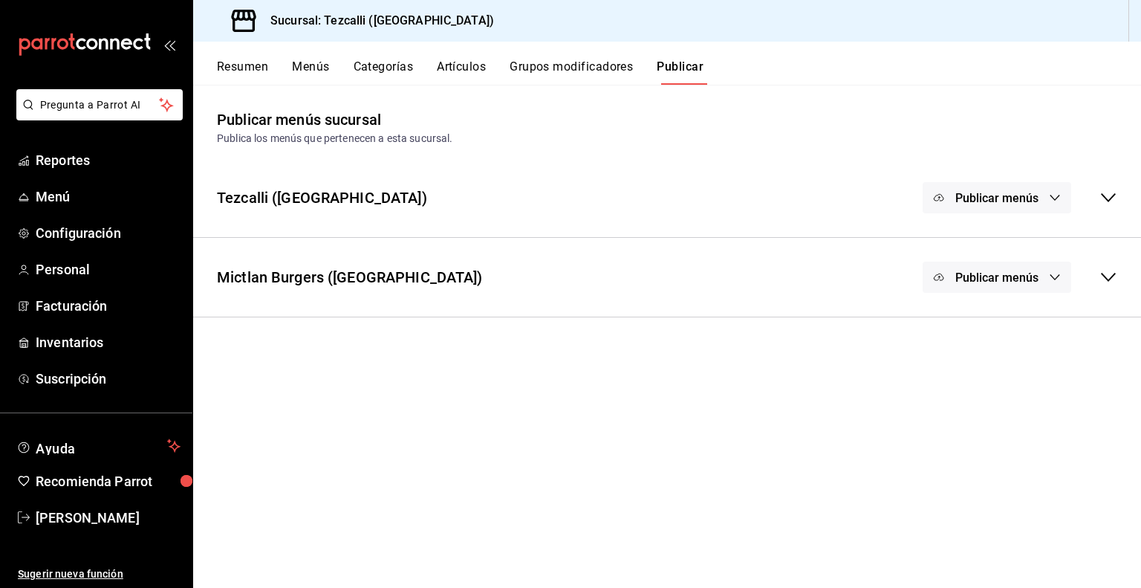
click at [1005, 273] on span "Publicar menús" at bounding box center [997, 277] width 83 height 14
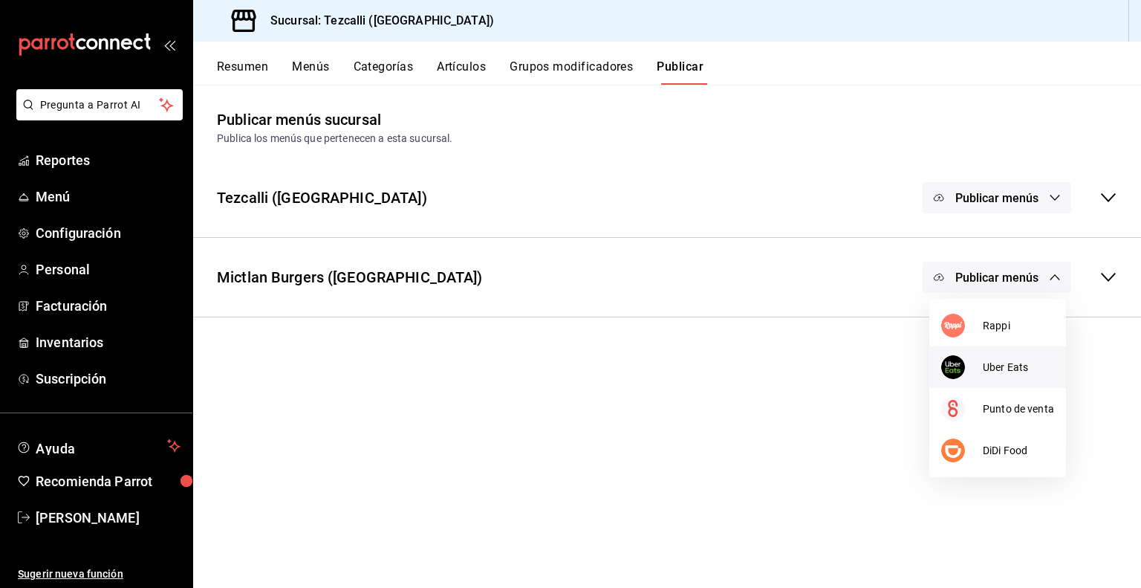
click at [958, 382] on li "Uber Eats" at bounding box center [998, 367] width 137 height 42
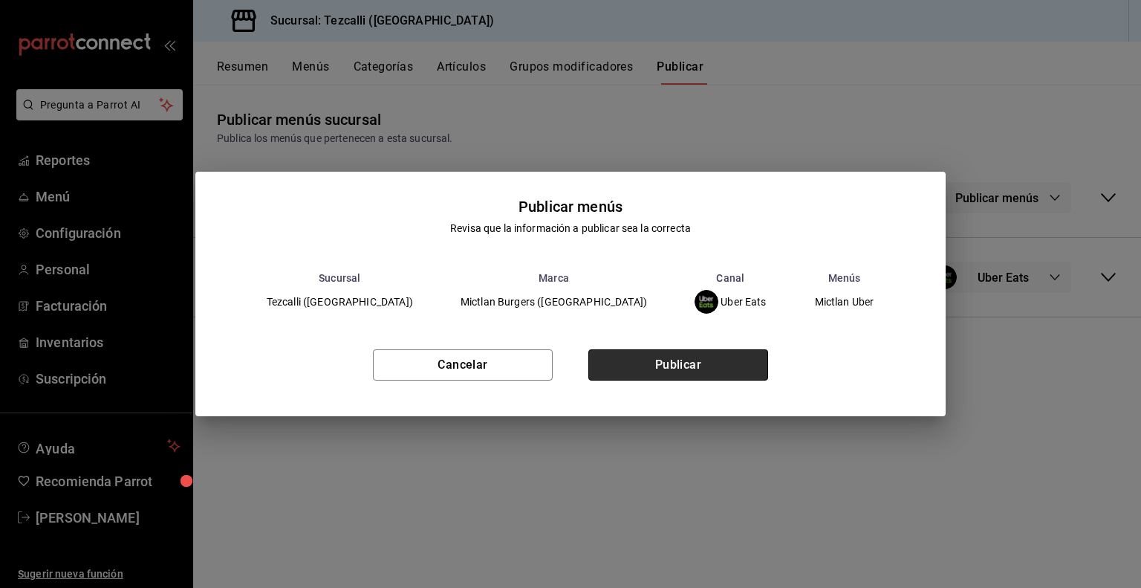
click at [661, 378] on button "Publicar" at bounding box center [678, 364] width 180 height 31
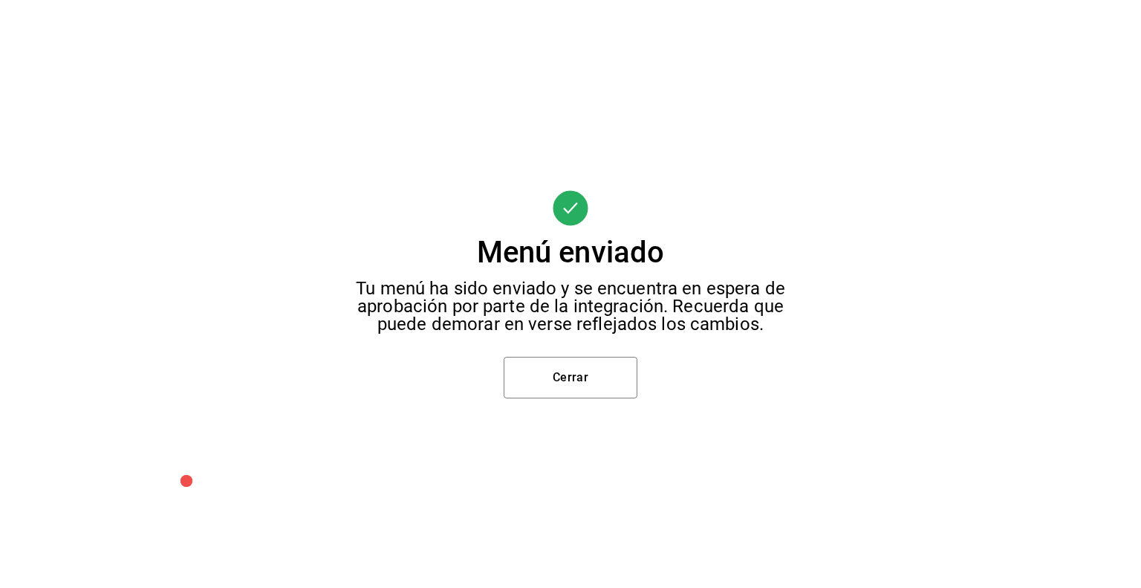
click at [600, 400] on div "Menú enviado Tu menú ha sido enviado y se encuentra en espera de aprobación por…" at bounding box center [570, 294] width 1141 height 588
click at [605, 388] on button "Cerrar" at bounding box center [571, 378] width 134 height 42
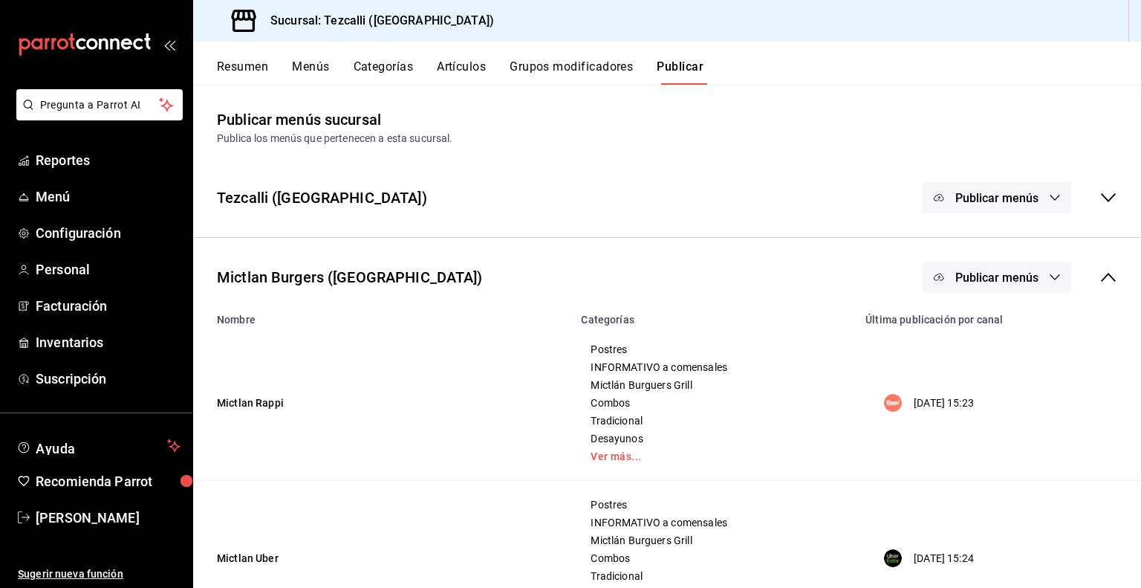
click at [1034, 289] on button "Publicar menús" at bounding box center [997, 277] width 149 height 31
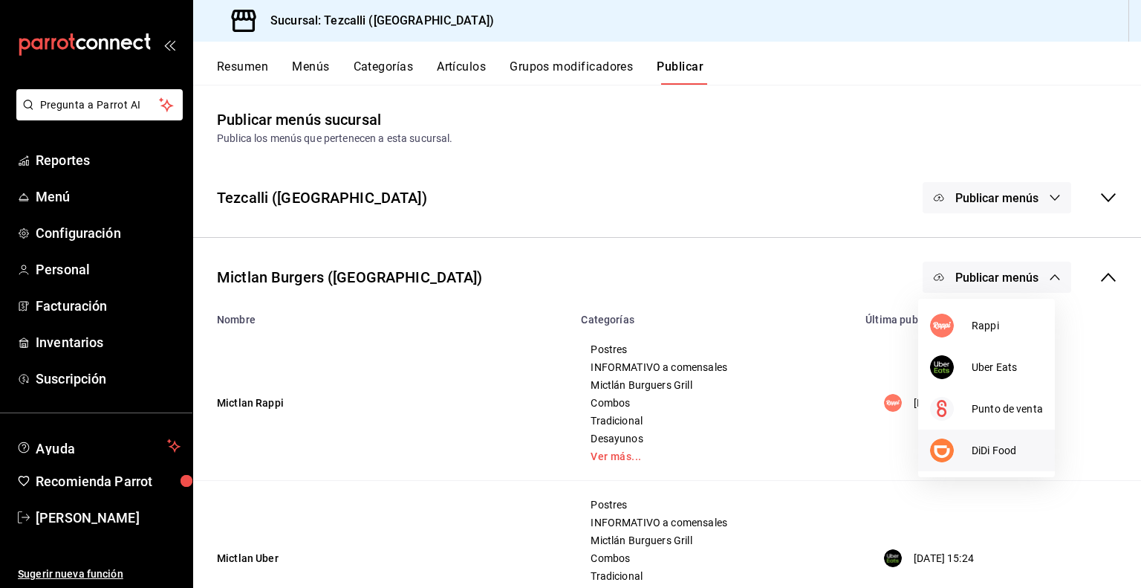
click at [990, 441] on li "DiDi Food" at bounding box center [986, 450] width 137 height 42
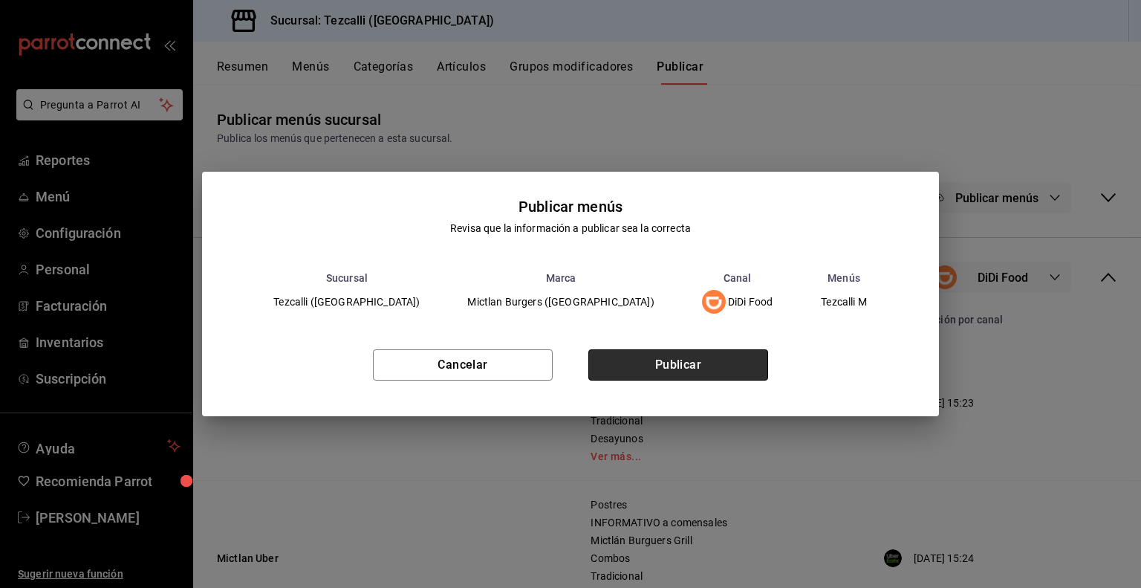
click at [699, 371] on button "Publicar" at bounding box center [678, 364] width 180 height 31
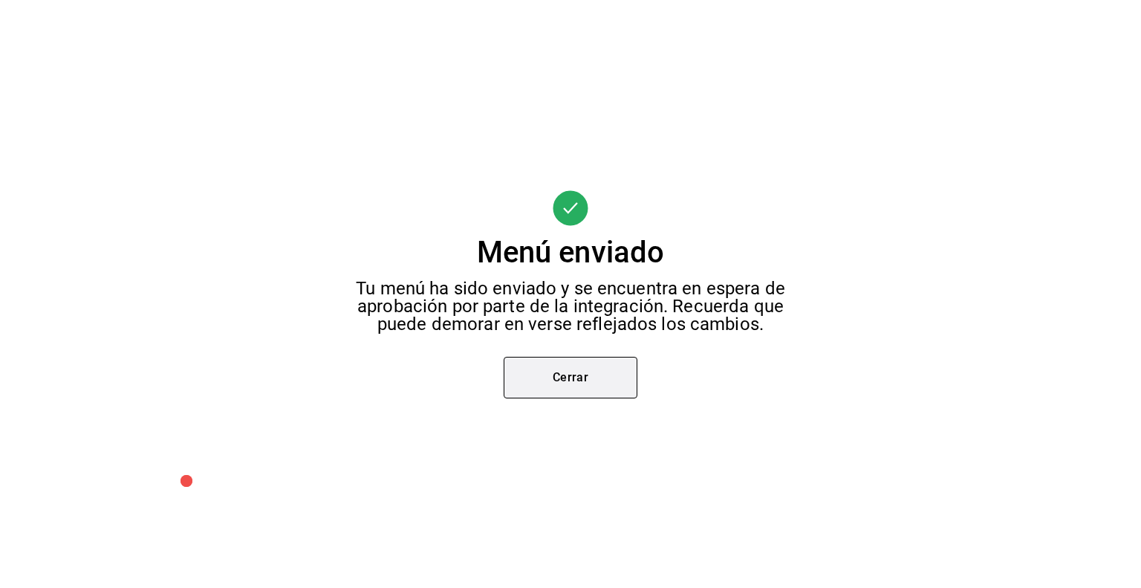
click at [557, 388] on button "Cerrar" at bounding box center [571, 378] width 134 height 42
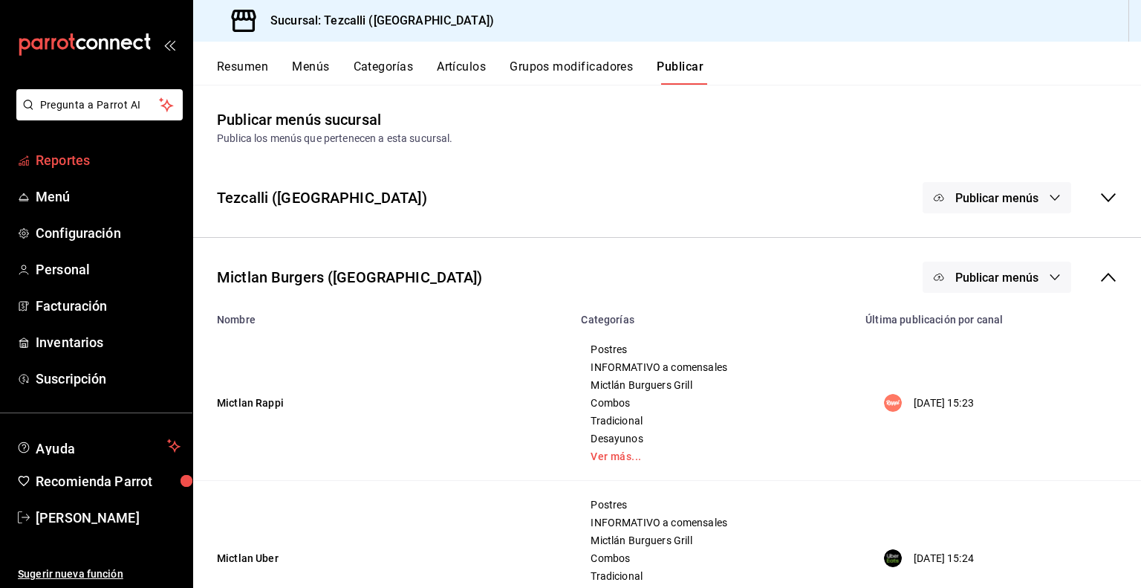
click at [89, 163] on span "Reportes" at bounding box center [108, 160] width 145 height 20
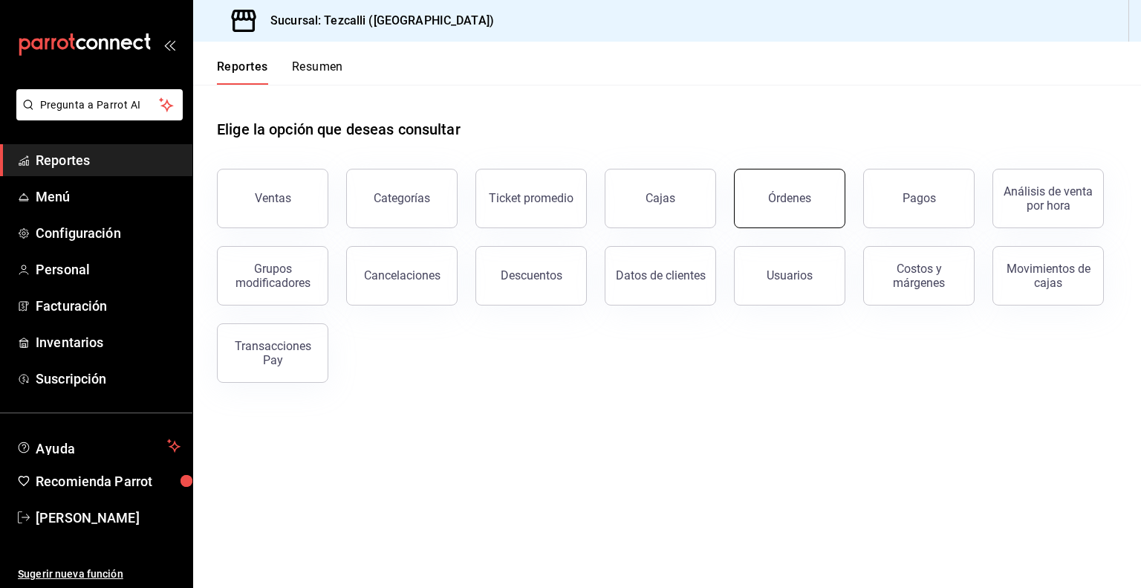
click at [778, 204] on div "Órdenes" at bounding box center [789, 198] width 43 height 14
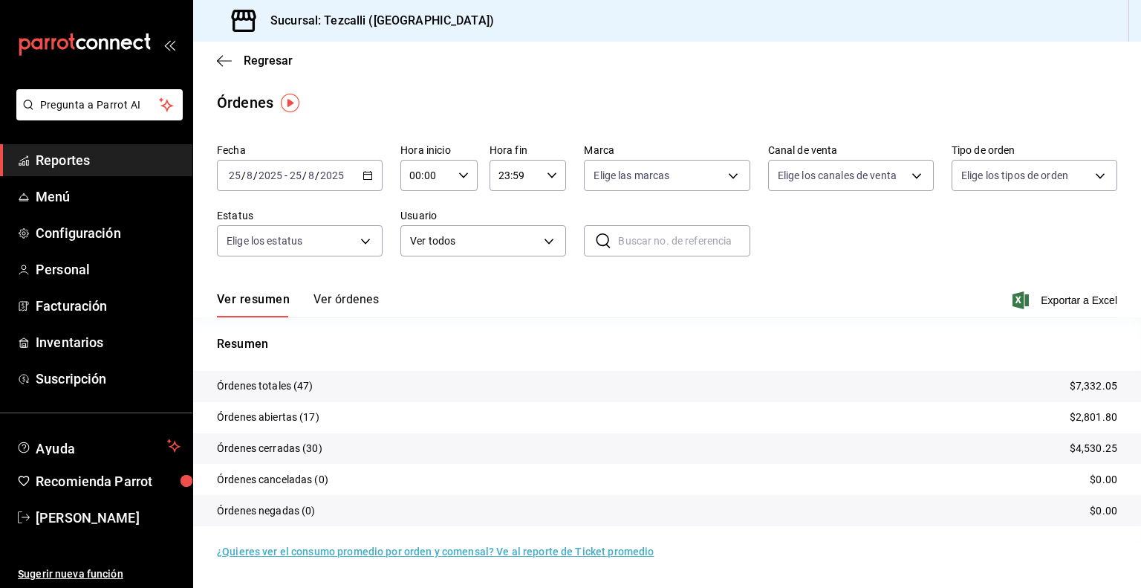
click at [345, 296] on button "Ver órdenes" at bounding box center [346, 304] width 65 height 25
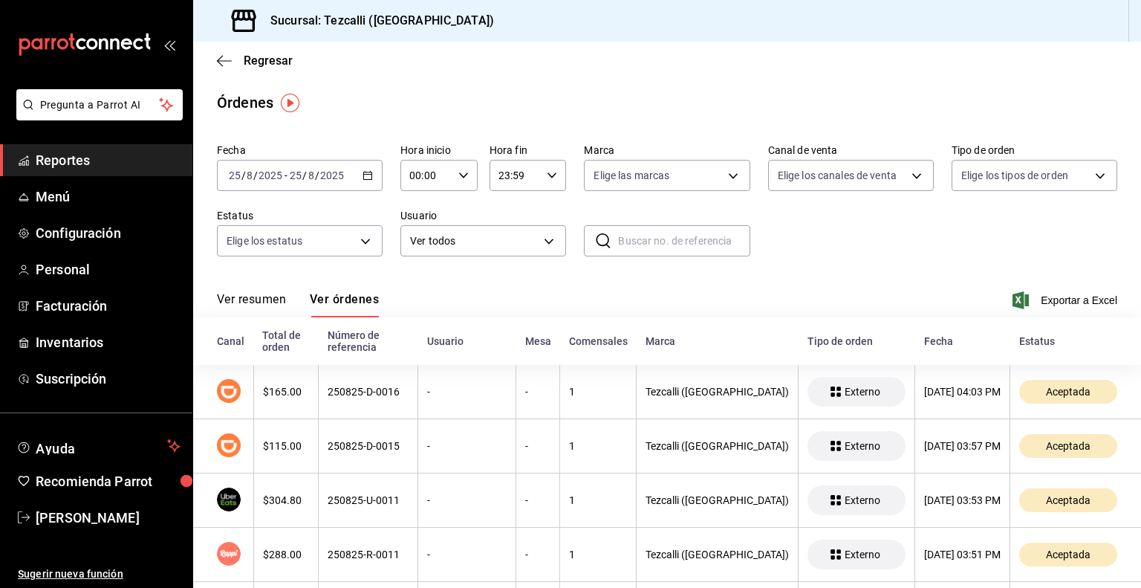
click at [259, 302] on button "Ver resumen" at bounding box center [251, 304] width 69 height 25
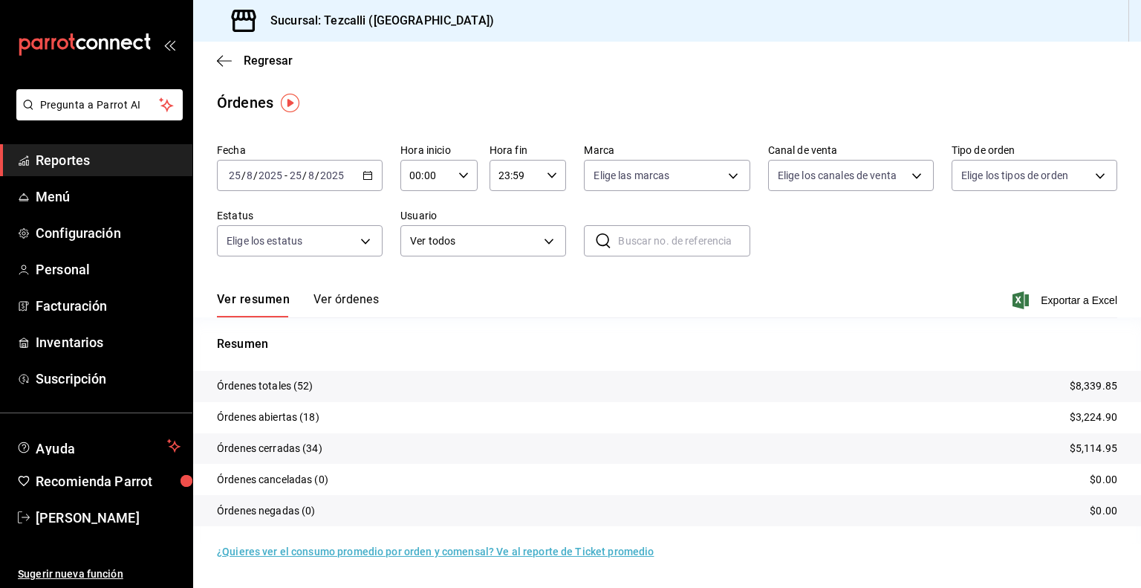
click at [347, 297] on button "Ver órdenes" at bounding box center [346, 304] width 65 height 25
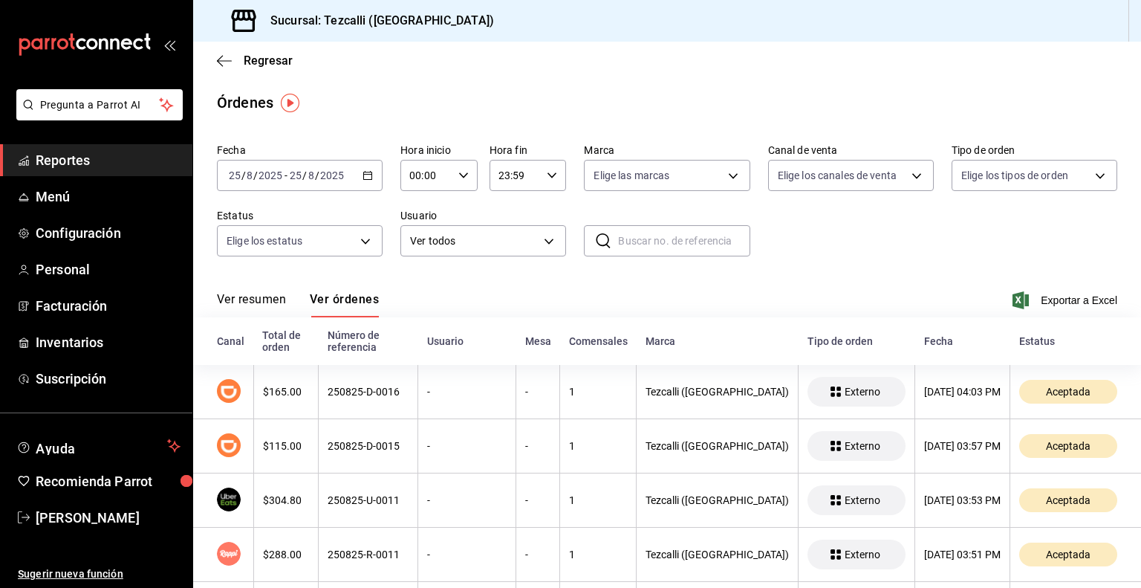
click at [272, 323] on th "Total de orden" at bounding box center [285, 341] width 65 height 48
click at [273, 307] on button "Ver resumen" at bounding box center [251, 304] width 69 height 25
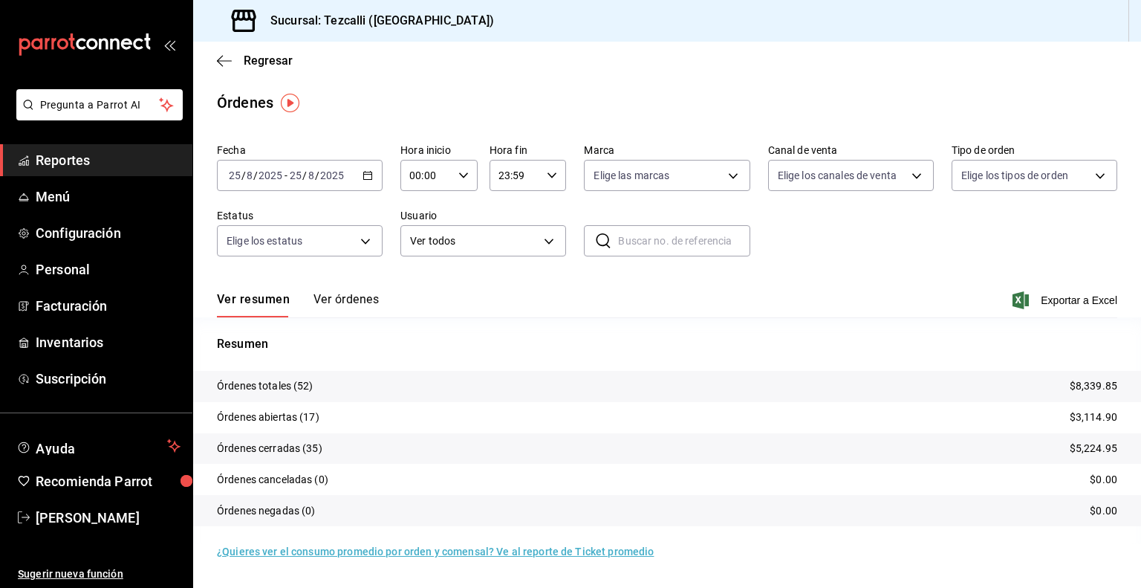
click at [333, 305] on button "Ver órdenes" at bounding box center [346, 304] width 65 height 25
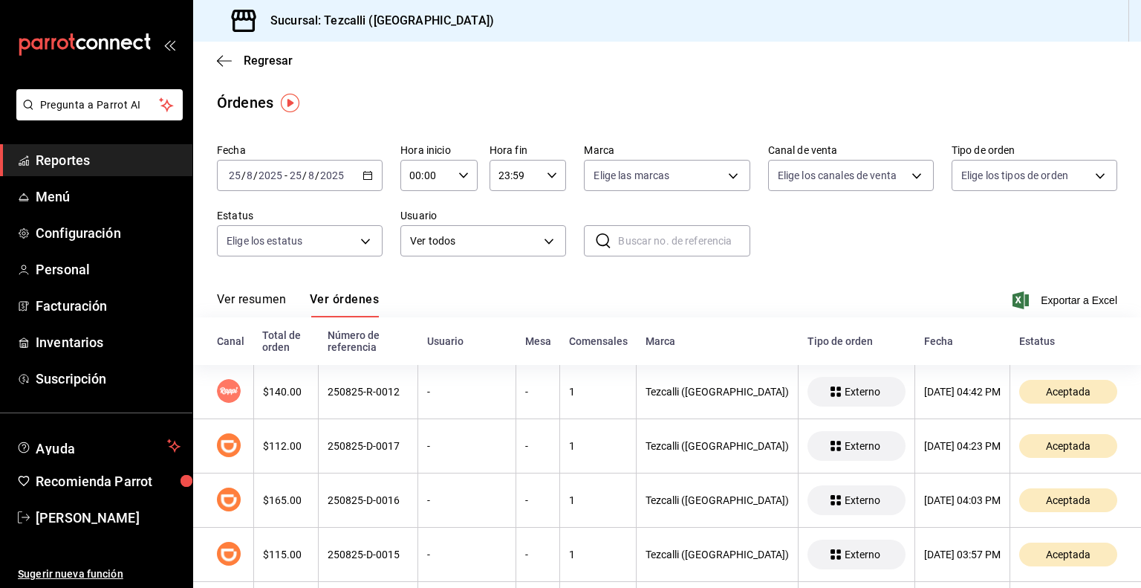
click at [274, 302] on button "Ver resumen" at bounding box center [251, 304] width 69 height 25
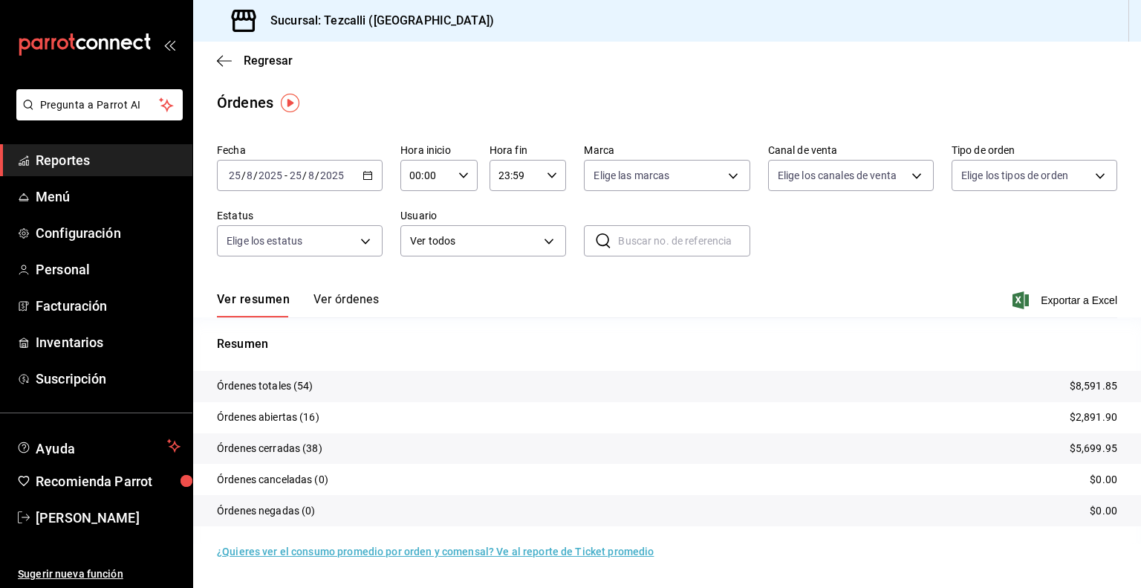
click at [337, 300] on button "Ver órdenes" at bounding box center [346, 304] width 65 height 25
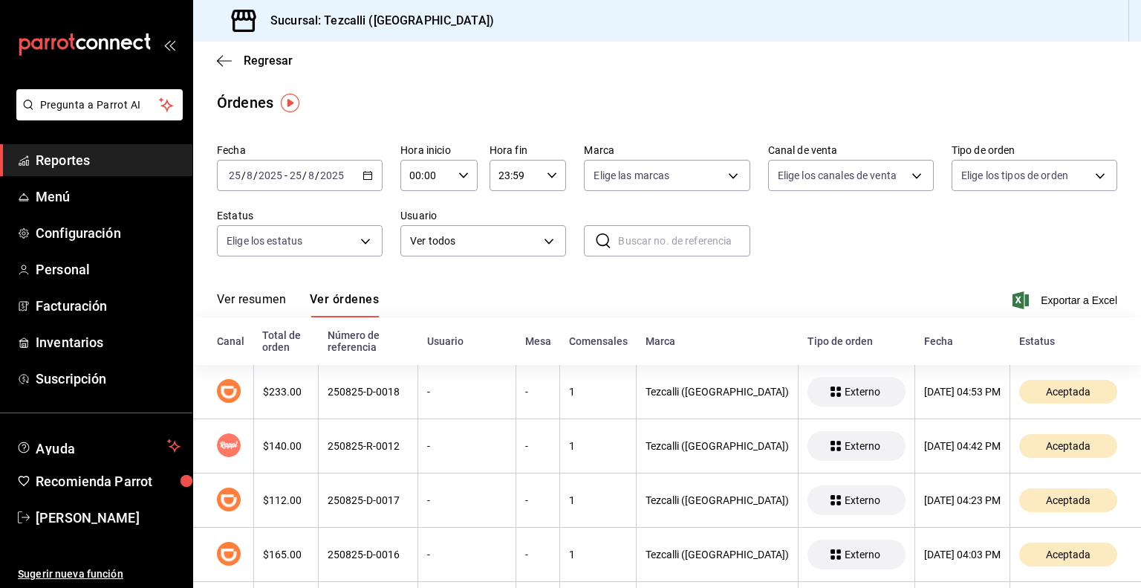
click at [278, 292] on button "Ver resumen" at bounding box center [251, 304] width 69 height 25
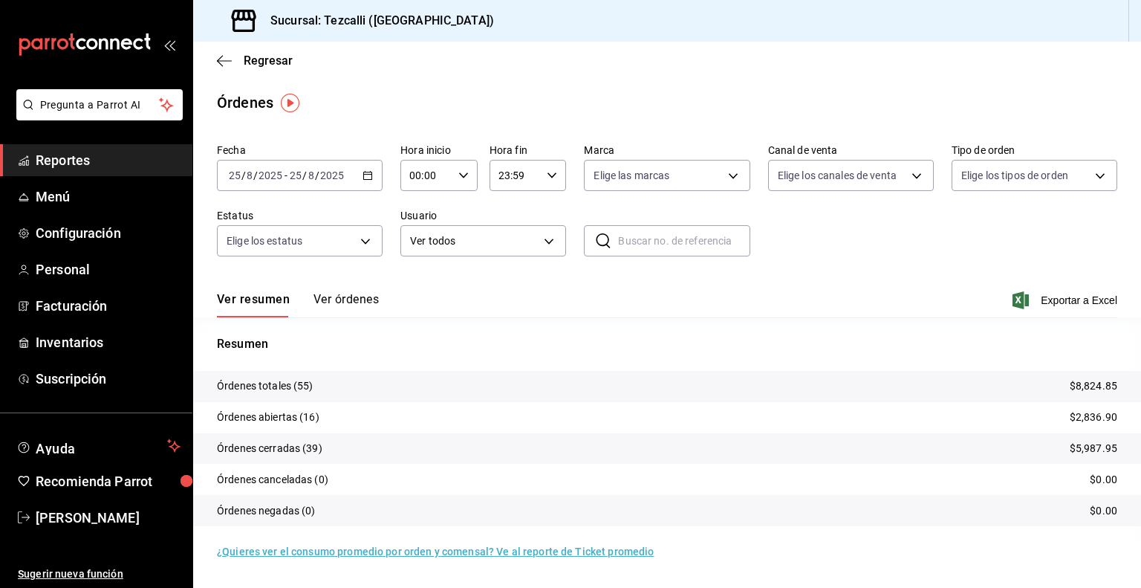
drag, startPoint x: 278, startPoint y: 292, endPoint x: 733, endPoint y: 294, distance: 454.7
click at [733, 294] on div "Ver resumen Ver órdenes Exportar a Excel" at bounding box center [667, 295] width 901 height 43
